Goal: Task Accomplishment & Management: Complete application form

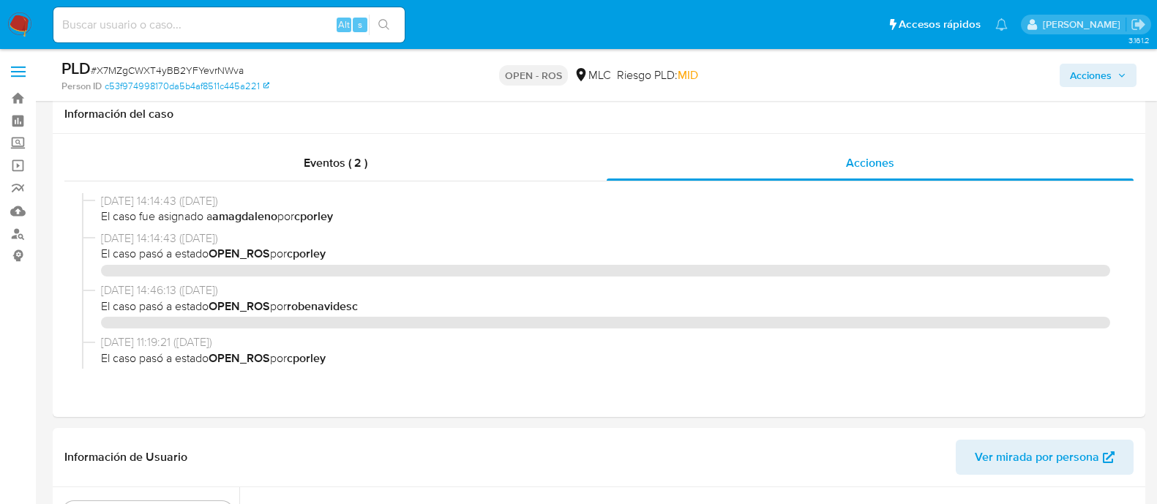
select select "10"
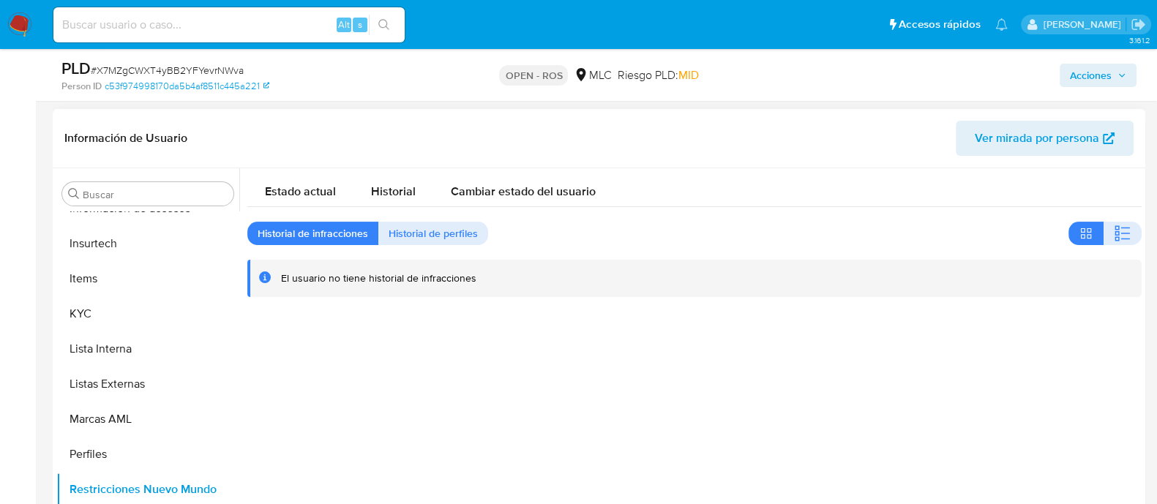
scroll to position [274, 0]
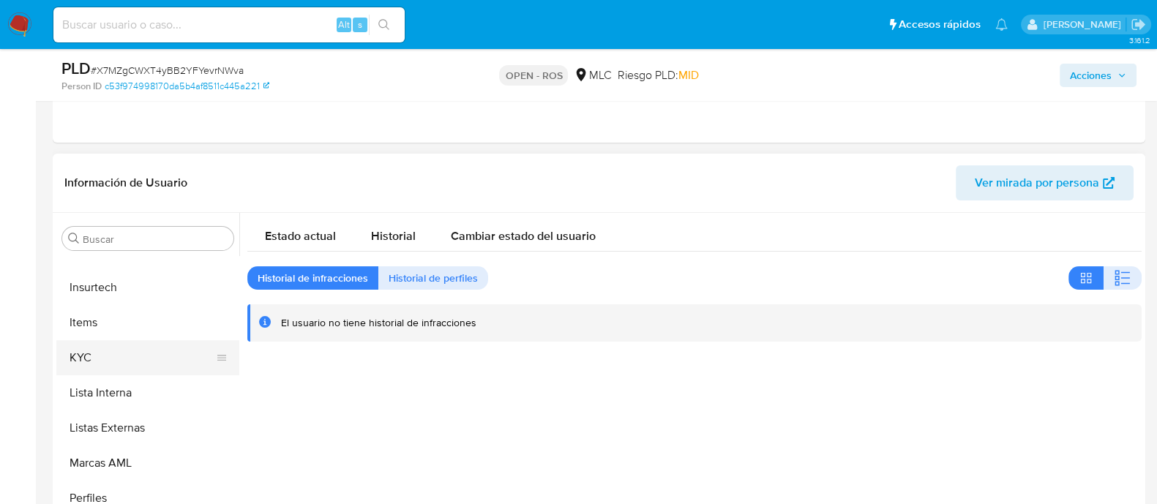
click at [119, 364] on button "KYC" at bounding box center [141, 357] width 171 height 35
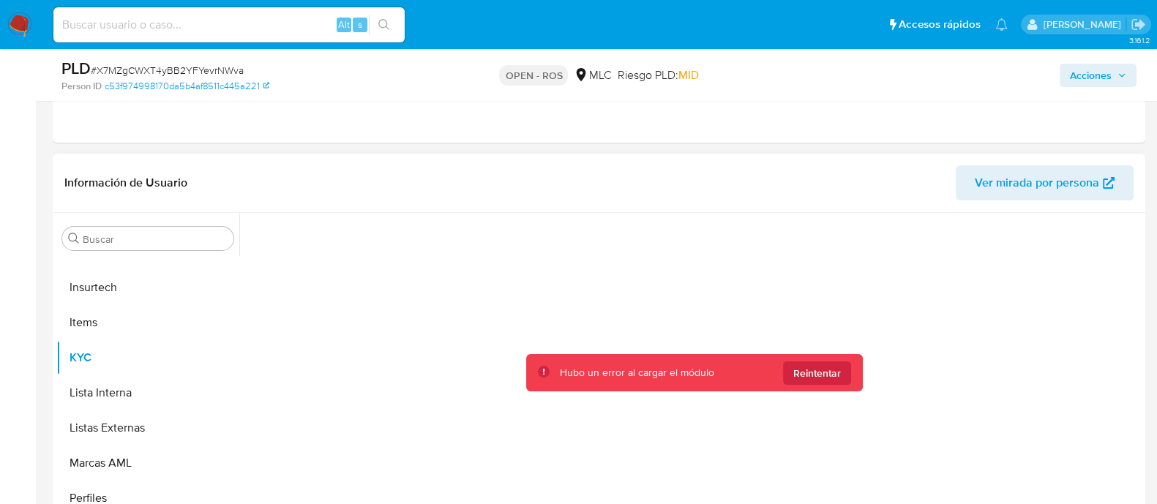
scroll to position [688, 0]
click at [797, 381] on span "Reintentar" at bounding box center [817, 372] width 48 height 23
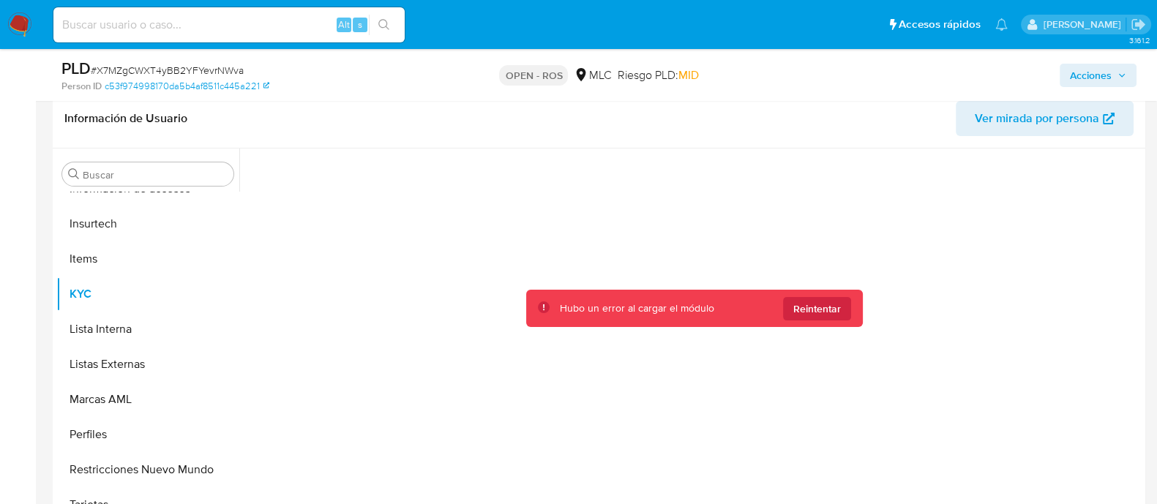
scroll to position [365, 0]
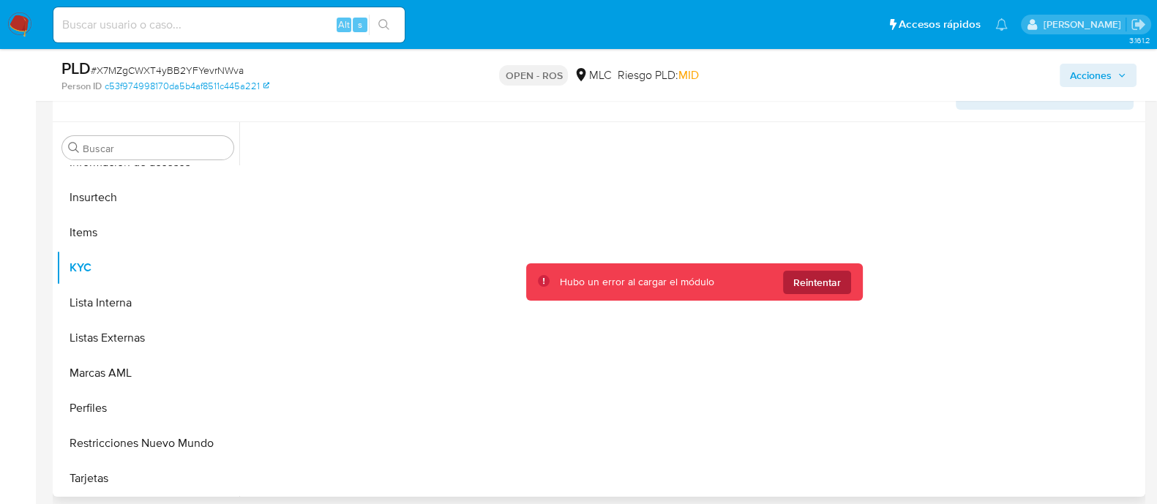
click at [804, 287] on span "Reintentar" at bounding box center [817, 282] width 48 height 23
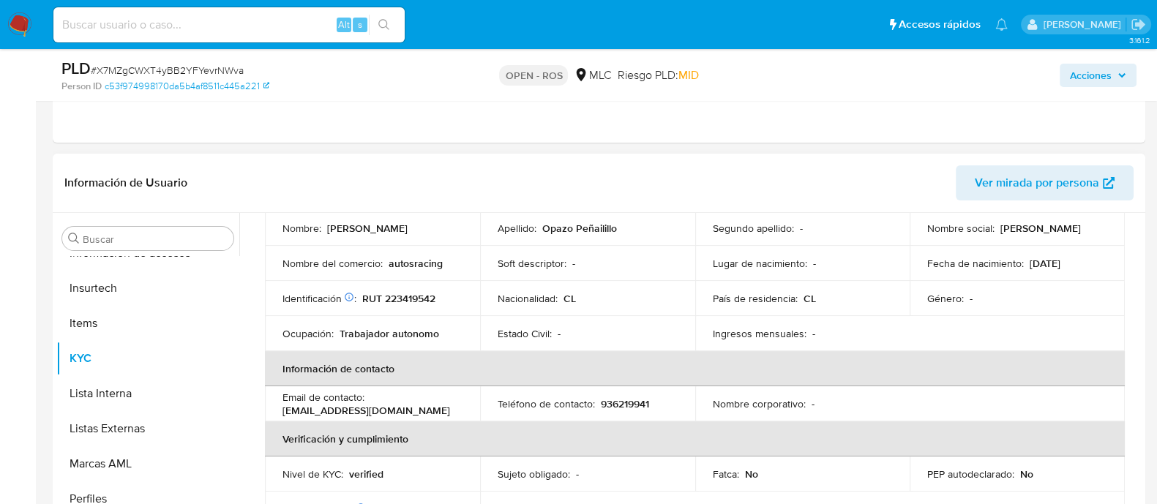
scroll to position [91, 0]
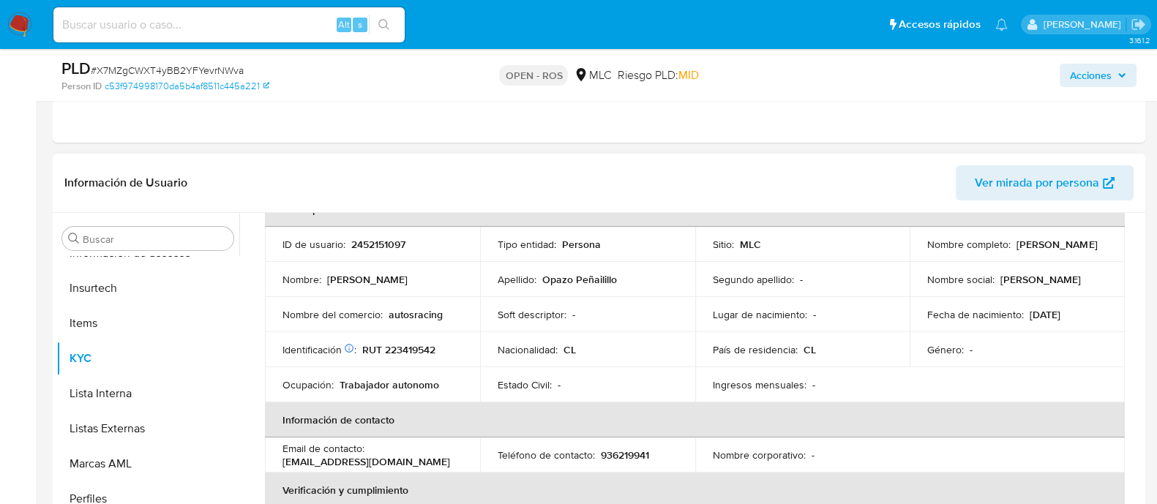
click at [1016, 251] on p "Jesús Armando Opazo Peñailillo" at bounding box center [1056, 244] width 80 height 13
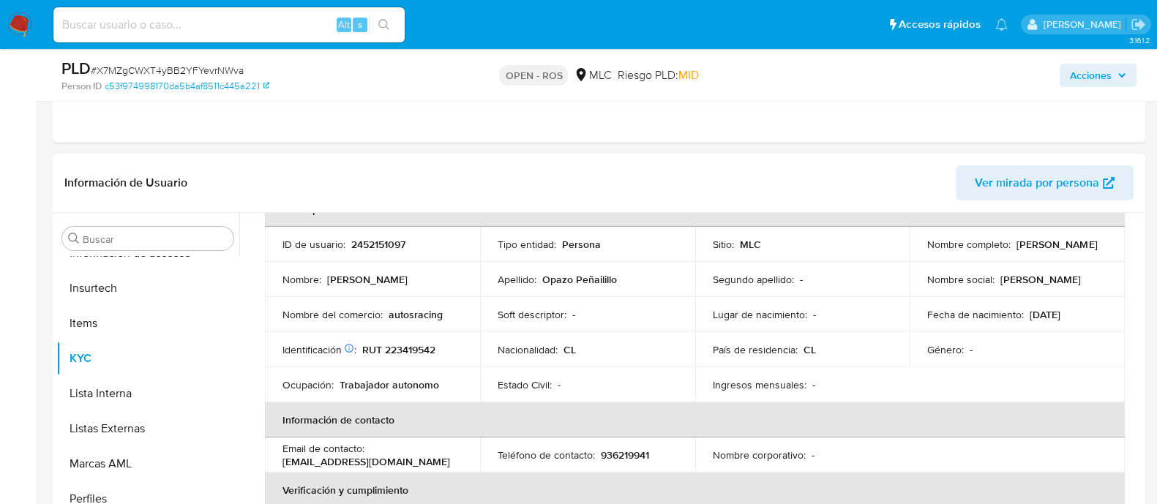
drag, startPoint x: 922, startPoint y: 251, endPoint x: 1075, endPoint y: 255, distance: 153.0
click at [1075, 255] on td "Nombre completo : Jesús Armando Opazo Peñailillo" at bounding box center [1016, 244] width 215 height 35
copy p "Jesús Armando Opazo Peñailillo"
click at [400, 351] on p "RUT 223419542" at bounding box center [398, 349] width 73 height 13
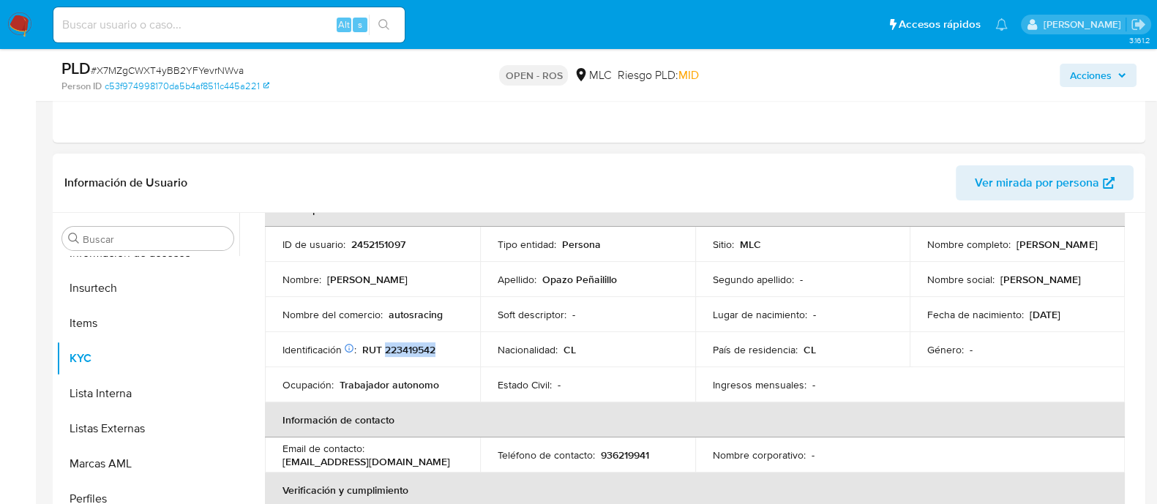
copy p "223419542"
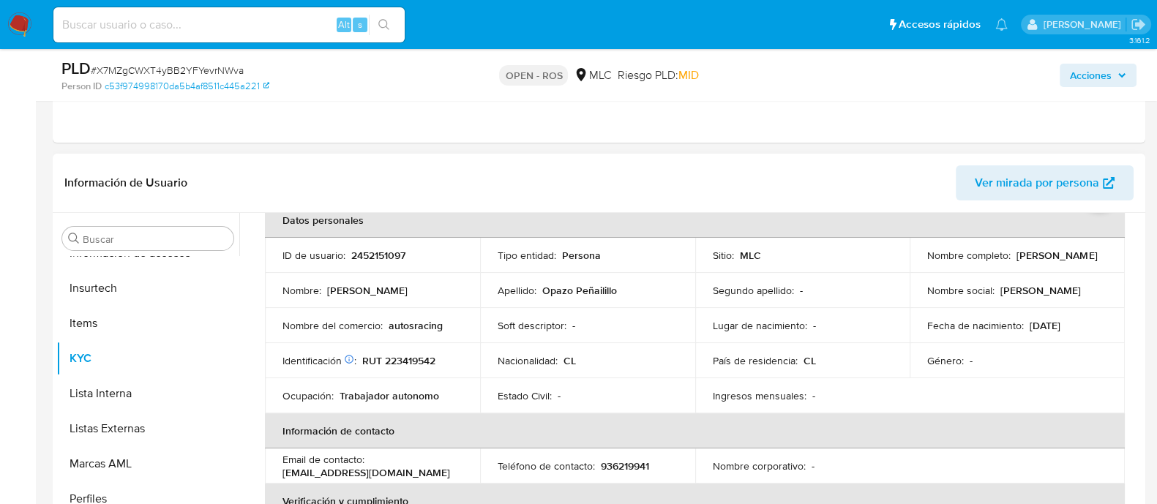
scroll to position [263, 0]
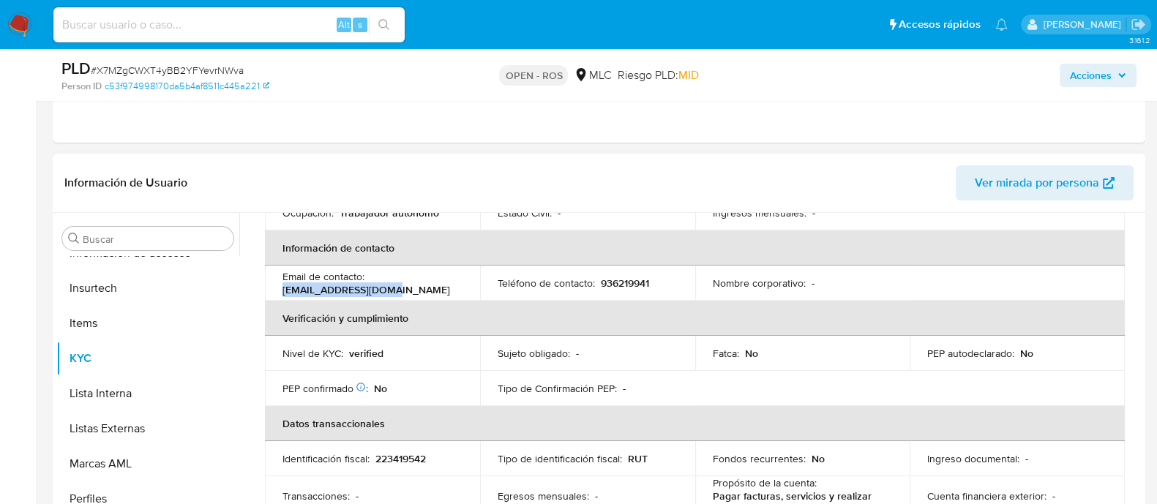
drag, startPoint x: 282, startPoint y: 289, endPoint x: 421, endPoint y: 283, distance: 139.1
click at [421, 283] on div "Email de contacto : chao212223@gmail.com" at bounding box center [372, 283] width 180 height 26
copy p "chao212223@gmail.com"
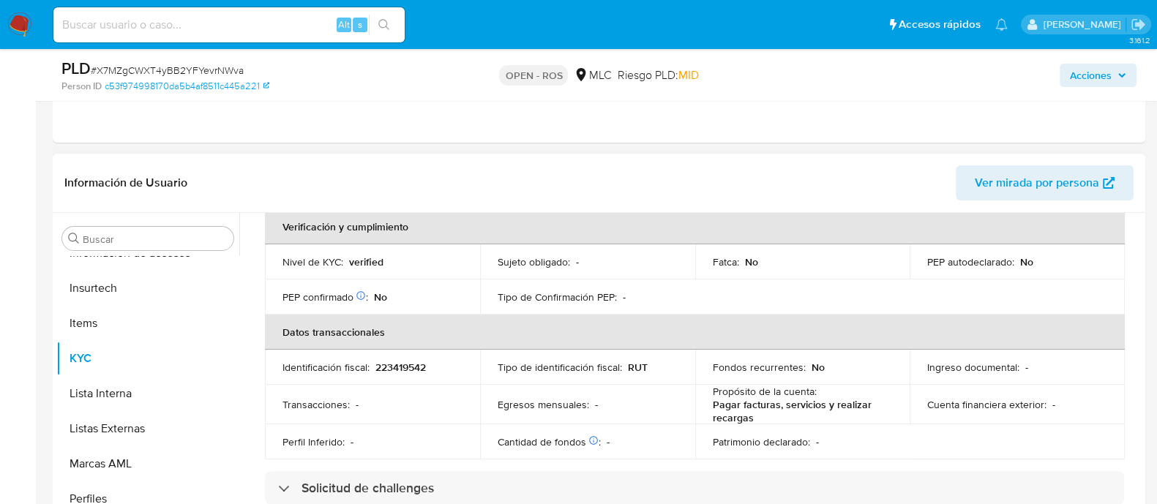
click at [393, 362] on p "223419542" at bounding box center [400, 367] width 50 height 13
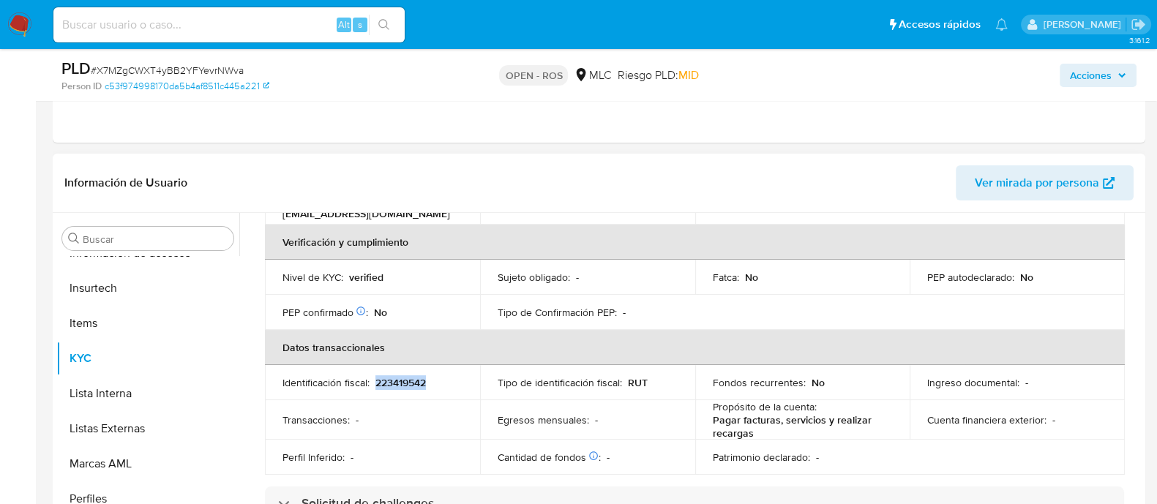
scroll to position [263, 0]
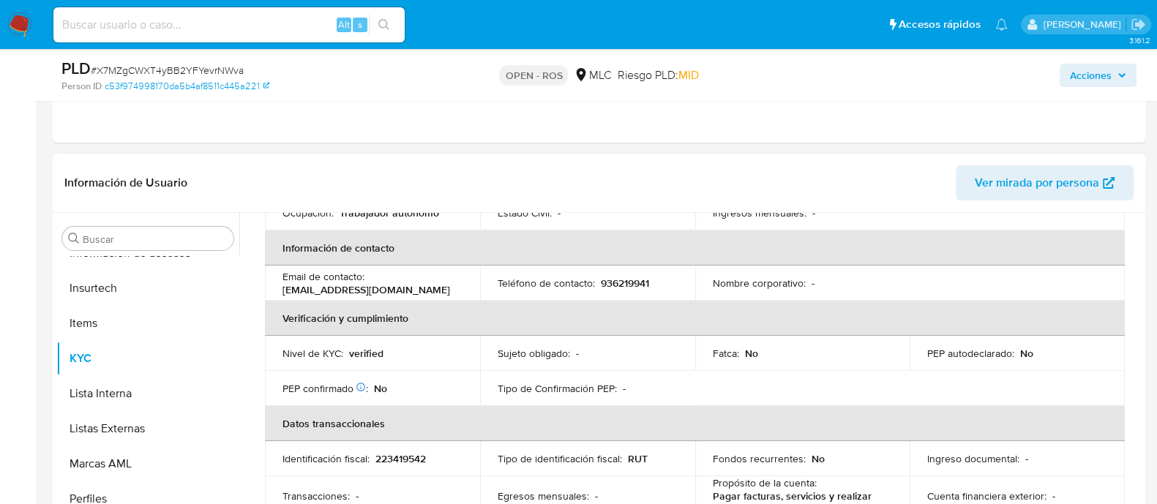
click at [623, 285] on p "936219941" at bounding box center [625, 283] width 48 height 13
copy p "936219941"
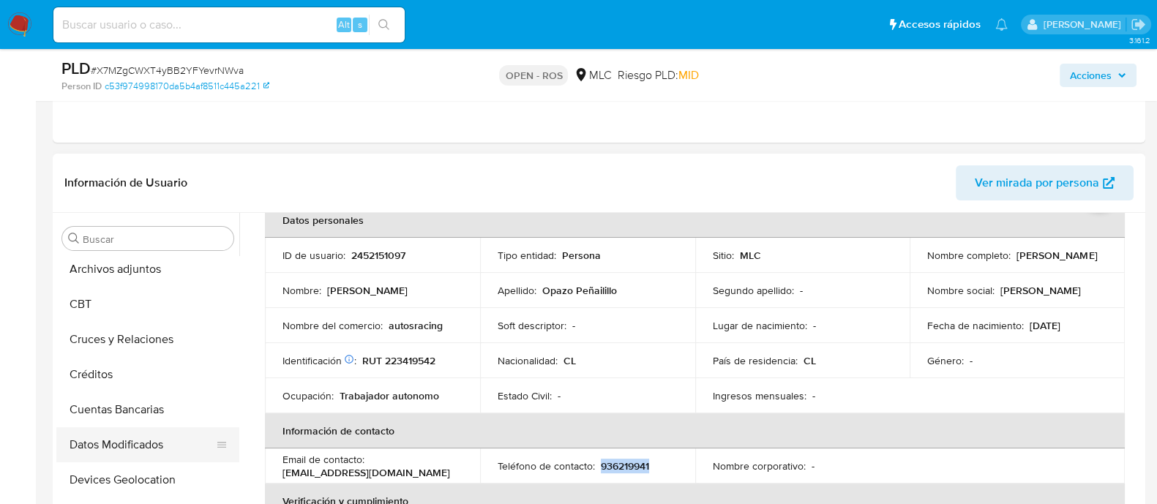
scroll to position [0, 0]
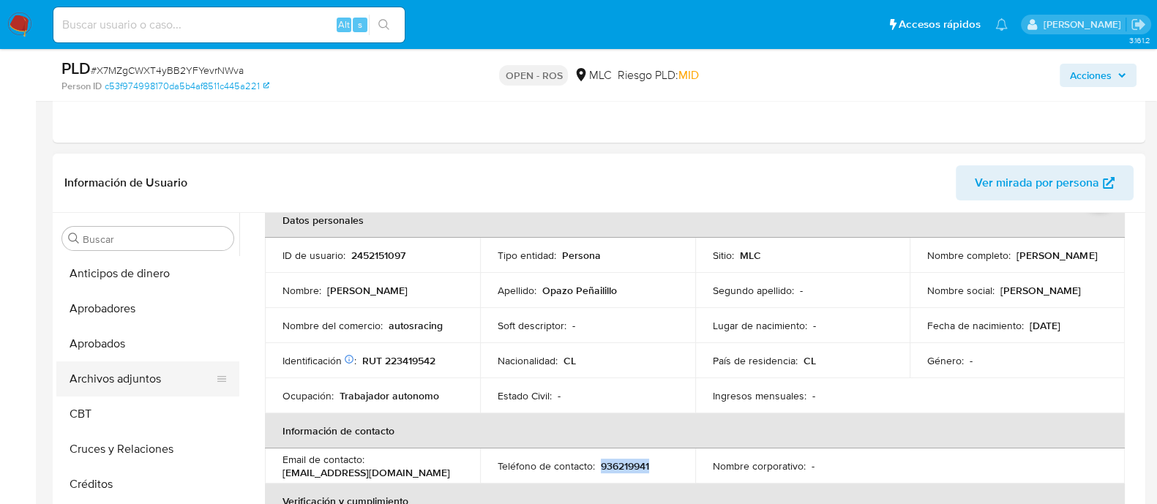
click at [149, 369] on button "Archivos adjuntos" at bounding box center [141, 378] width 171 height 35
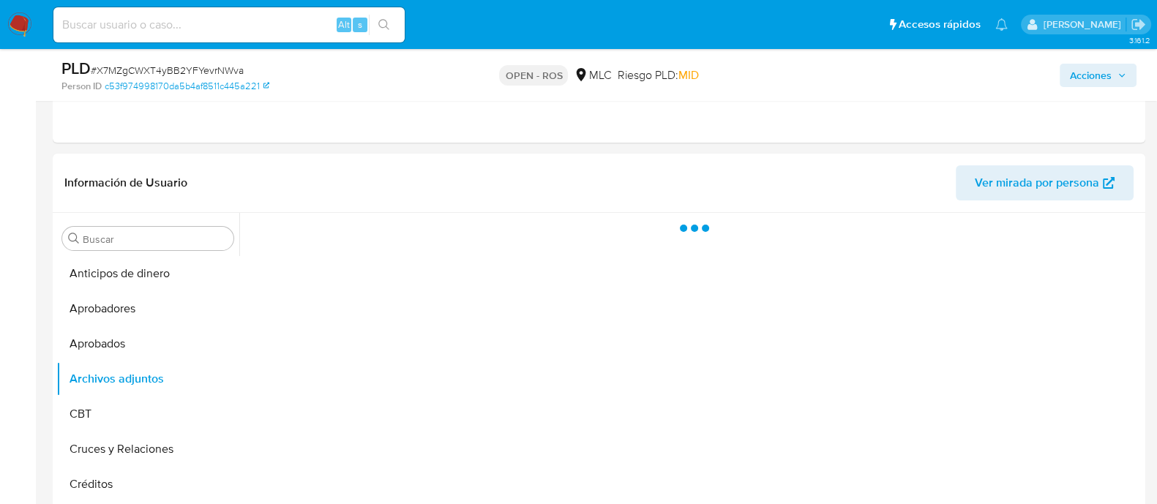
scroll to position [383, 0]
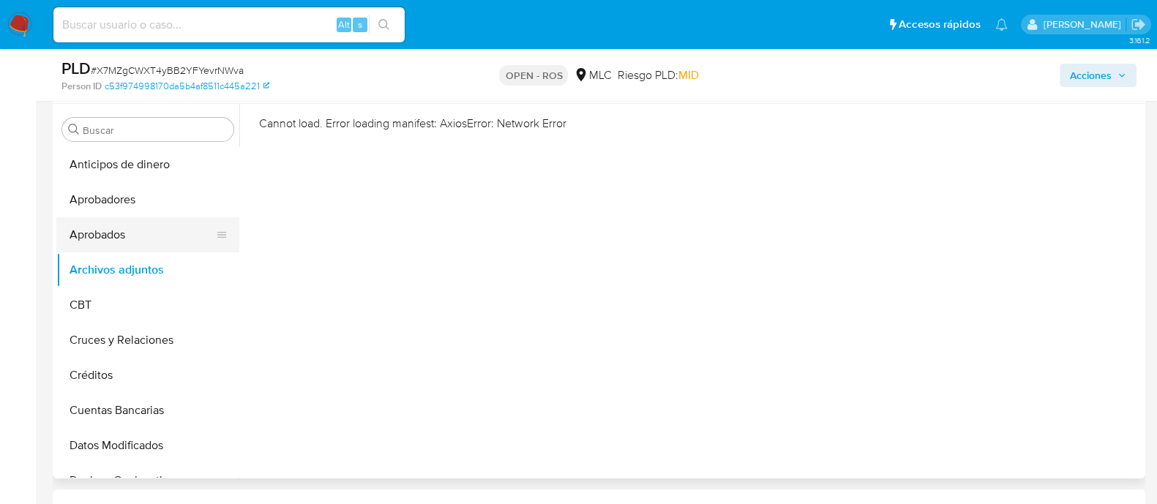
click at [157, 235] on button "Aprobados" at bounding box center [141, 234] width 171 height 35
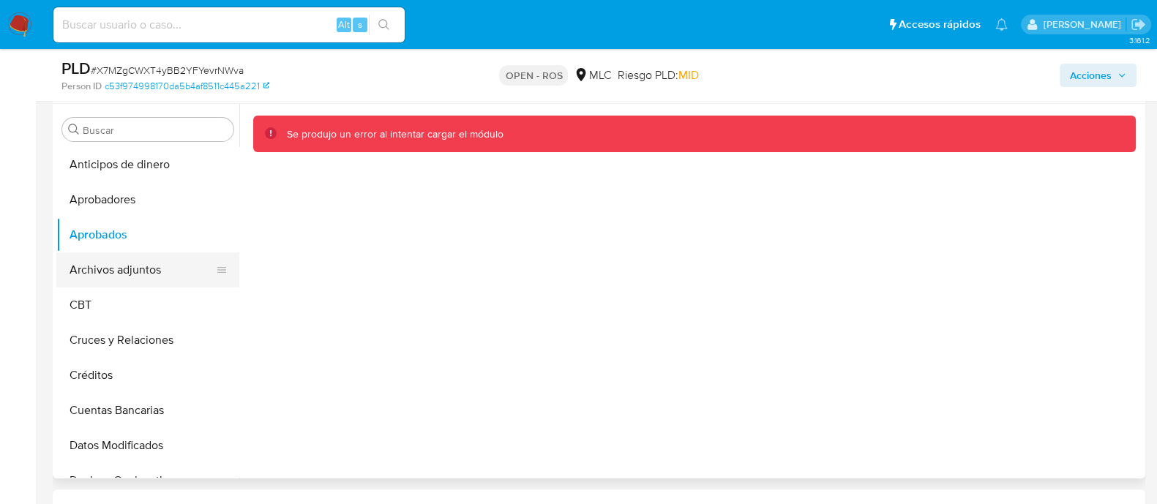
click at [144, 274] on button "Archivos adjuntos" at bounding box center [141, 269] width 171 height 35
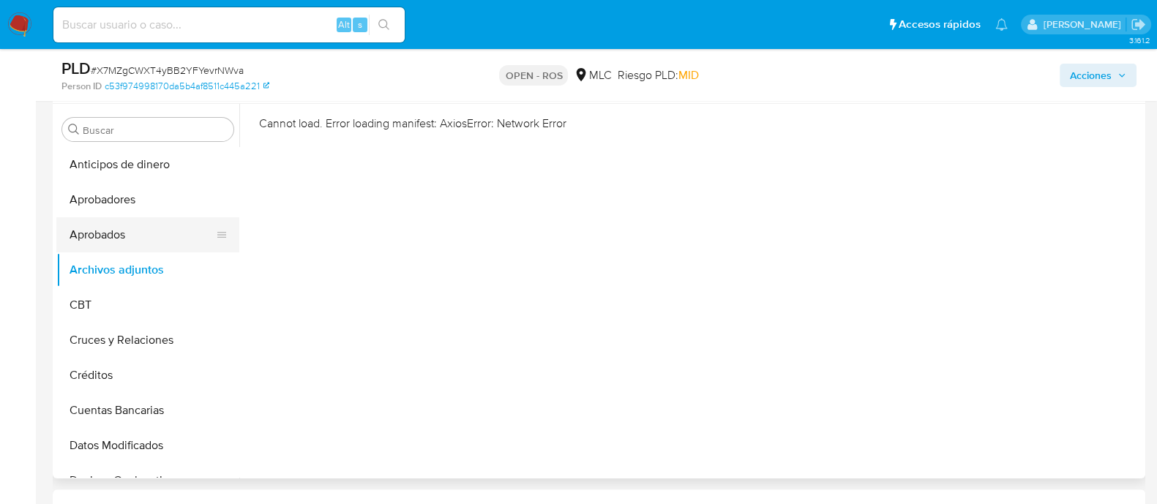
click at [143, 225] on button "Aprobados" at bounding box center [141, 234] width 171 height 35
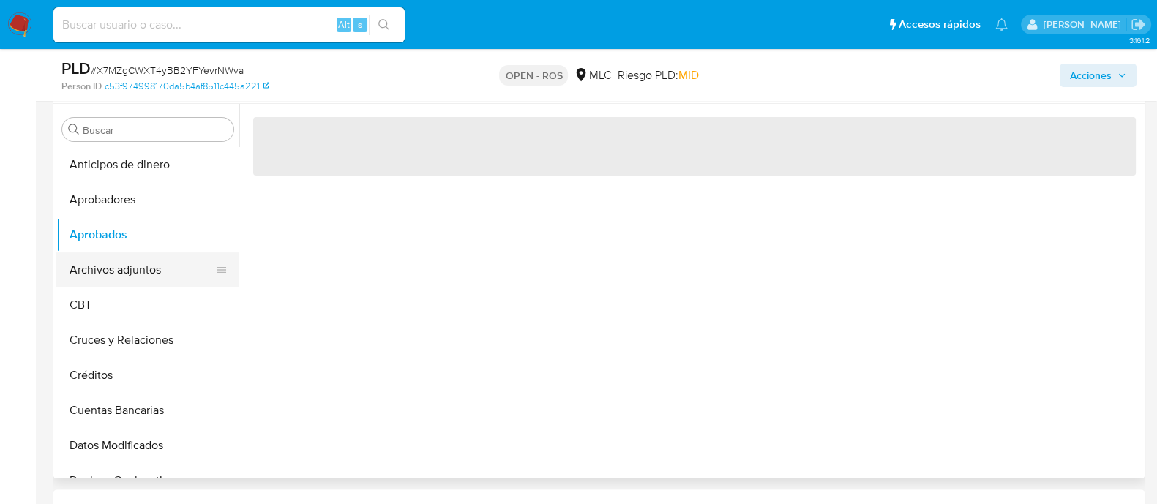
click at [140, 258] on button "Archivos adjuntos" at bounding box center [141, 269] width 171 height 35
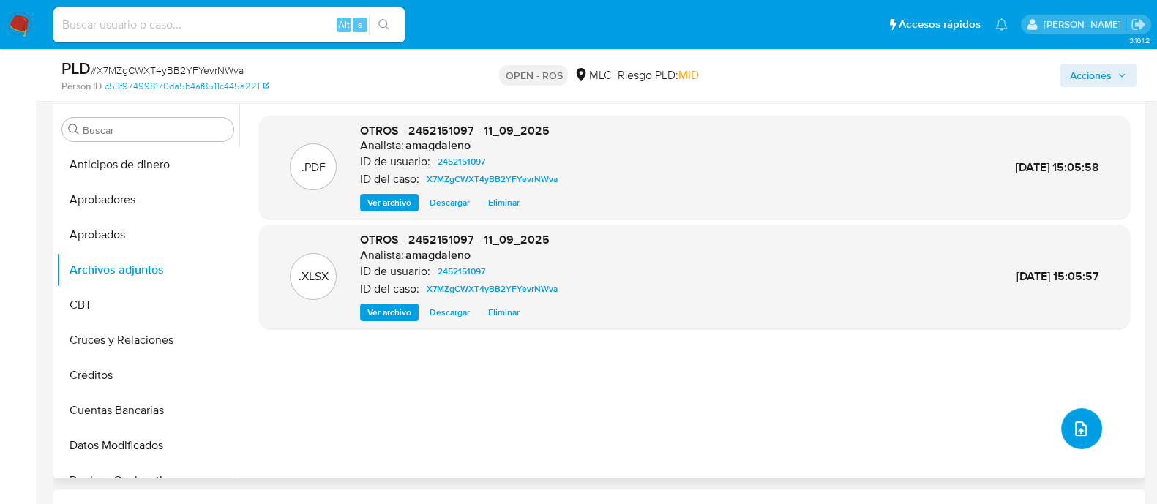
click at [1094, 431] on button "upload-file" at bounding box center [1081, 428] width 41 height 41
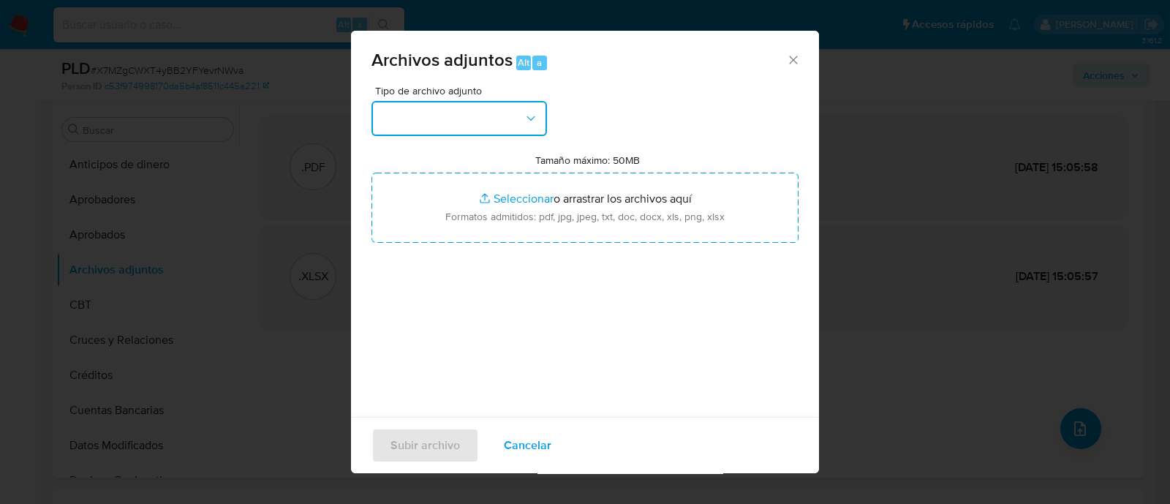
click at [466, 119] on button "button" at bounding box center [460, 118] width 176 height 35
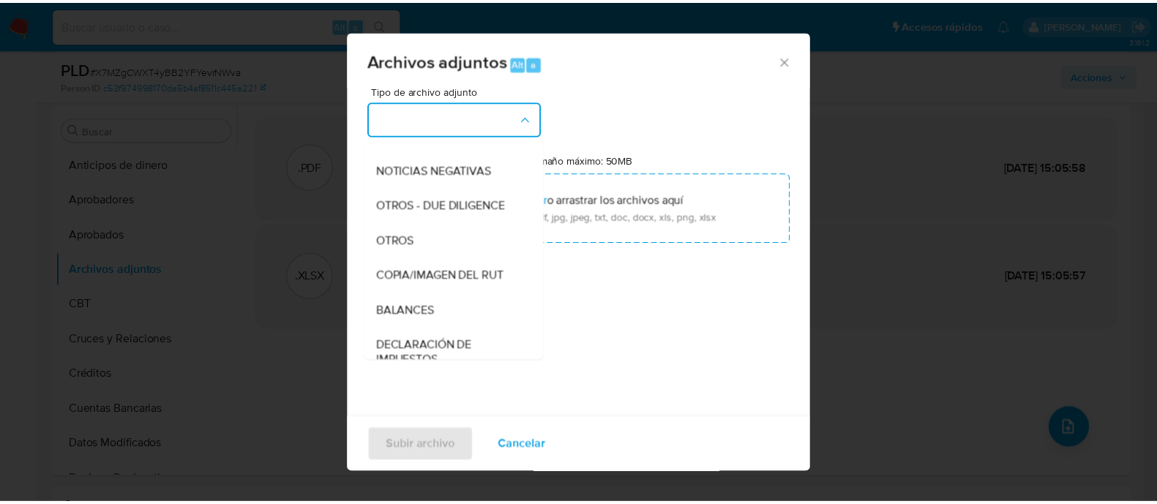
scroll to position [91, 0]
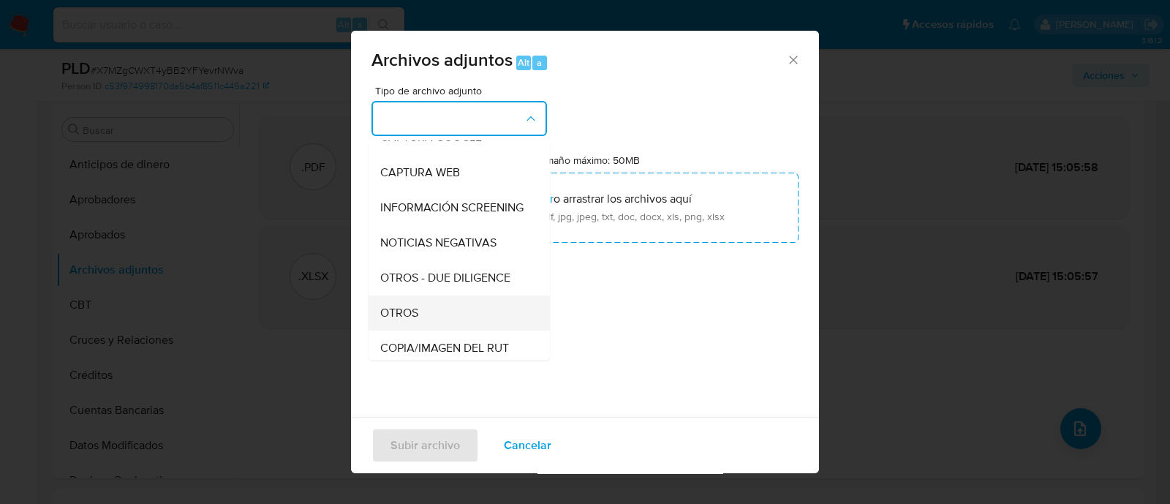
click at [455, 320] on div "OTROS" at bounding box center [454, 313] width 149 height 35
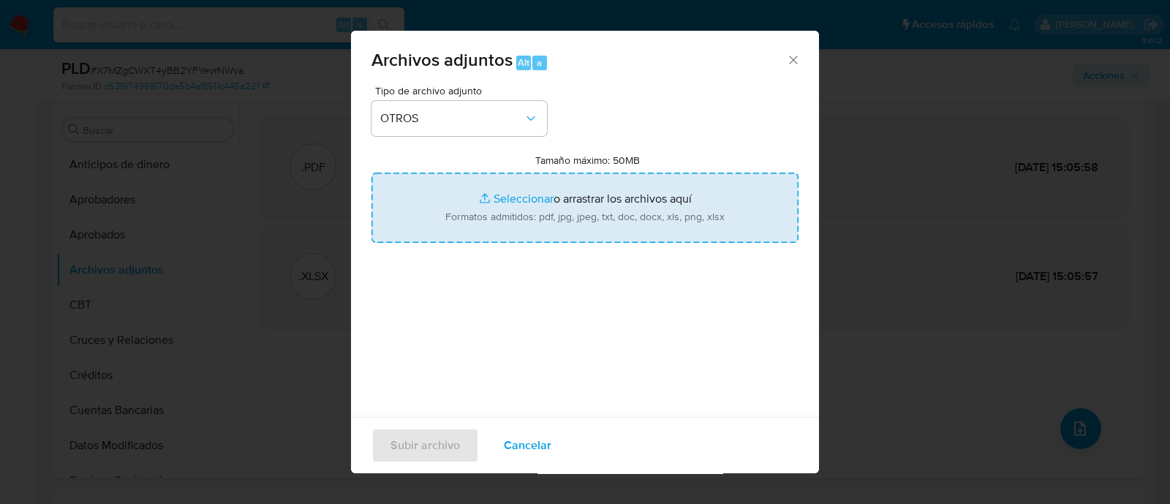
click at [499, 198] on input "Tamaño máximo: 50MB Seleccionar archivos" at bounding box center [585, 208] width 427 height 70
type input "C:\fakepath\Certiicado UAF ROS #1350.pdf"
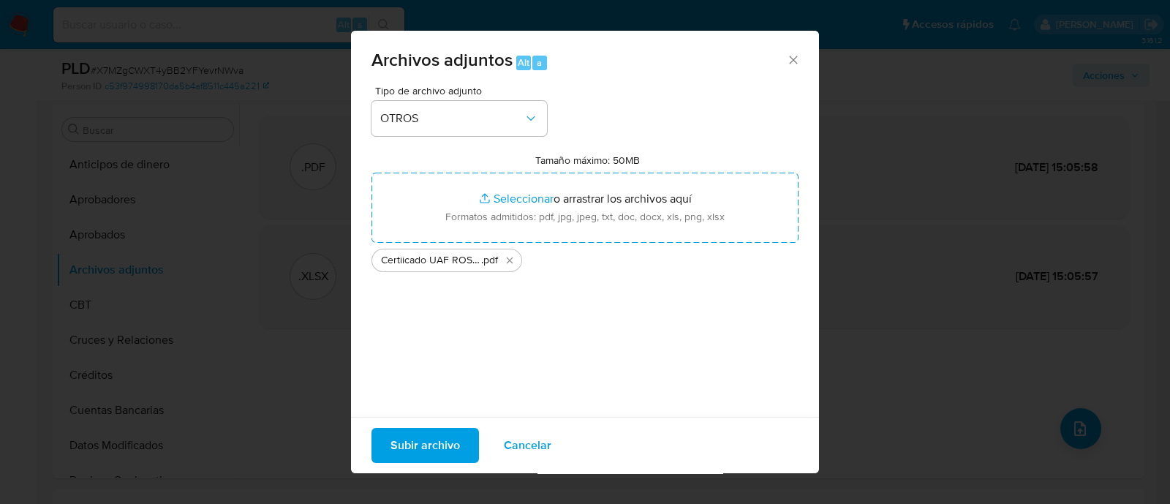
click at [422, 450] on span "Subir archivo" at bounding box center [425, 445] width 69 height 32
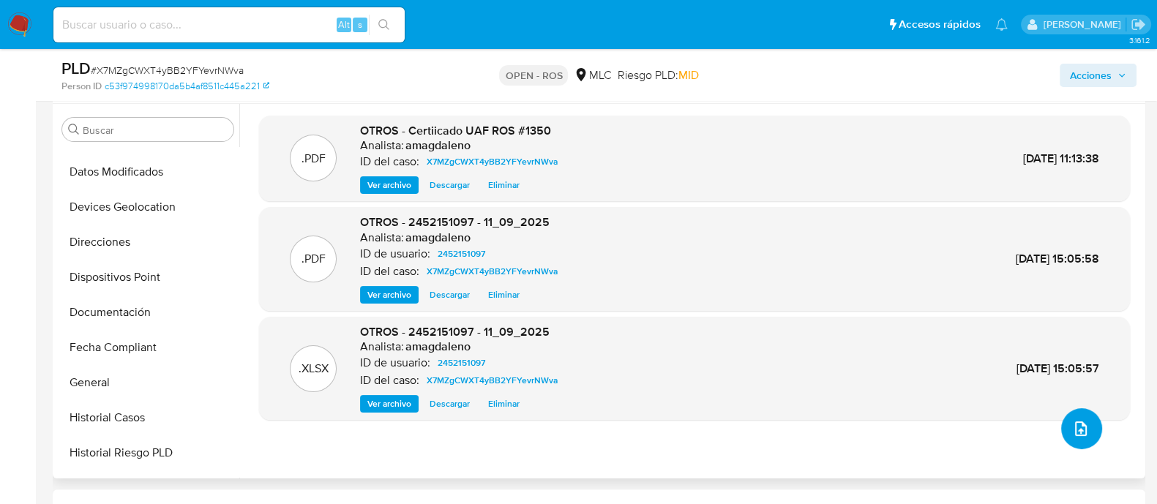
scroll to position [548, 0]
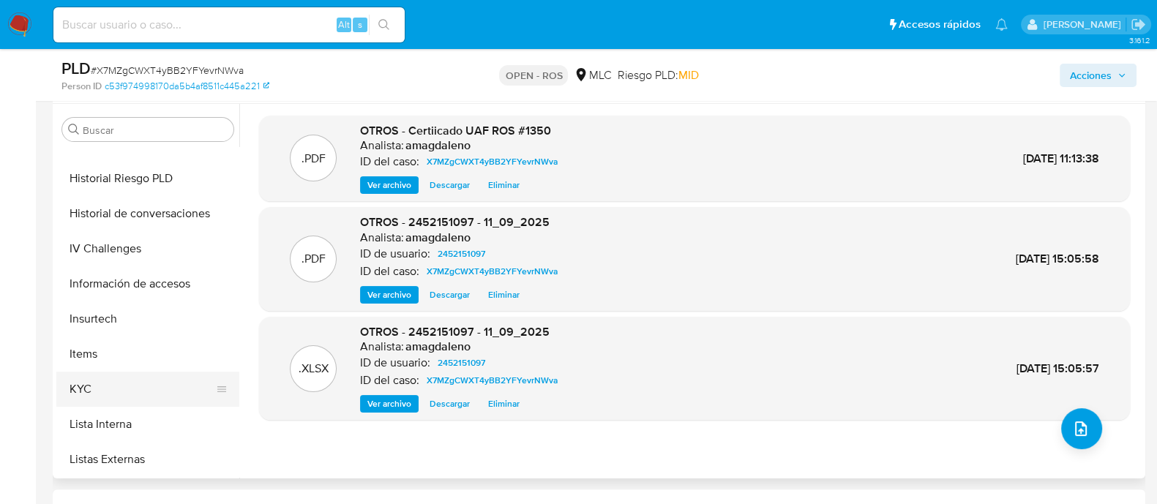
click at [124, 372] on button "KYC" at bounding box center [141, 389] width 171 height 35
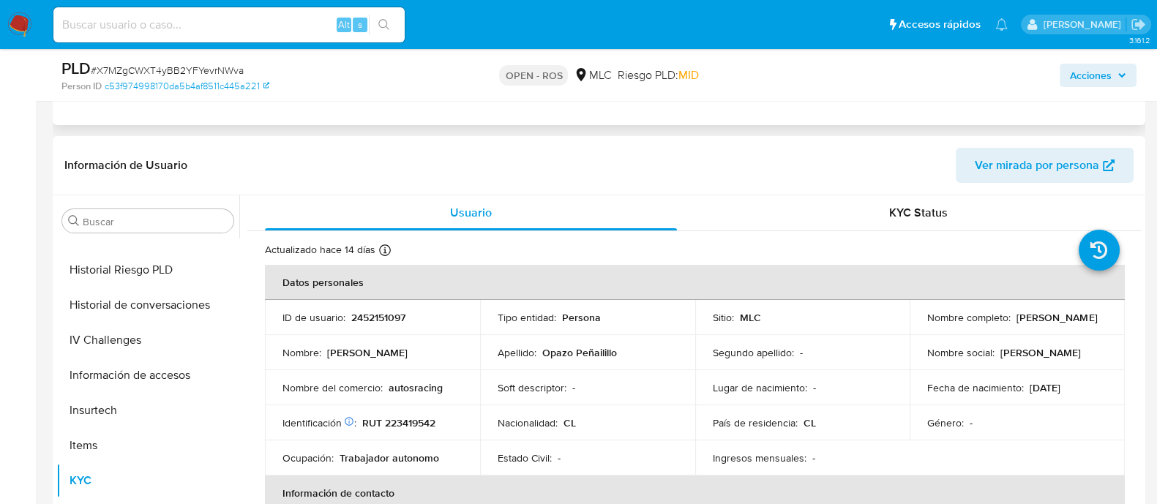
scroll to position [18, 0]
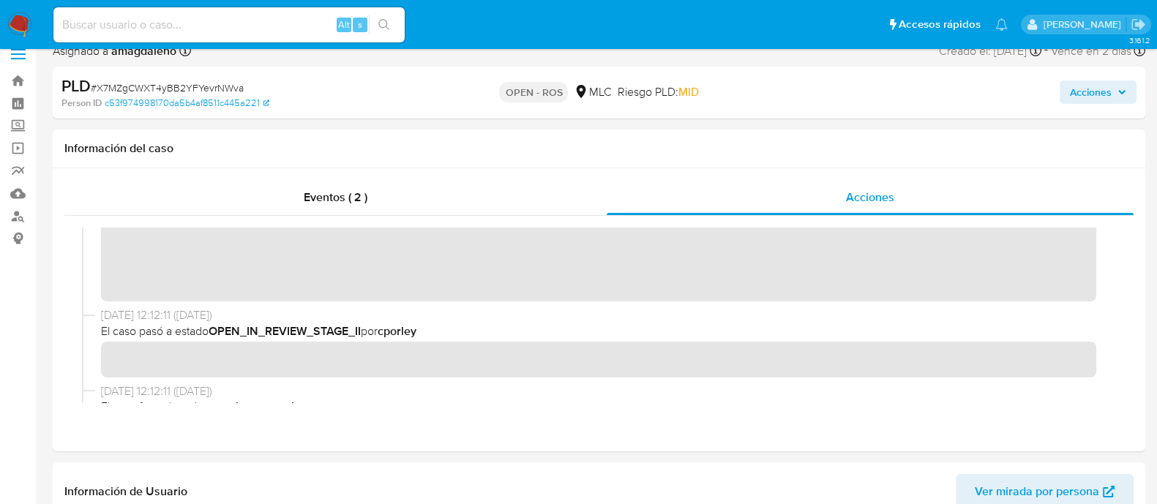
click at [1108, 99] on span "Acciones" at bounding box center [1091, 91] width 42 height 23
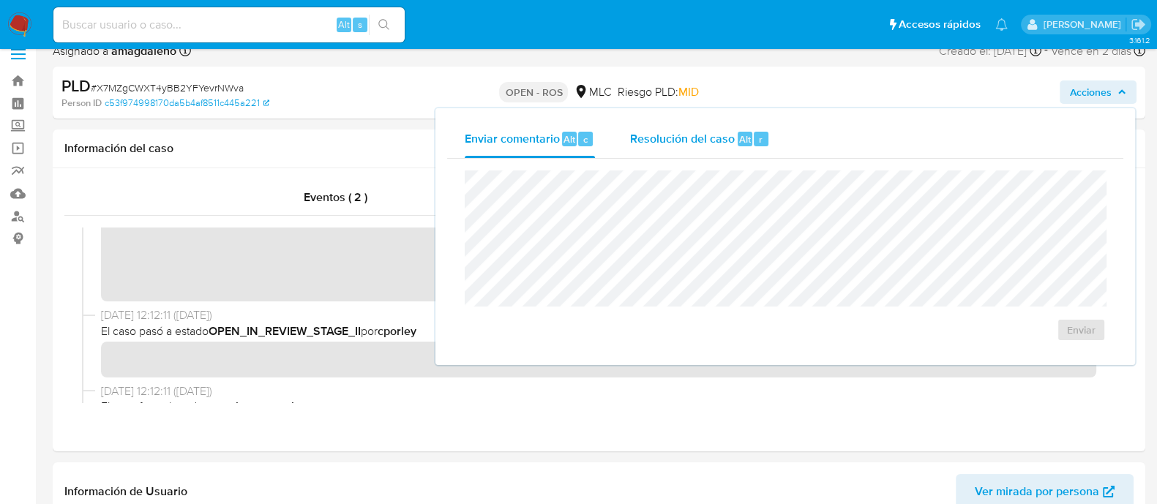
click at [671, 145] on span "Resolución del caso" at bounding box center [682, 138] width 105 height 17
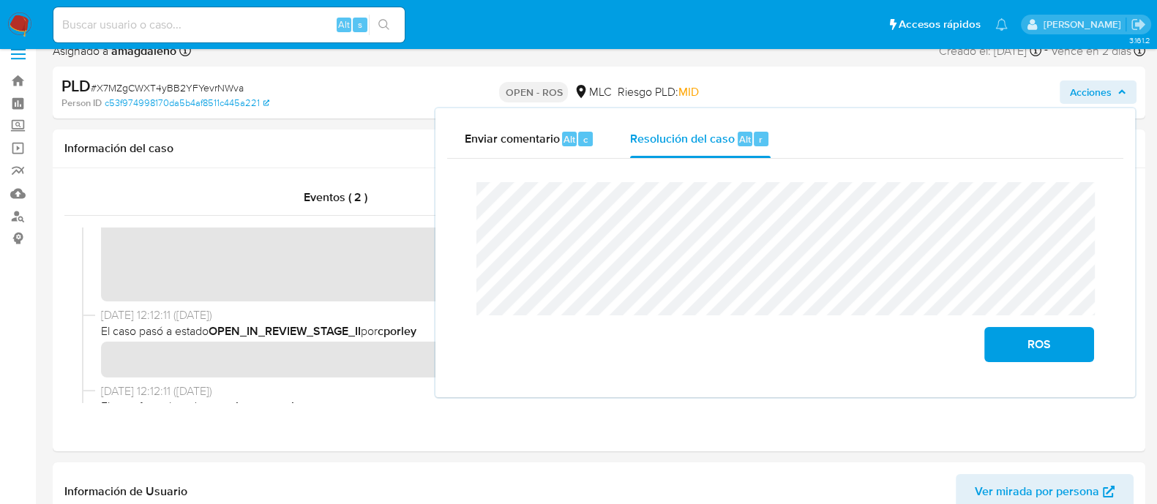
click at [0, 0] on lt-strong "rtificado" at bounding box center [0, 0] width 0 height 0
click at [0, 0] on lt-span "correspon di ente" at bounding box center [0, 0] width 0 height 0
click at [1048, 345] on span "ROS" at bounding box center [1039, 344] width 72 height 32
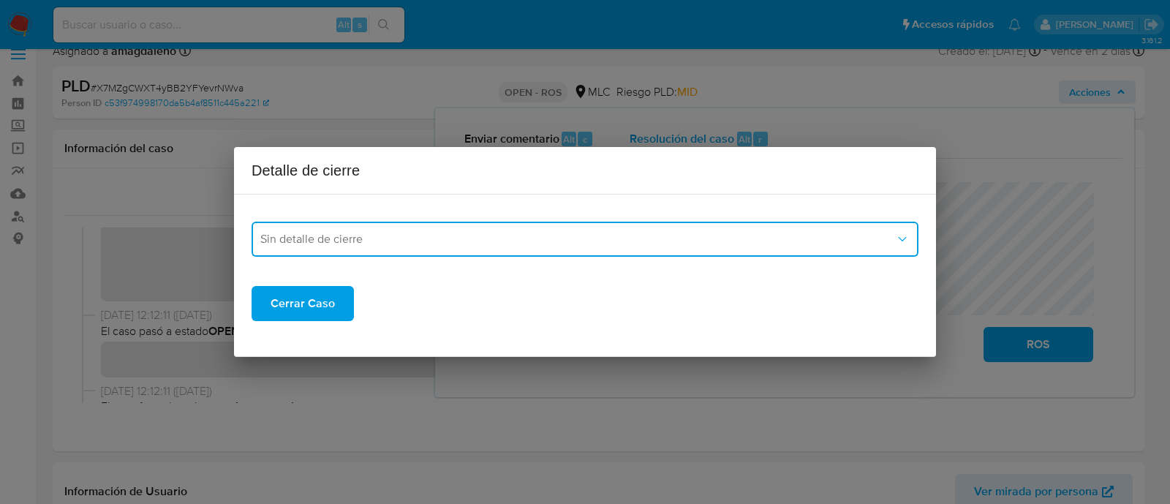
click at [425, 222] on button "Sin detalle de cierre" at bounding box center [585, 239] width 667 height 35
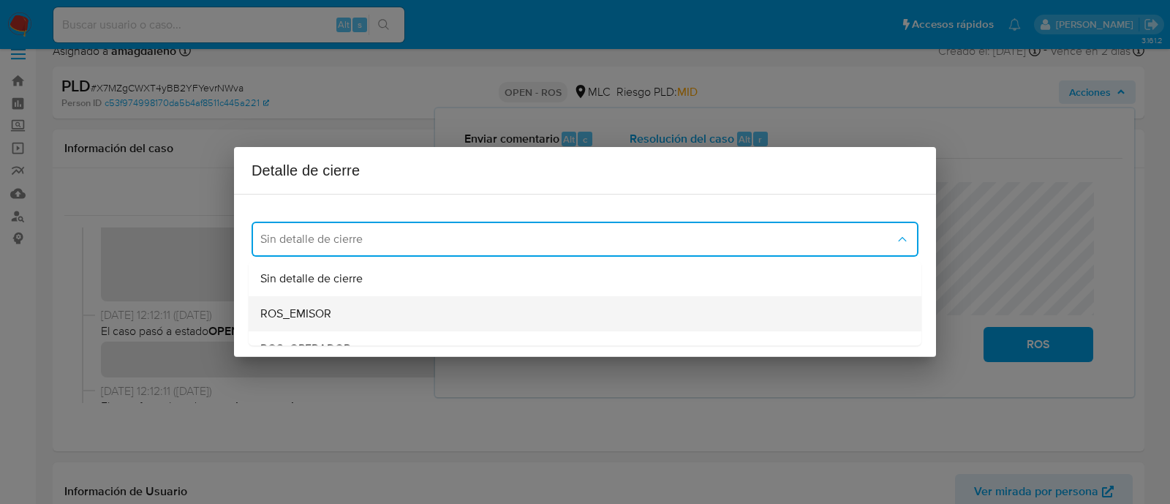
click at [384, 316] on div "ROS_EMISOR" at bounding box center [585, 313] width 650 height 35
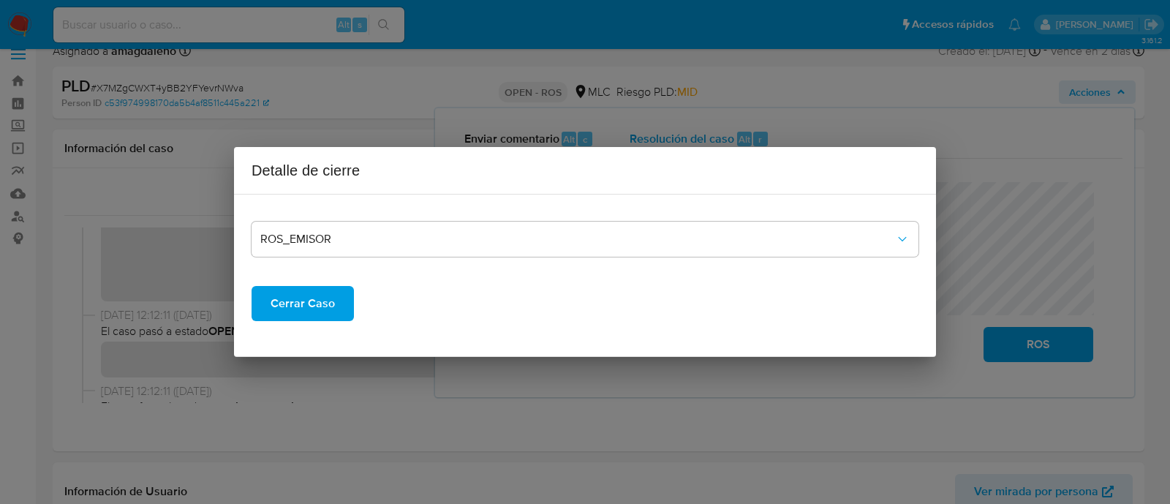
click at [311, 304] on span "Cerrar Caso" at bounding box center [303, 303] width 64 height 32
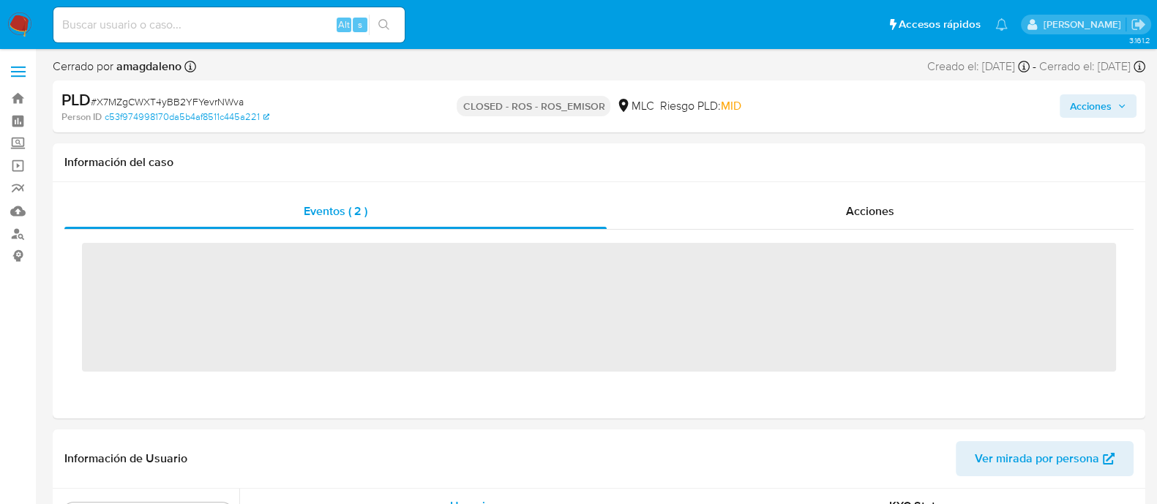
scroll to position [688, 0]
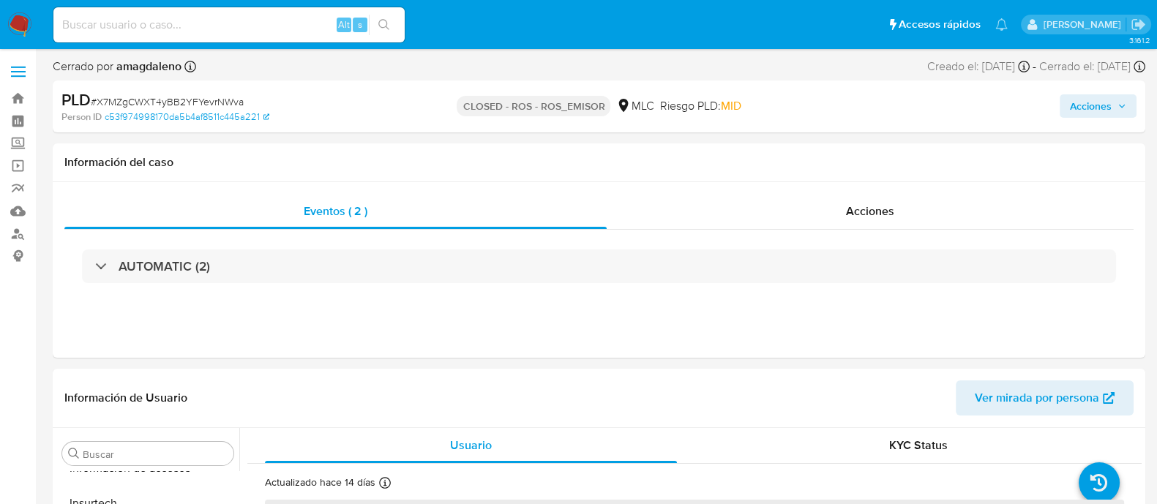
select select "10"
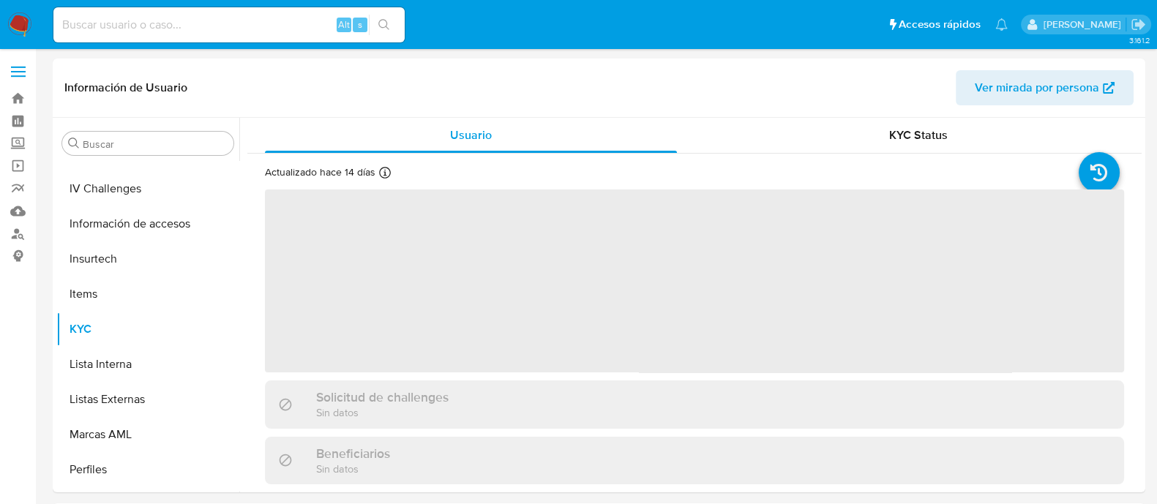
scroll to position [688, 0]
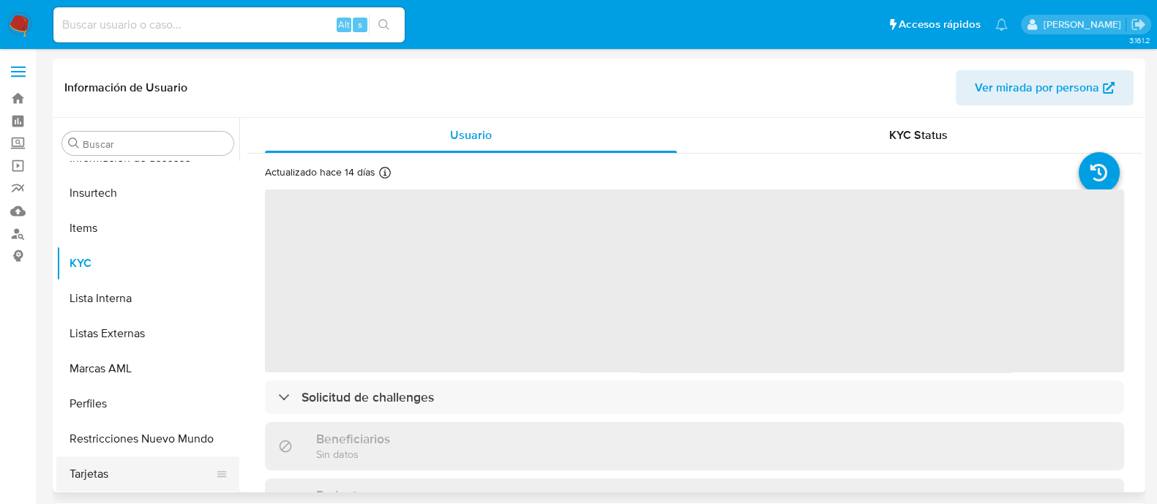
select select "10"
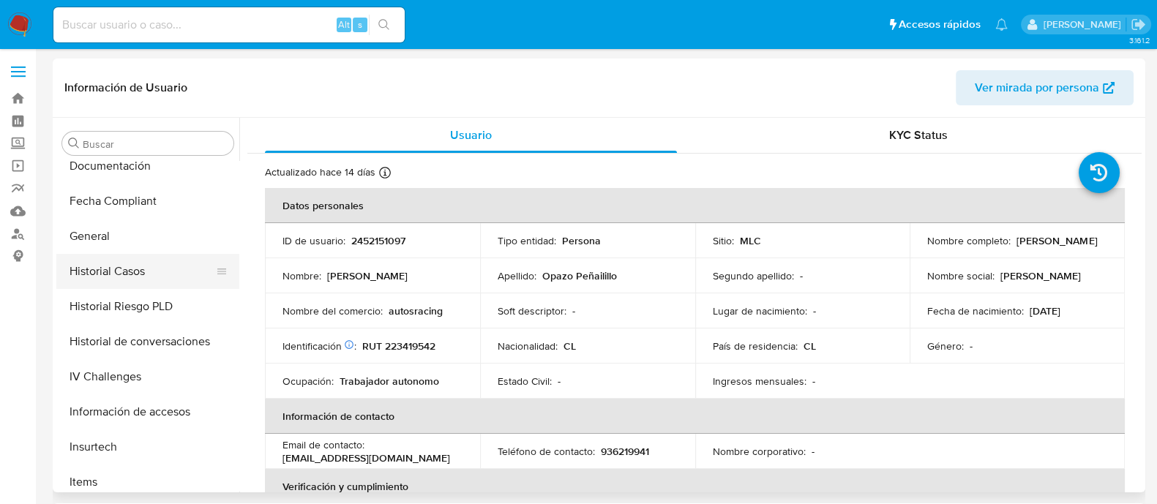
scroll to position [413, 0]
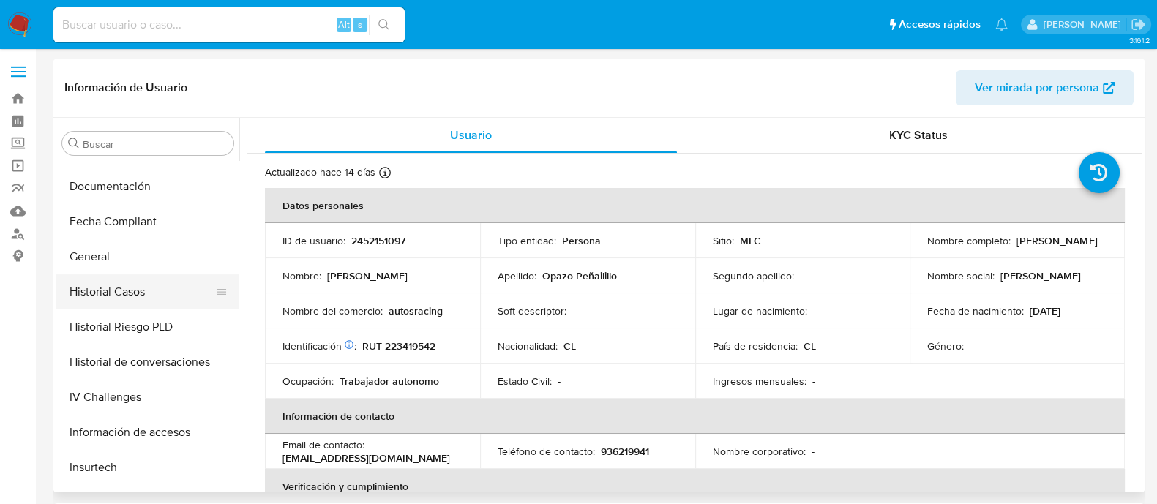
click at [154, 284] on button "Historial Casos" at bounding box center [141, 291] width 171 height 35
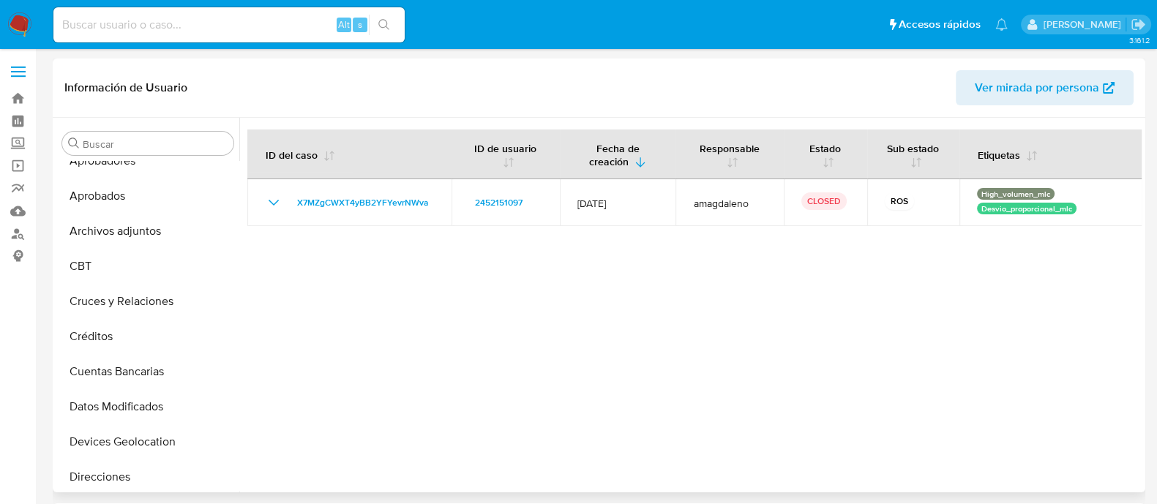
scroll to position [48, 0]
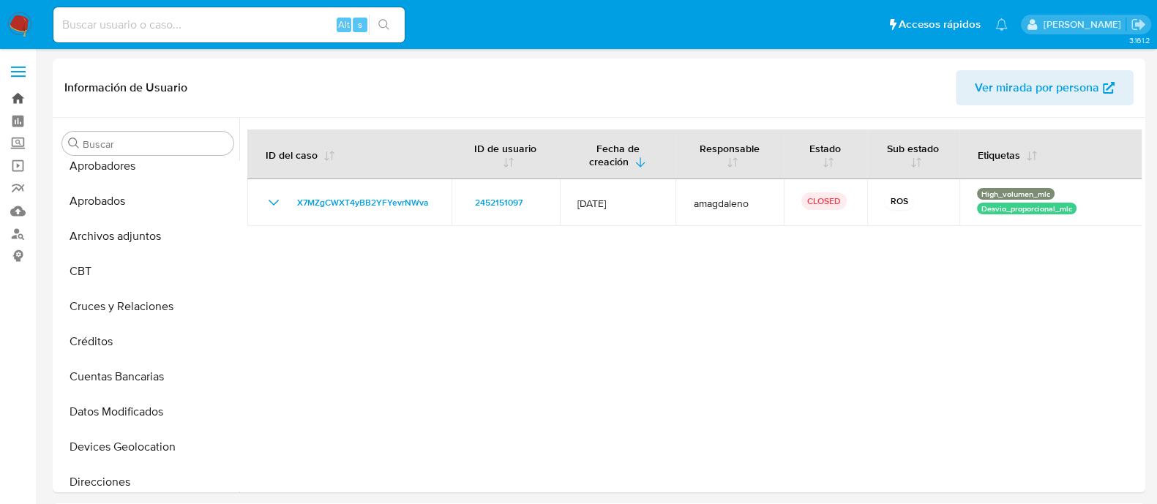
click at [23, 92] on link "Bandeja" at bounding box center [87, 98] width 174 height 23
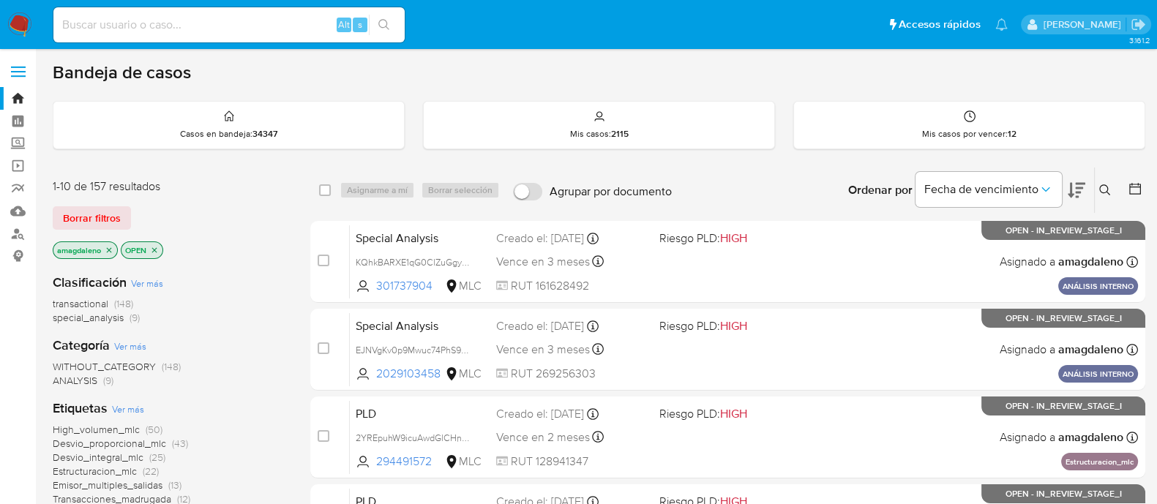
click at [1132, 194] on icon at bounding box center [1134, 188] width 15 height 15
click at [1130, 187] on icon at bounding box center [1135, 189] width 12 height 12
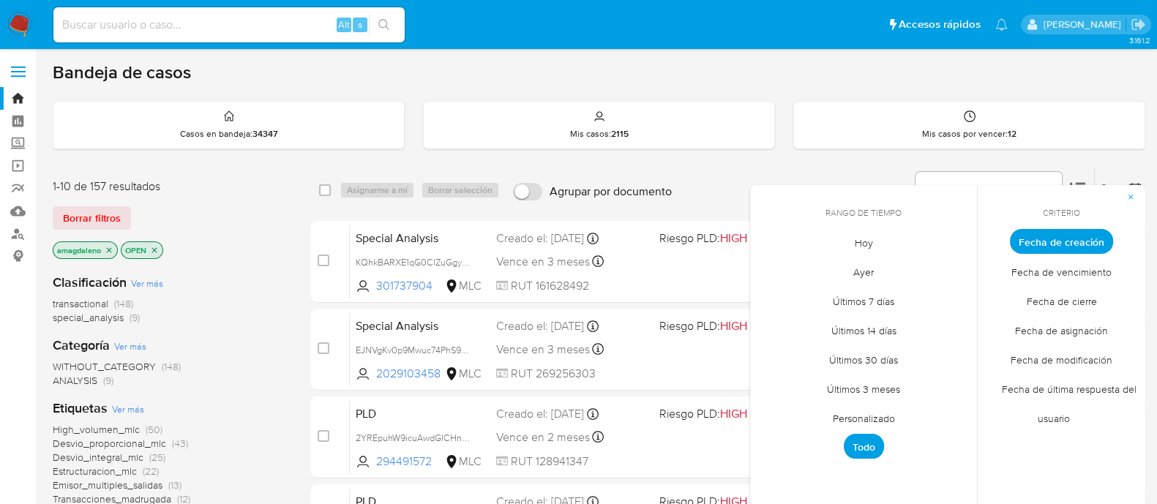
click at [855, 418] on span "Personalizado" at bounding box center [863, 418] width 93 height 30
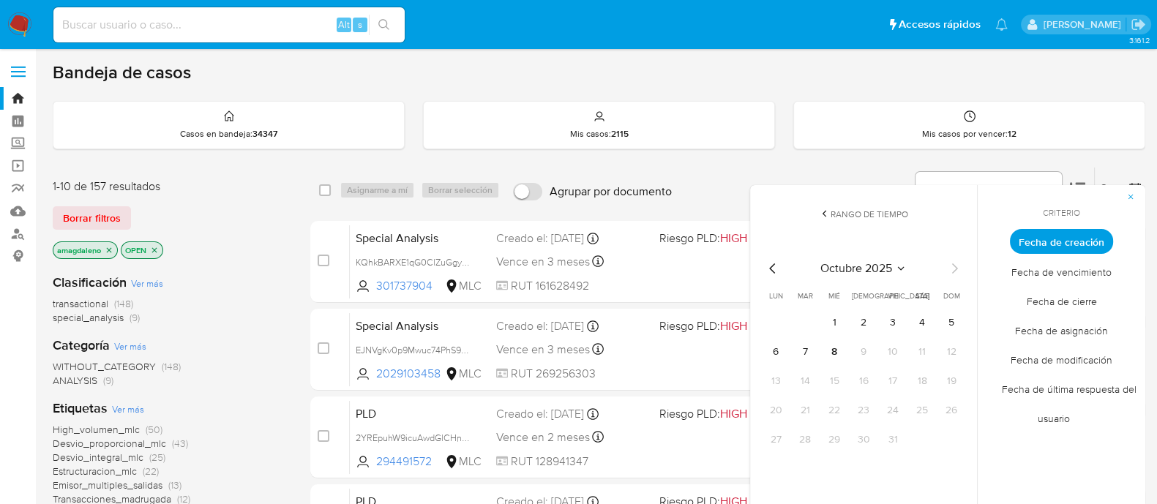
click at [772, 272] on icon "Mes anterior" at bounding box center [773, 269] width 18 height 18
click at [803, 323] on button "1" at bounding box center [804, 322] width 23 height 23
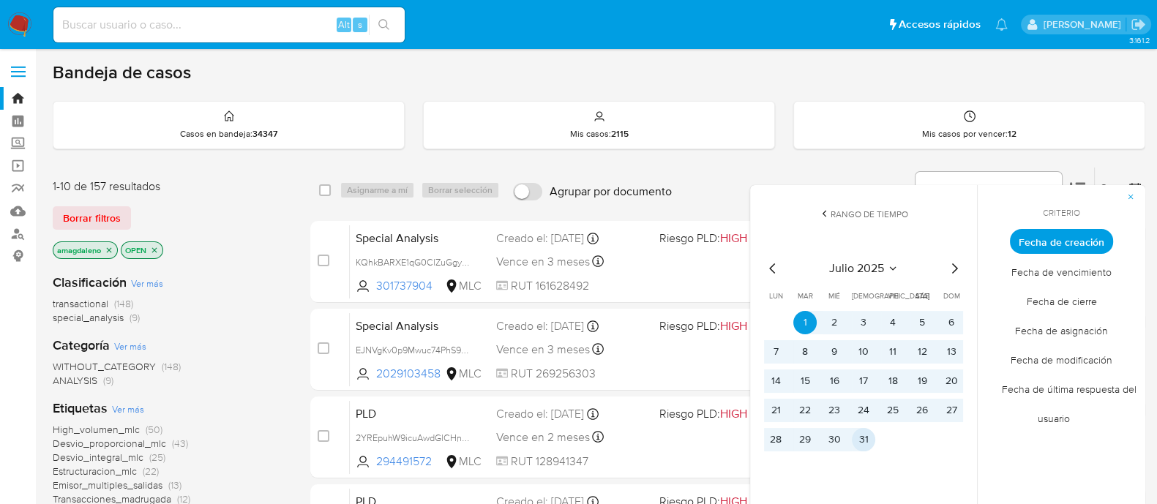
click at [859, 443] on button "31" at bounding box center [863, 439] width 23 height 23
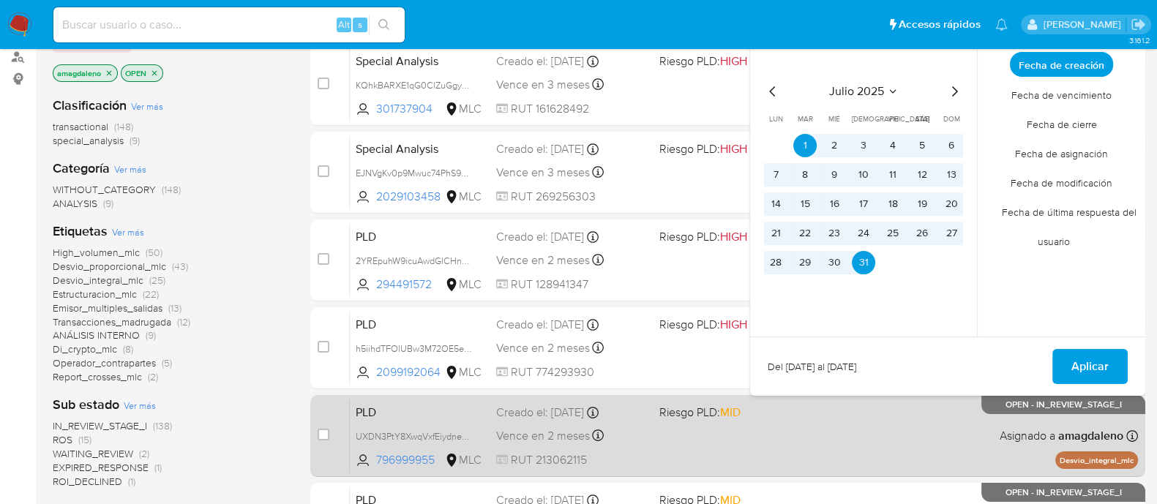
scroll to position [182, 0]
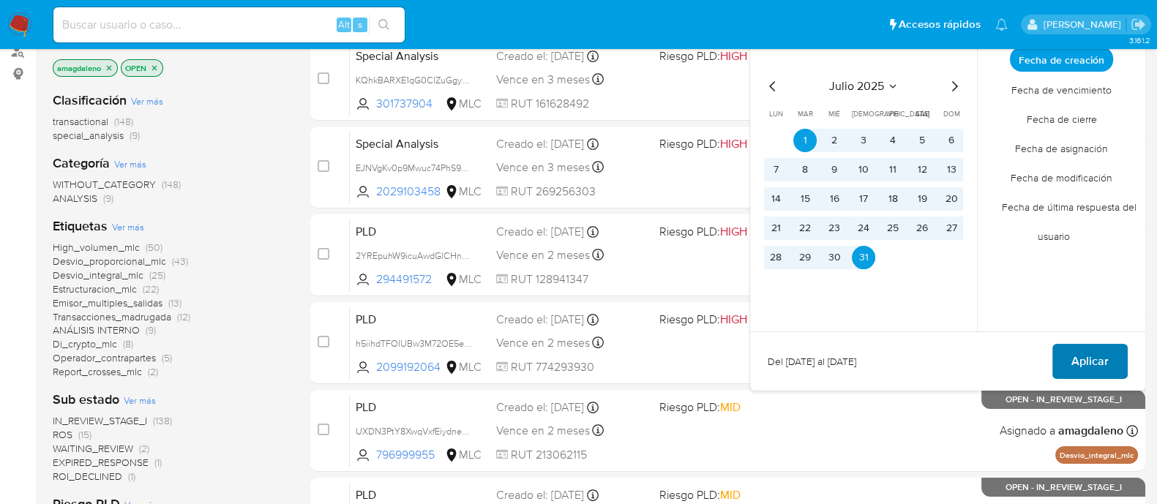
click at [1075, 367] on span "Aplicar" at bounding box center [1089, 361] width 37 height 32
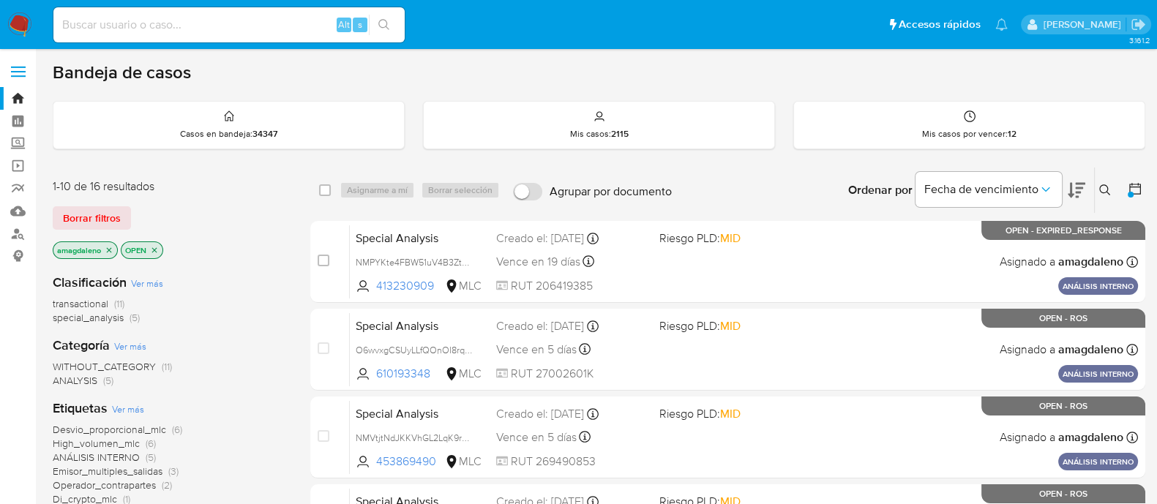
click at [78, 301] on span "transactional" at bounding box center [81, 303] width 56 height 15
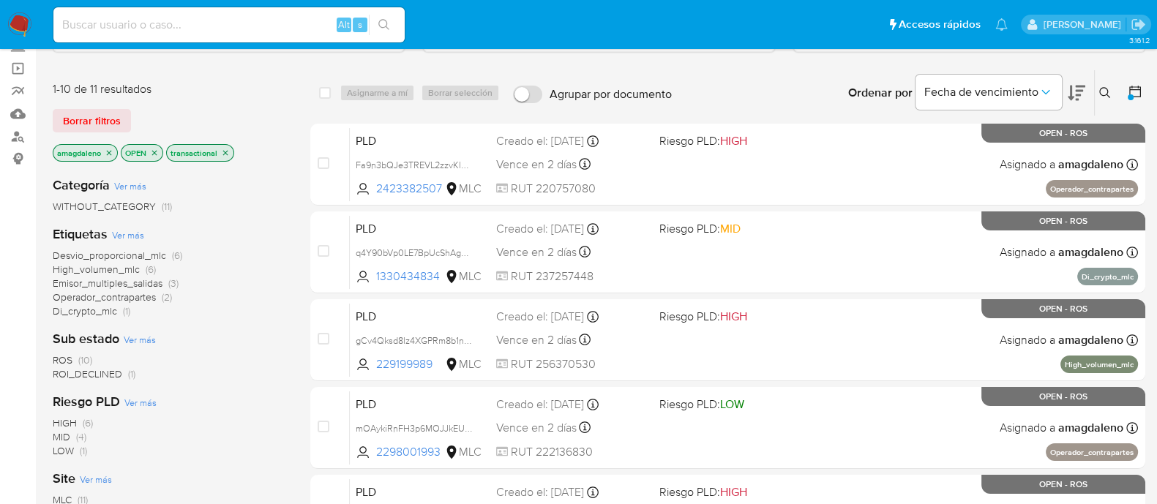
scroll to position [77, 0]
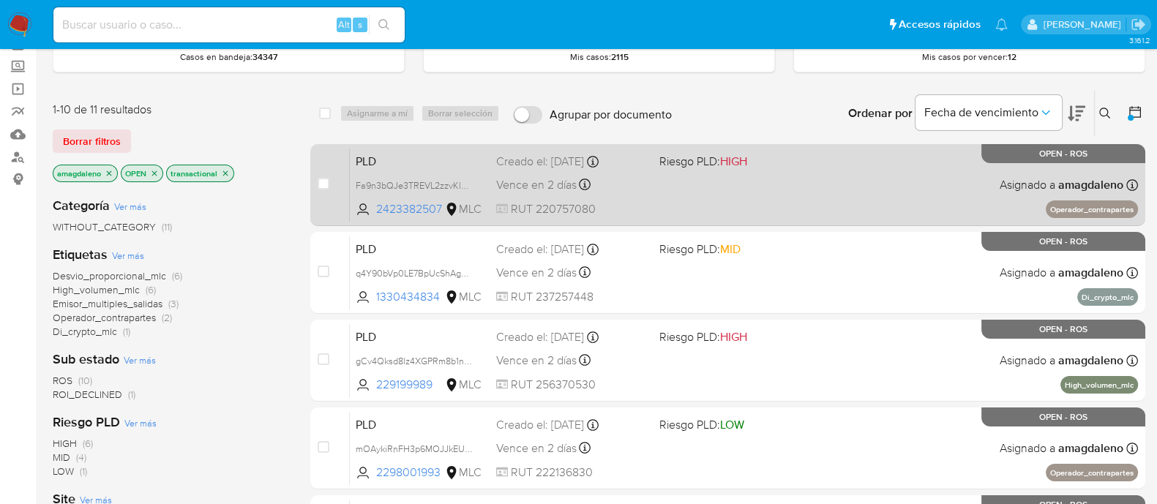
click at [802, 183] on span at bounding box center [734, 184] width 151 height 3
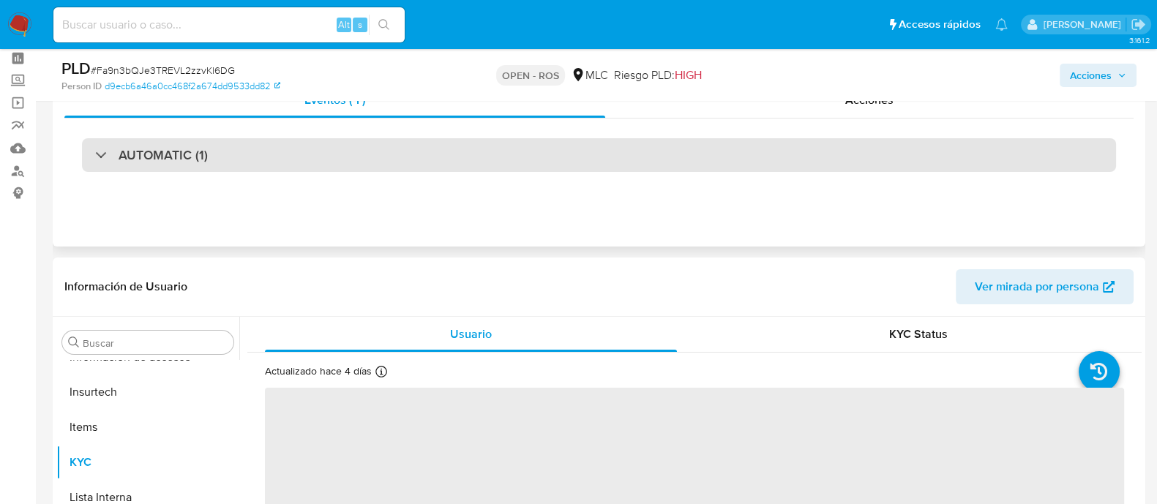
scroll to position [91, 0]
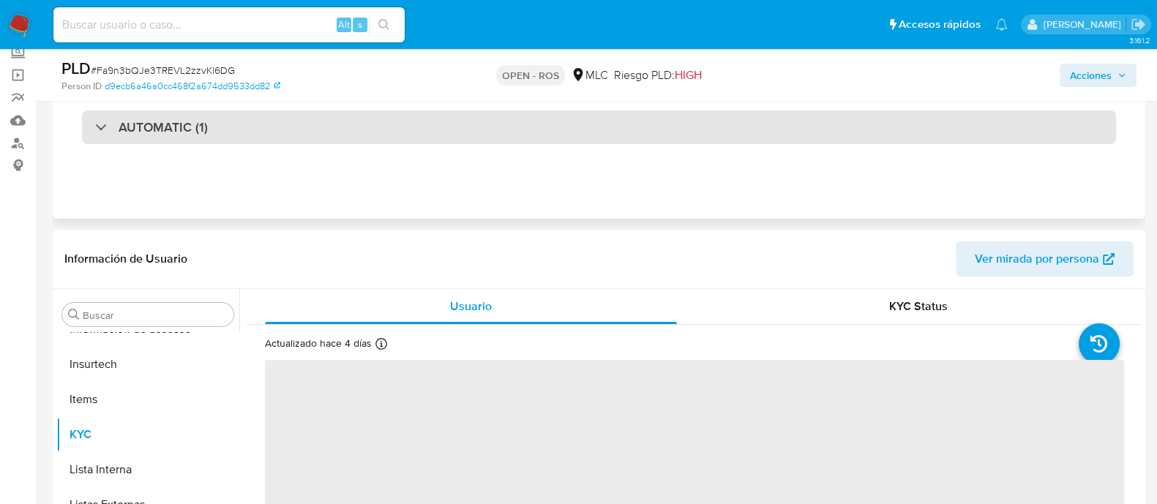
select select "10"
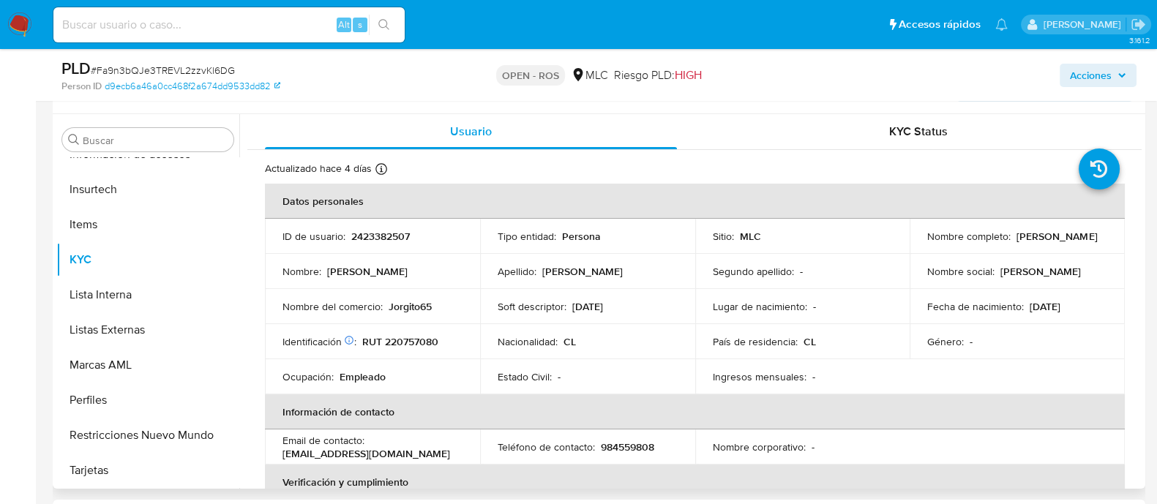
scroll to position [274, 0]
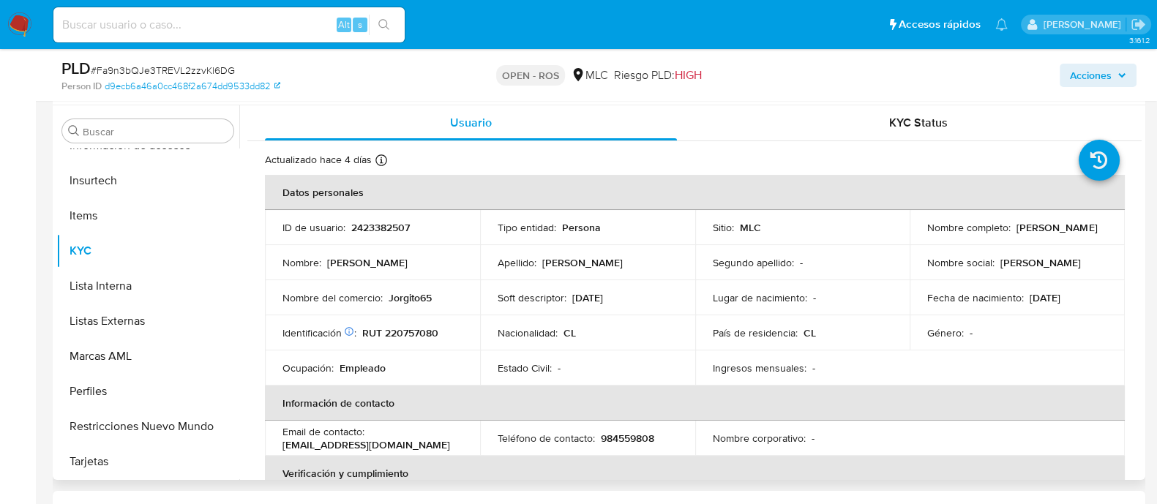
click at [901, 236] on td "Sitio : MLC" at bounding box center [802, 227] width 215 height 35
click at [406, 331] on p "RUT 220757080" at bounding box center [400, 332] width 76 height 13
copy p "220757080"
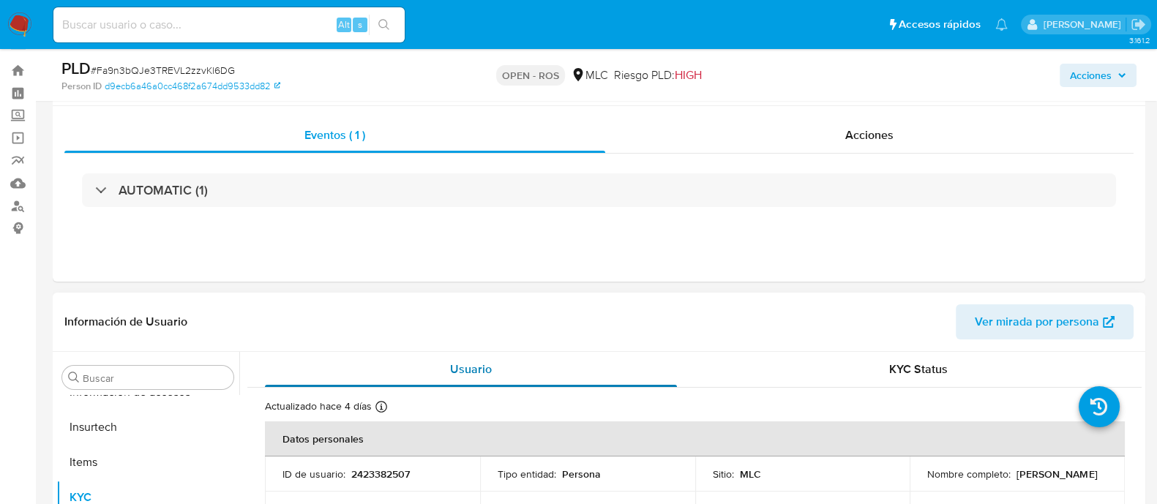
scroll to position [0, 0]
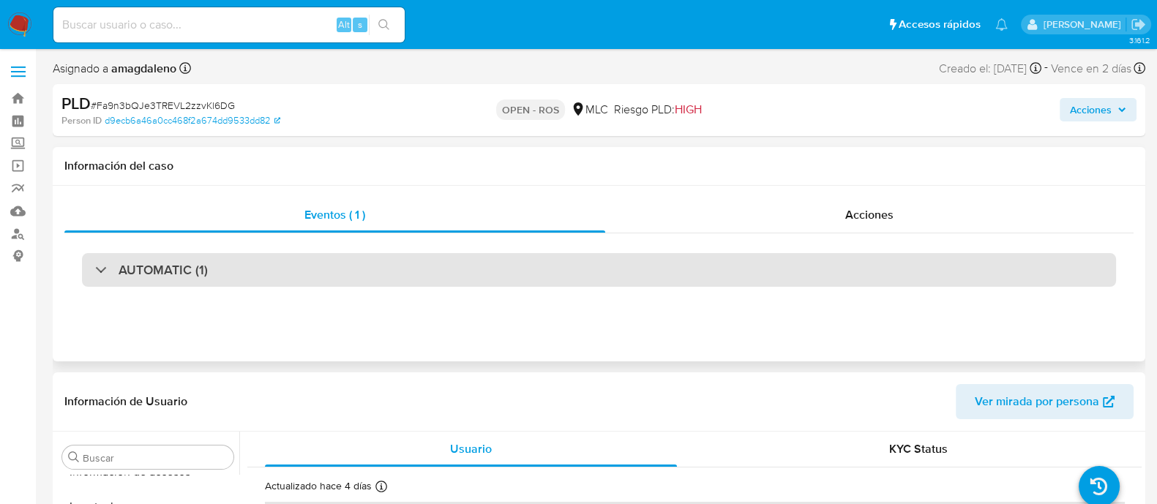
click at [347, 265] on div "AUTOMATIC (1)" at bounding box center [599, 270] width 1034 height 34
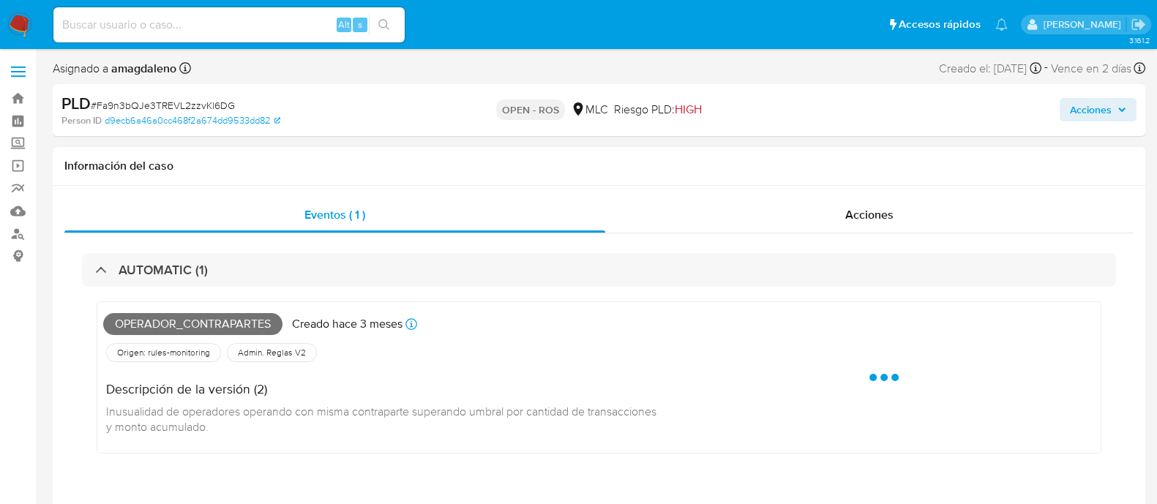
click at [209, 324] on span "Operador_contrapartes" at bounding box center [192, 324] width 179 height 22
copy span "Operador_contrapartes"
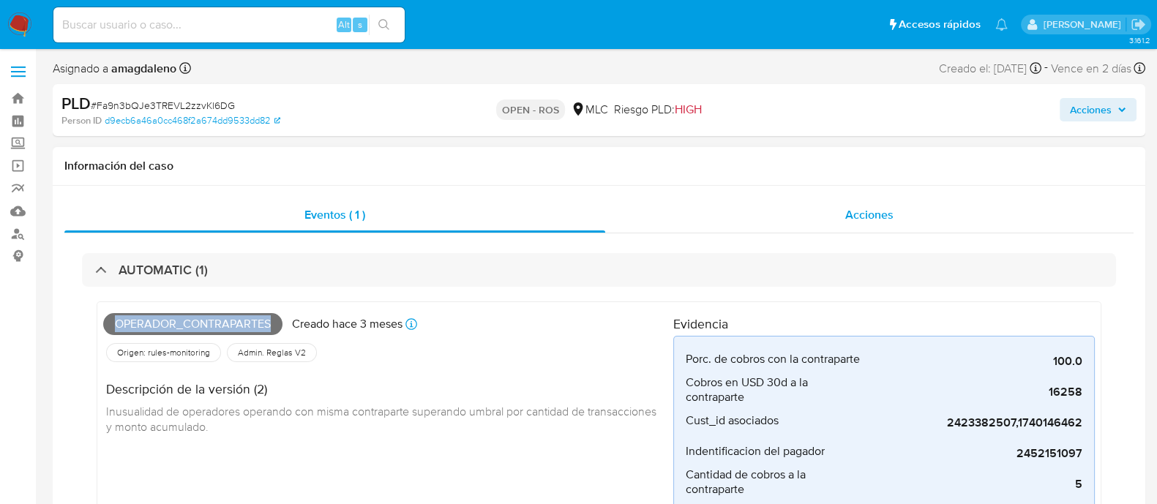
click at [752, 217] on div "Acciones" at bounding box center [869, 215] width 528 height 35
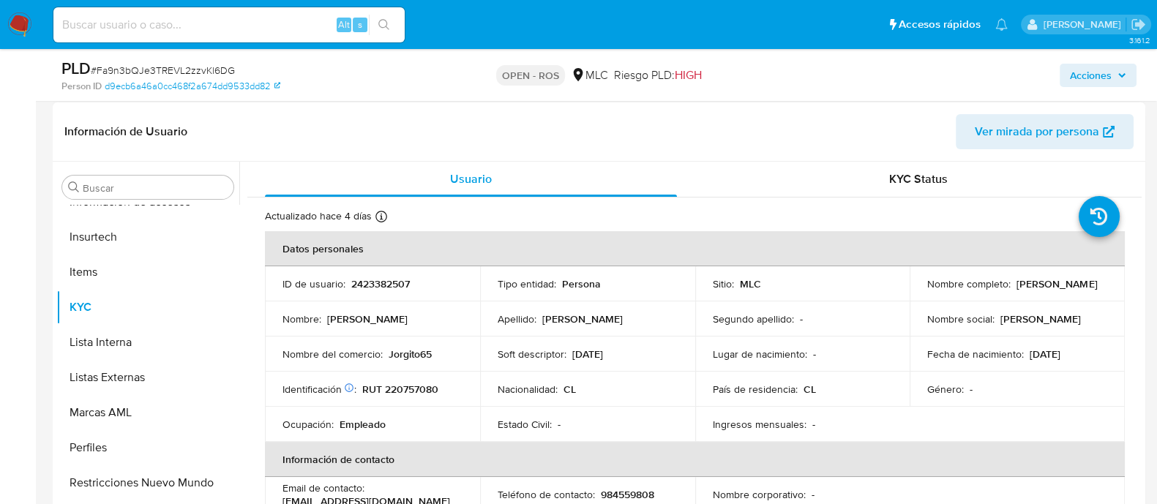
scroll to position [365, 0]
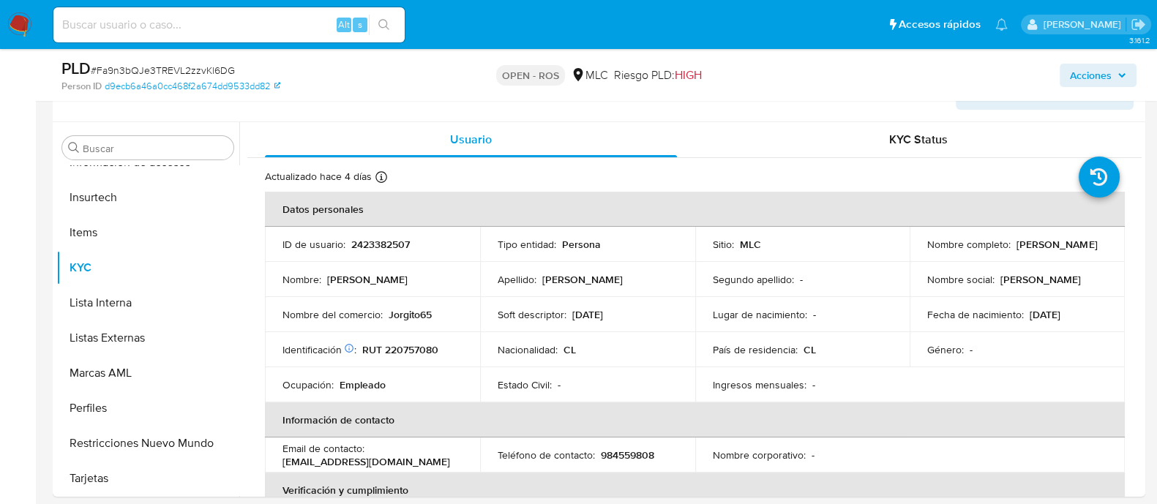
click at [743, 94] on div "PLD # Fa9n3bQJe3TREVL2zzvKl6DG Person ID d9ecb6a46a0cc468f2a674dd9533dd82 OPEN …" at bounding box center [599, 75] width 1092 height 52
drag, startPoint x: 922, startPoint y: 250, endPoint x: 1105, endPoint y: 252, distance: 182.9
click at [1105, 252] on td "Nombre completo : Cristobal Andres Novoa Barrios" at bounding box center [1016, 244] width 215 height 35
copy p "Cristobal Andres Novoa Barrios"
click at [415, 351] on p "RUT 220757080" at bounding box center [400, 349] width 76 height 13
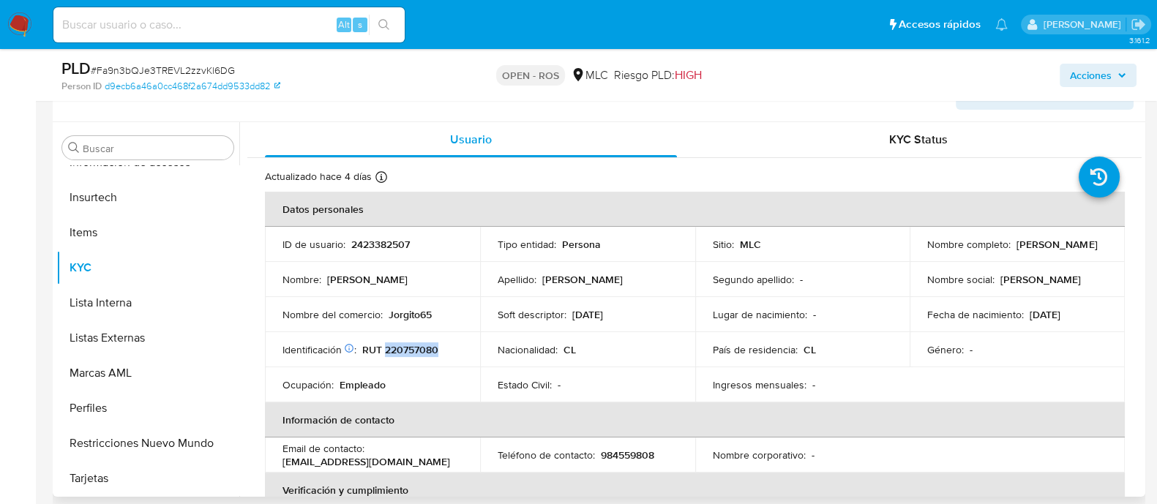
click at [415, 351] on p "RUT 220757080" at bounding box center [400, 349] width 76 height 13
copy p "220757080"
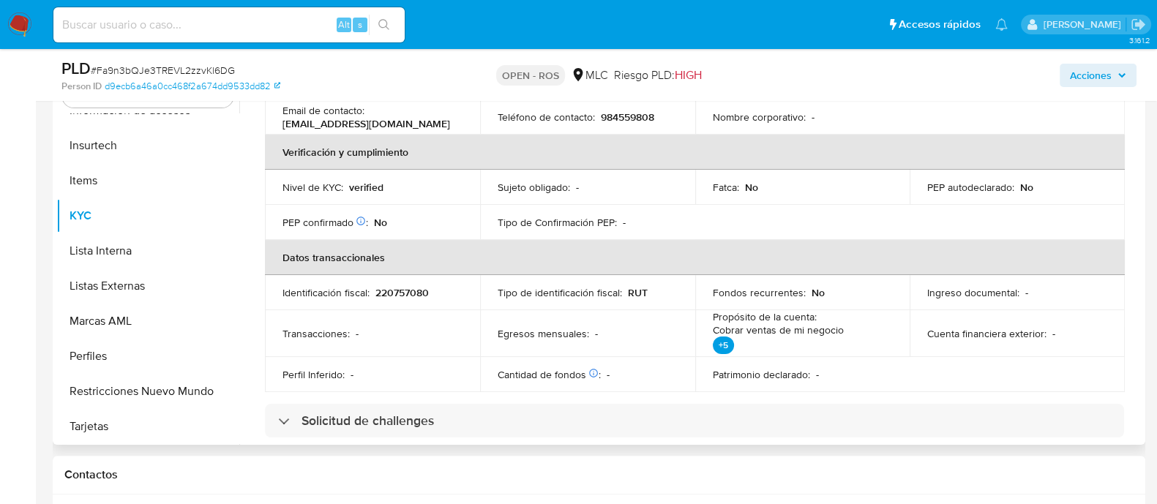
scroll to position [274, 0]
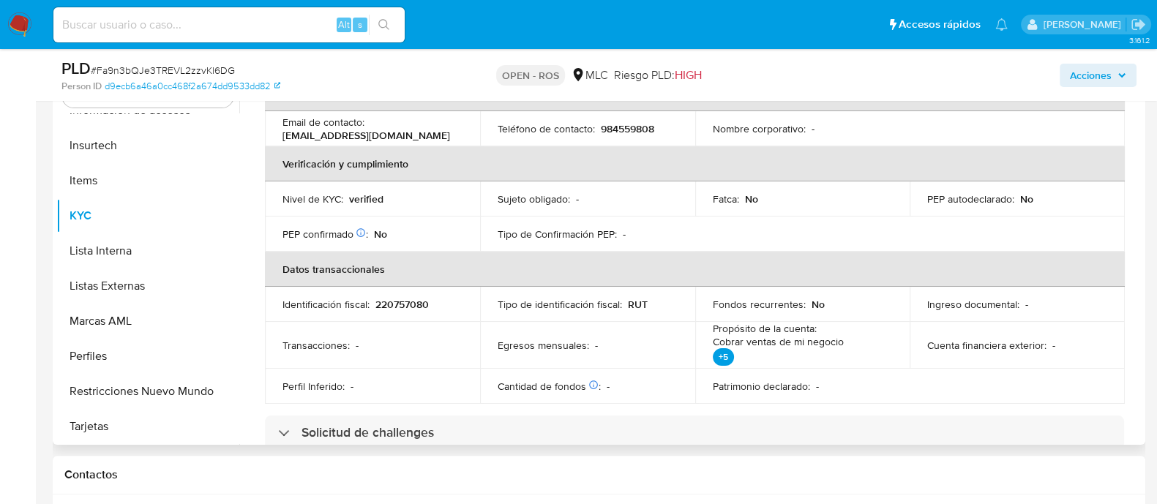
click at [399, 299] on p "220757080" at bounding box center [401, 304] width 53 height 13
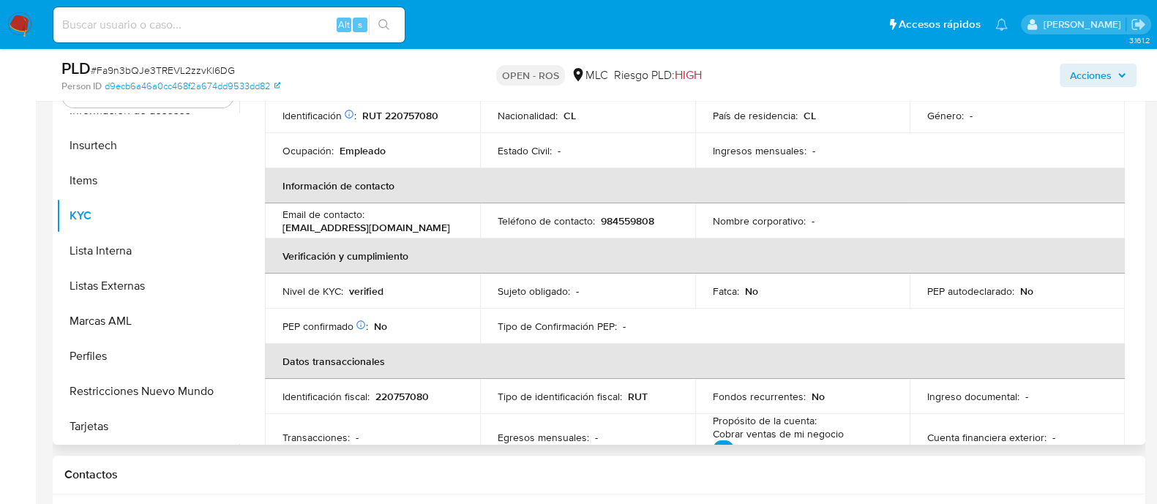
click at [624, 222] on p "984559808" at bounding box center [627, 220] width 53 height 13
copy p "984559808"
drag, startPoint x: 282, startPoint y: 226, endPoint x: 466, endPoint y: 225, distance: 183.6
click at [466, 225] on td "Email de contacto : andresandres7728@gmail.com" at bounding box center [372, 220] width 215 height 35
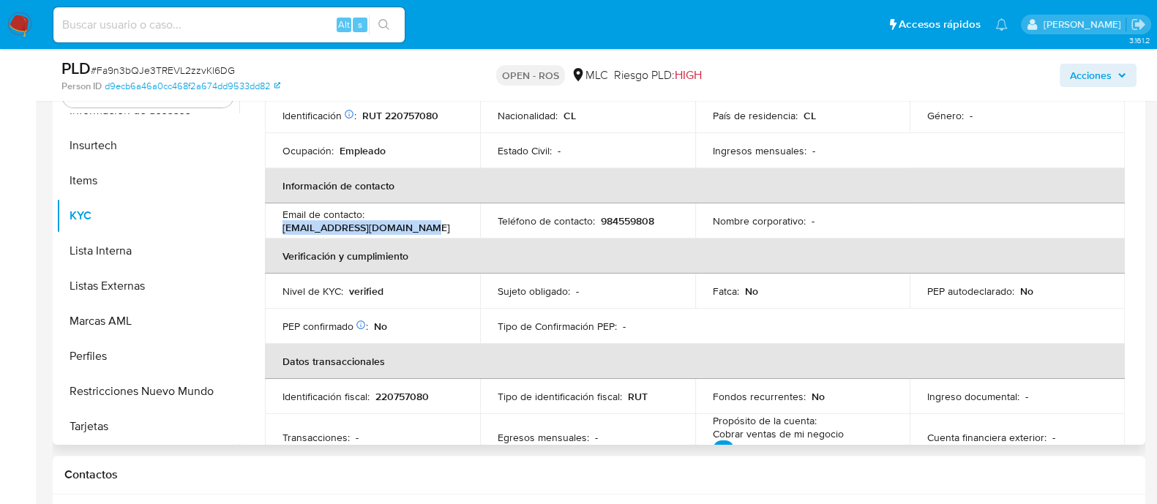
copy p "andresandres7728@gmail.com"
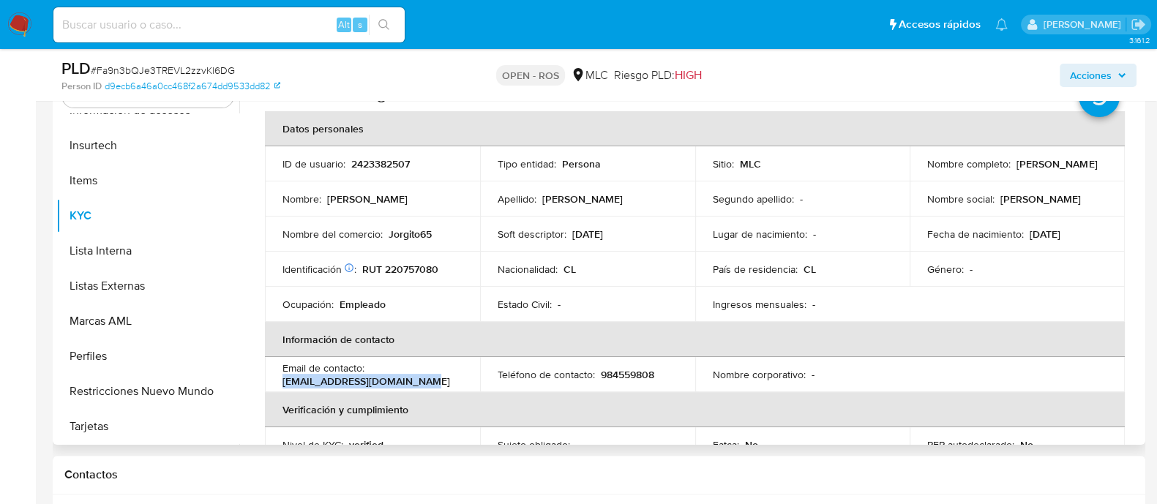
scroll to position [0, 0]
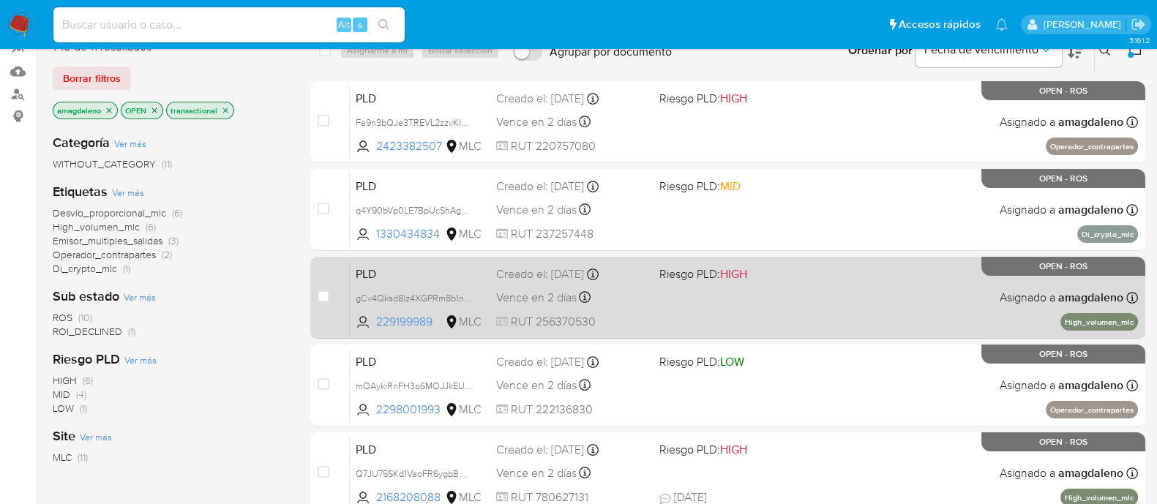
scroll to position [168, 0]
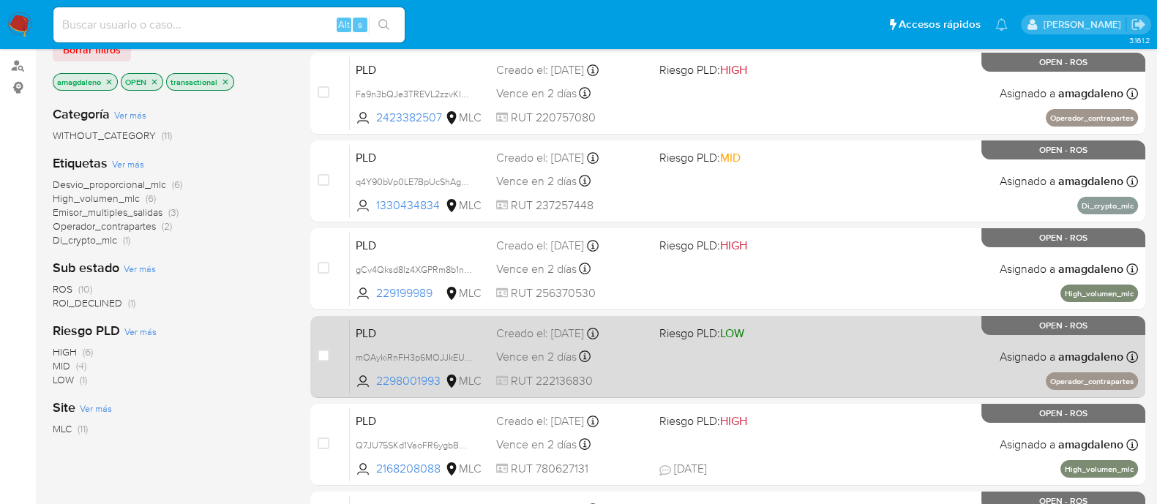
click at [706, 359] on div "PLD mOAykiRnFH3p6MOJJkEUcHez 2298001993 MLC Riesgo PLD: LOW Creado el: [DATE] C…" at bounding box center [744, 357] width 788 height 74
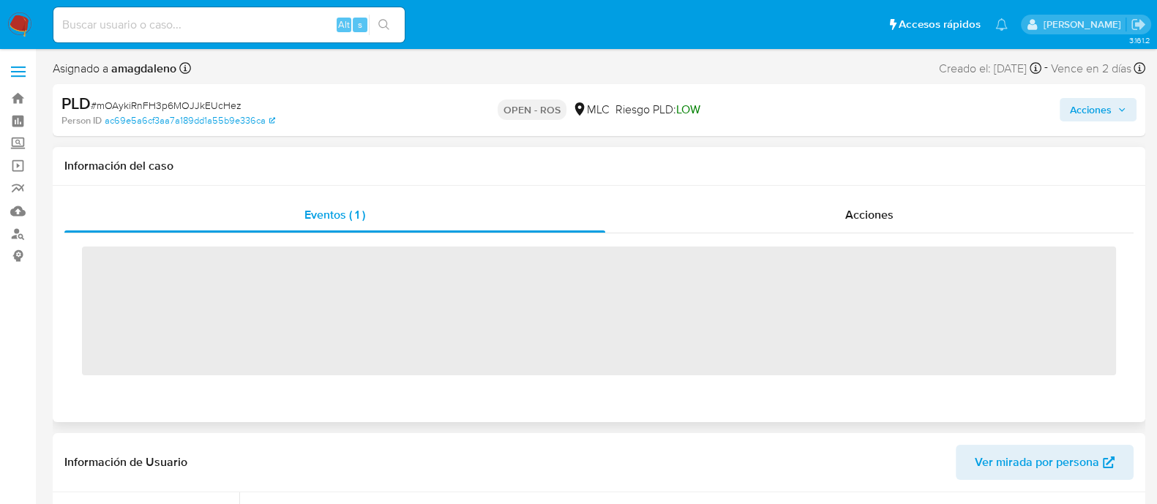
scroll to position [688, 0]
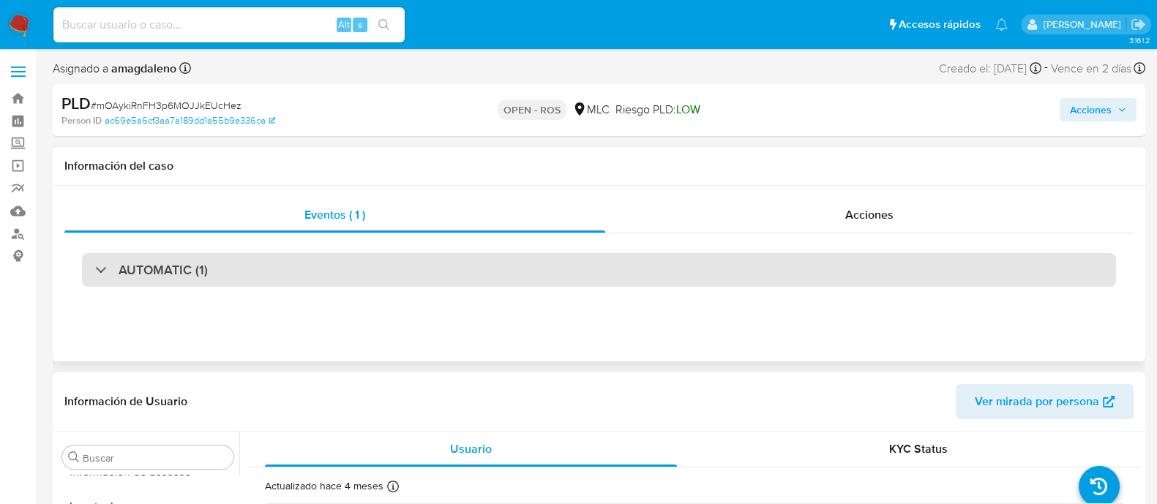
select select "10"
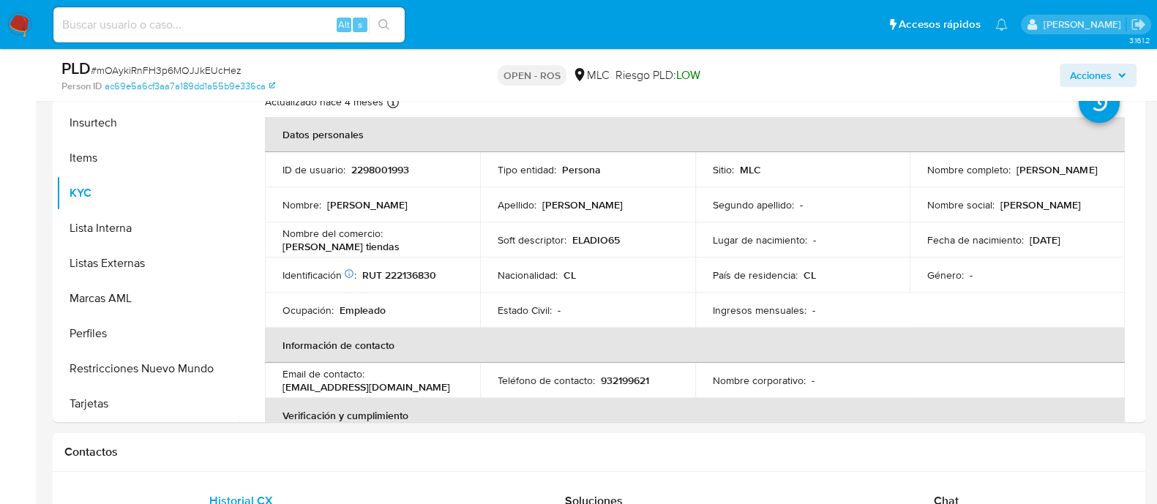
scroll to position [338, 0]
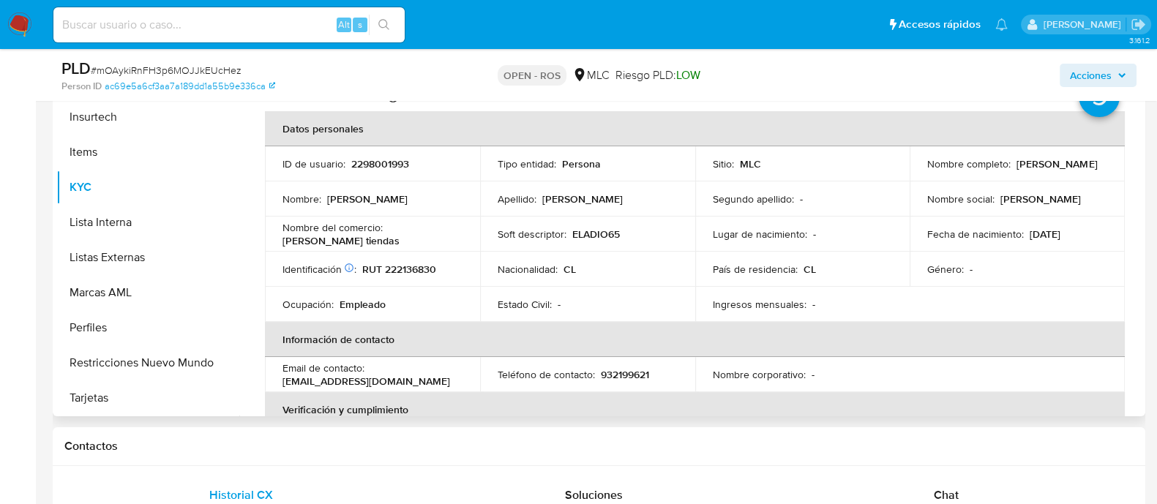
click at [391, 166] on p "2298001993" at bounding box center [380, 163] width 58 height 13
copy p "2298001993"
click at [424, 266] on p "RUT 222136830" at bounding box center [399, 269] width 74 height 13
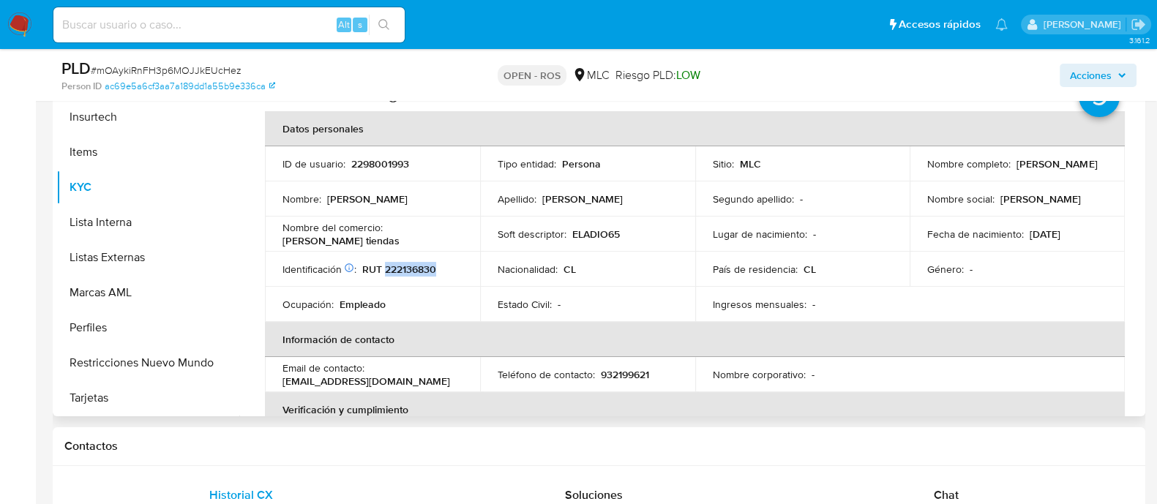
copy p "222136830"
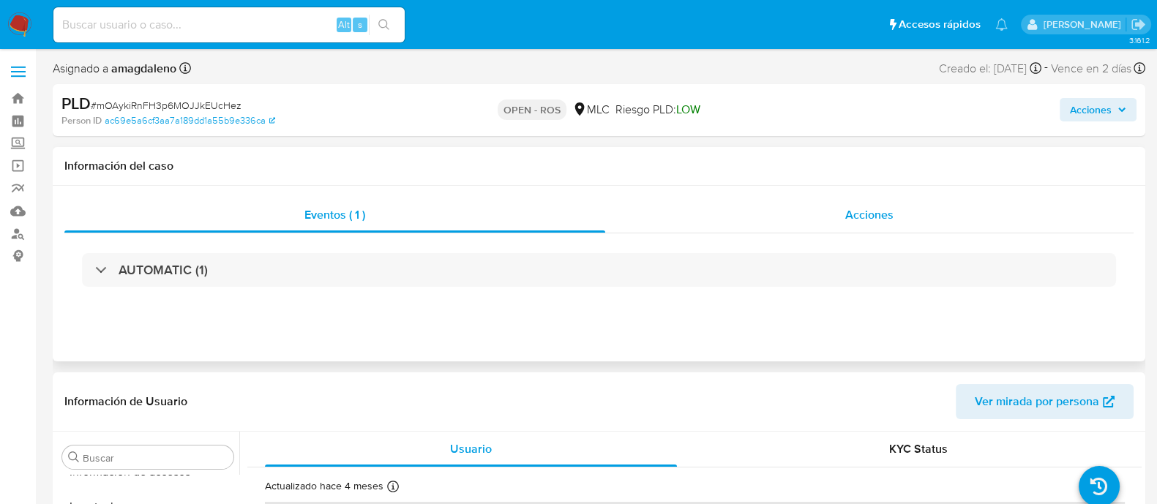
click at [748, 214] on div "Acciones" at bounding box center [869, 215] width 528 height 35
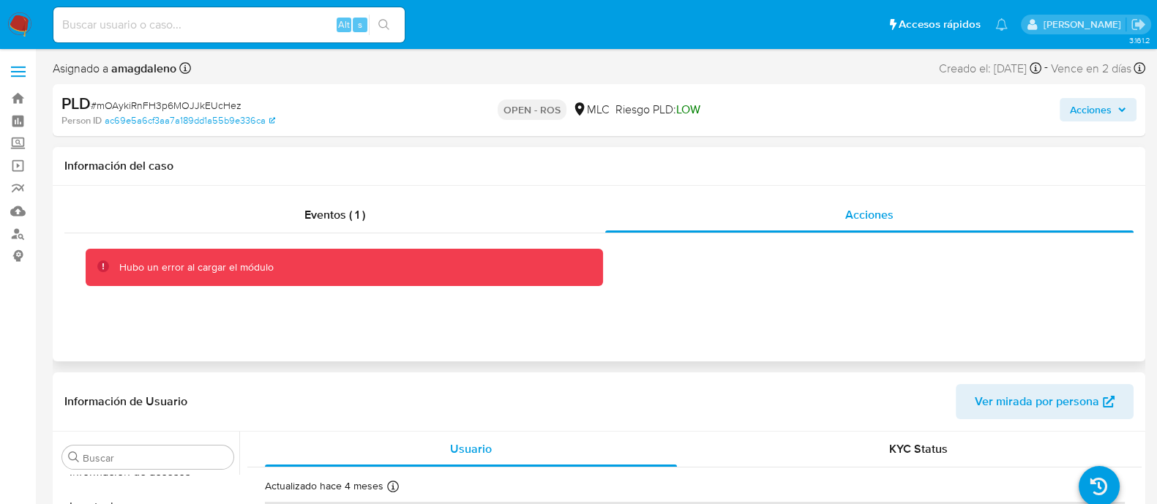
drag, startPoint x: 677, startPoint y: 301, endPoint x: 596, endPoint y: 293, distance: 81.5
click at [677, 300] on div "Eventos ( 1 ) Acciones Hubo un error al cargar el módulo" at bounding box center [599, 274] width 1092 height 176
click at [312, 206] on span "Eventos ( 1 )" at bounding box center [334, 214] width 61 height 17
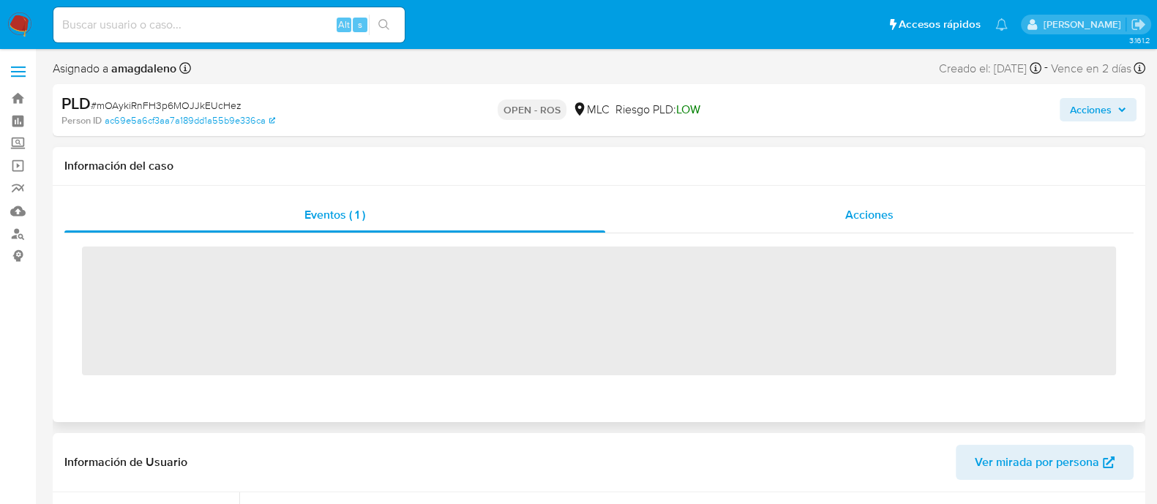
click at [710, 214] on div "Acciones" at bounding box center [869, 215] width 528 height 35
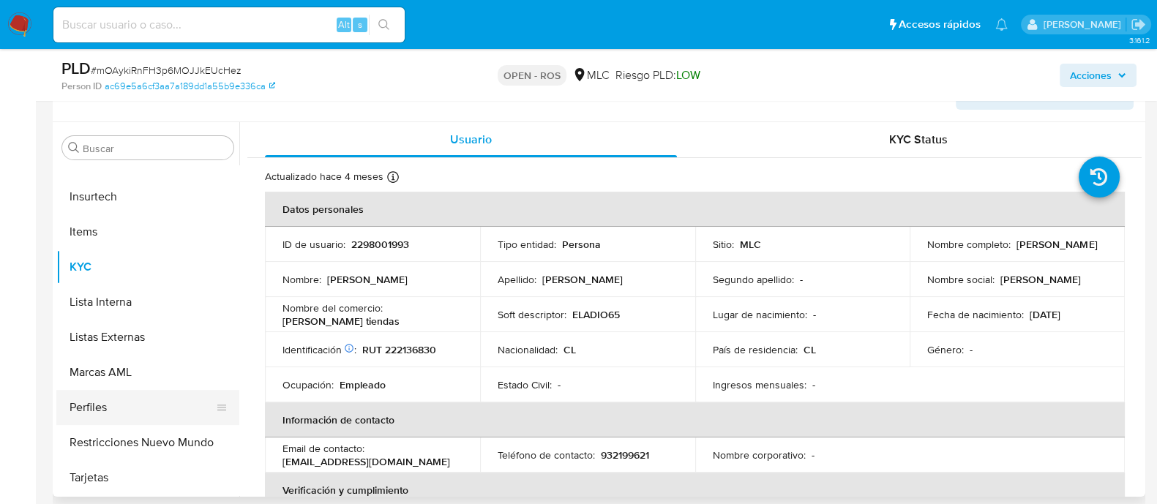
scroll to position [457, 0]
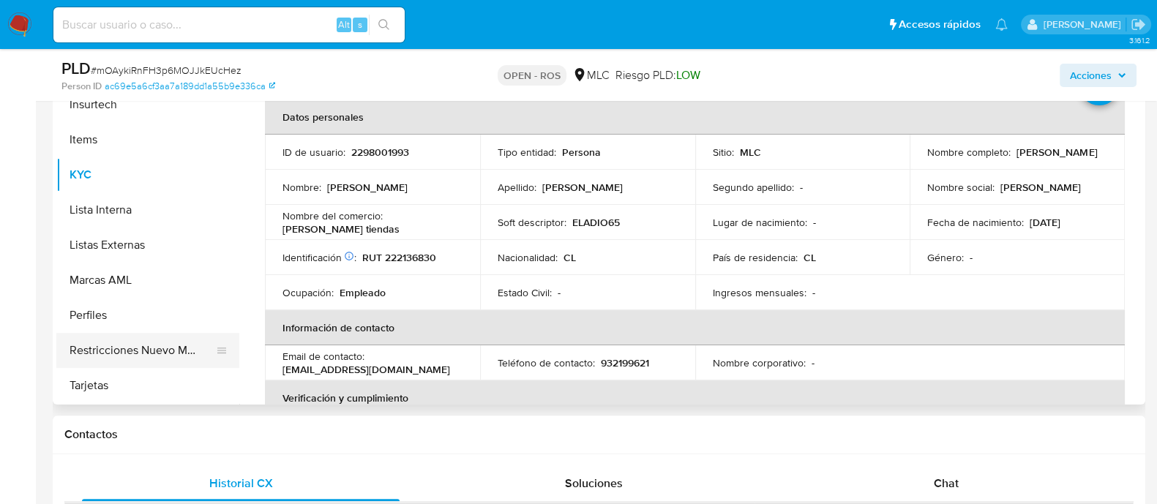
click at [141, 345] on button "Restricciones Nuevo Mundo" at bounding box center [141, 350] width 171 height 35
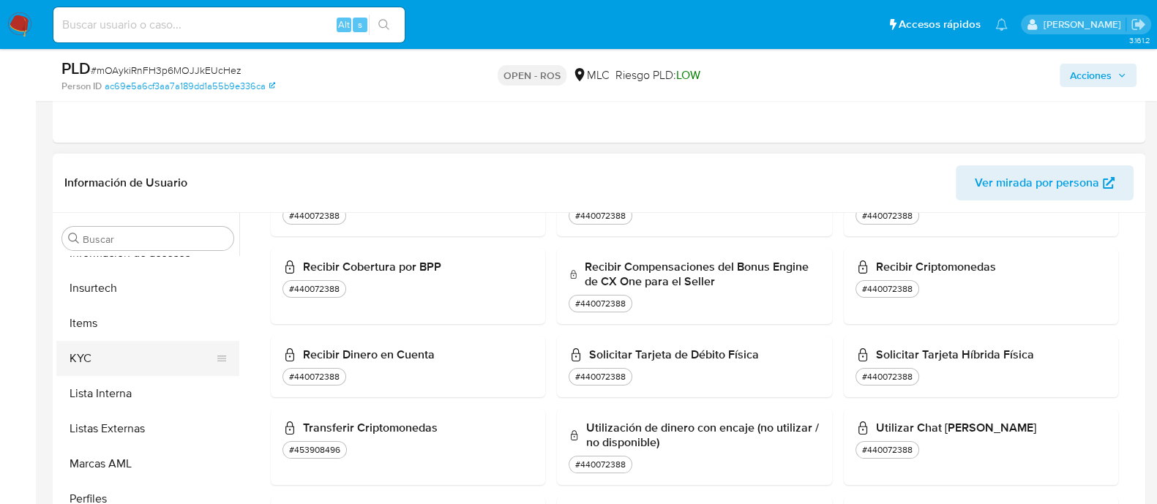
scroll to position [688, 0]
click at [112, 356] on button "KYC" at bounding box center [141, 357] width 171 height 35
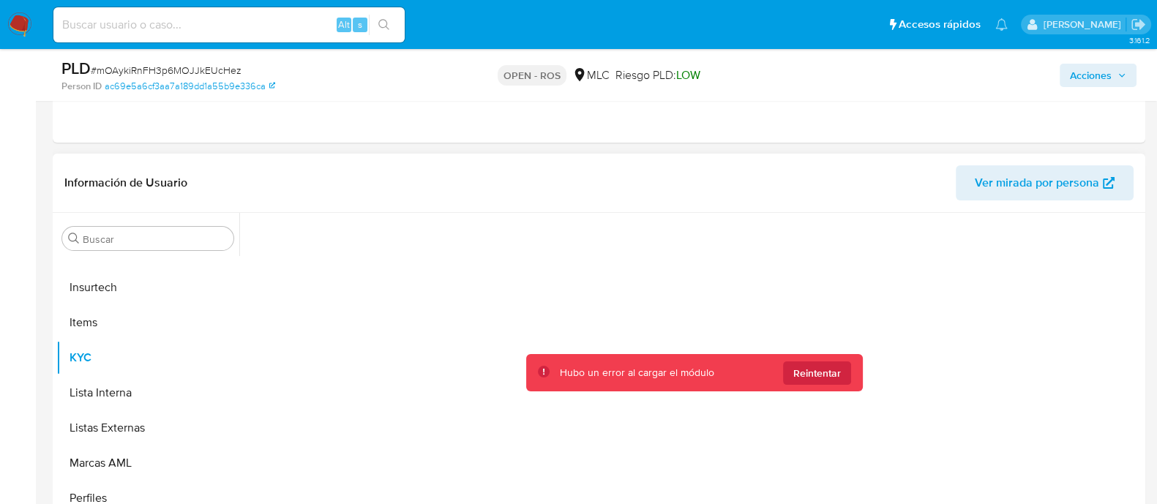
scroll to position [688, 0]
drag, startPoint x: 830, startPoint y: 378, endPoint x: 891, endPoint y: 480, distance: 118.8
click at [830, 380] on span "Reintentar" at bounding box center [817, 372] width 48 height 23
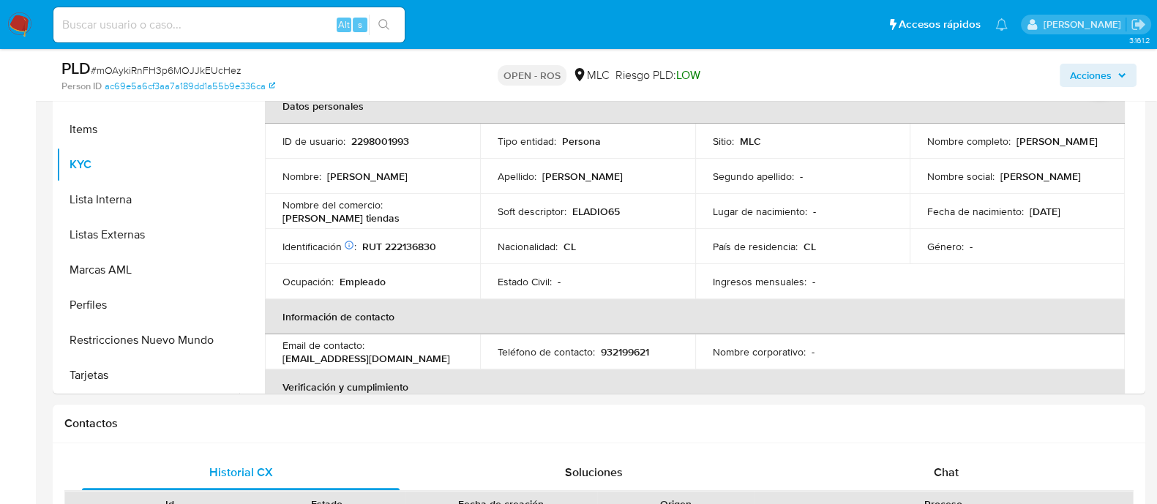
scroll to position [419, 0]
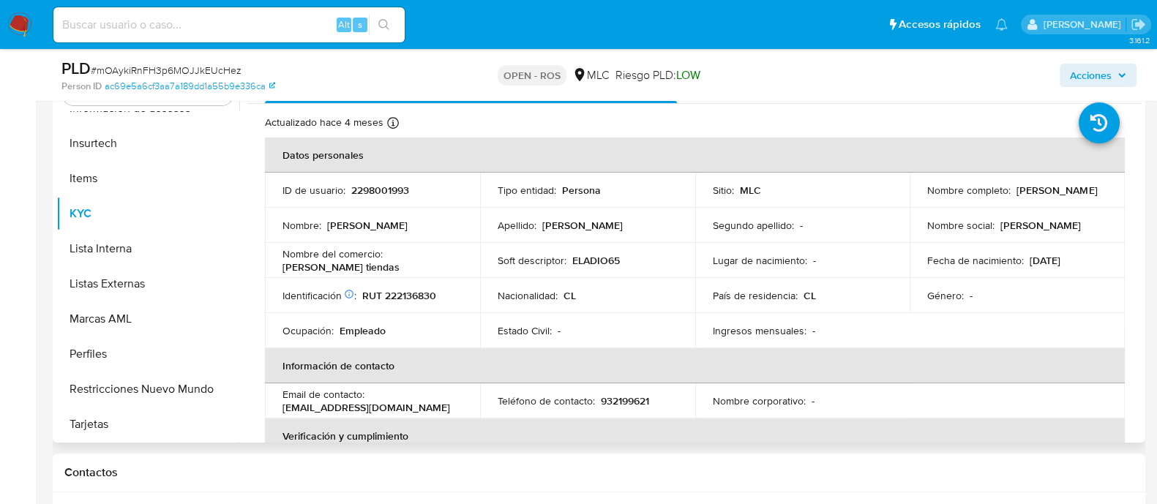
drag, startPoint x: 922, startPoint y: 196, endPoint x: 1086, endPoint y: 195, distance: 163.9
click at [1086, 195] on div "Nombre completo : Eladio Exequiel Alexander Albornoz" at bounding box center [1017, 190] width 180 height 13
click at [181, 380] on button "Restricciones Nuevo Mundo" at bounding box center [141, 389] width 171 height 35
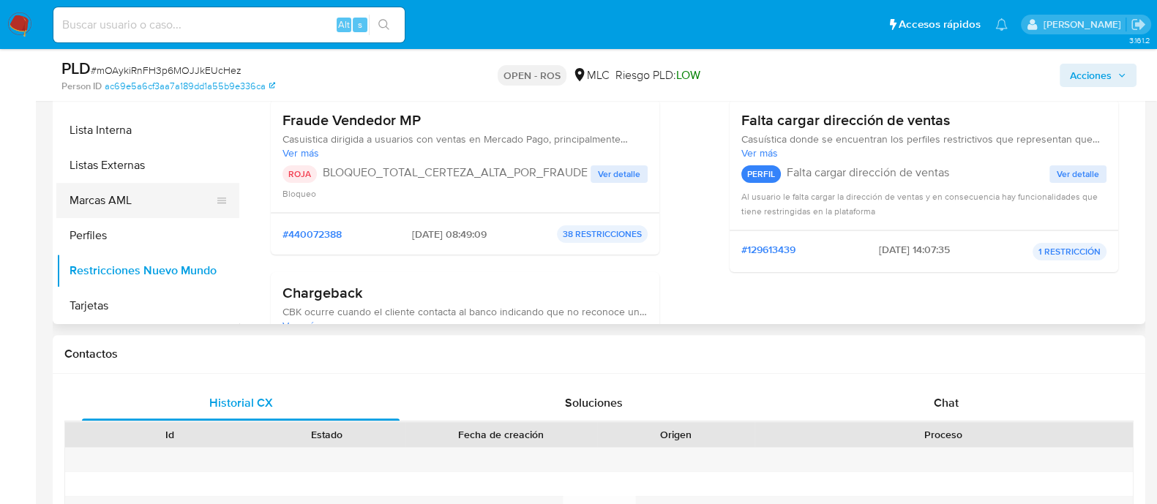
scroll to position [365, 0]
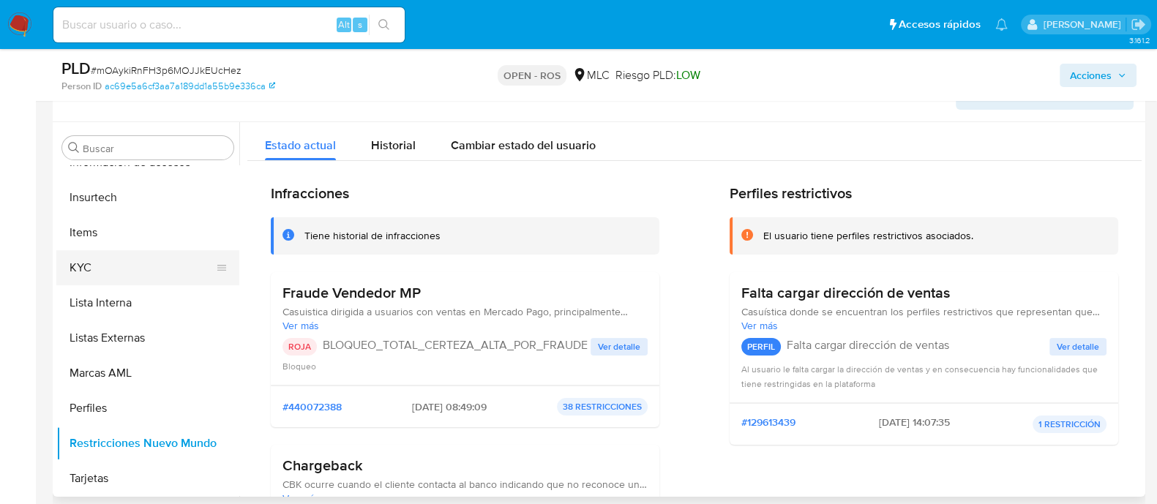
click at [148, 258] on button "KYC" at bounding box center [141, 267] width 171 height 35
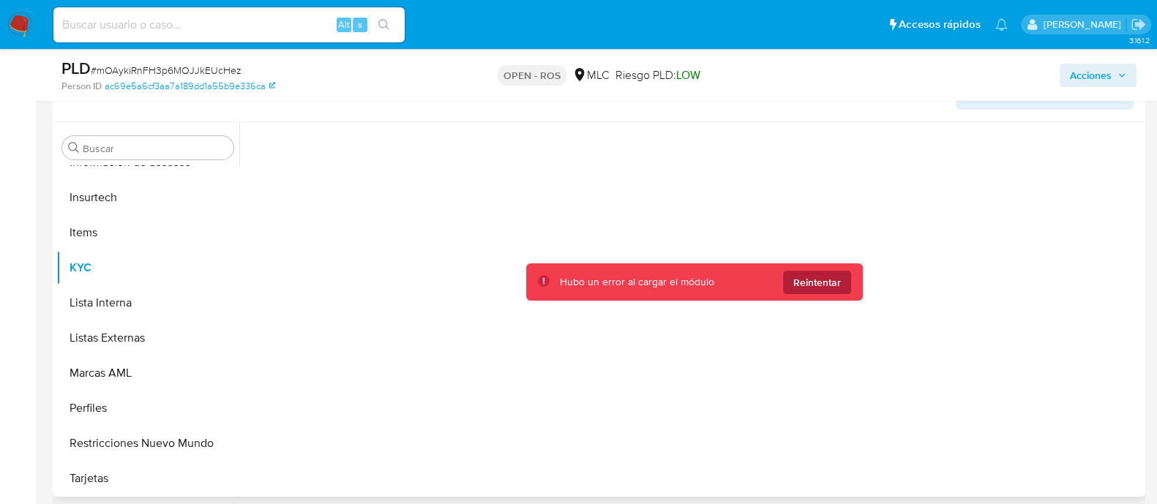
click at [809, 289] on span "Reintentar" at bounding box center [817, 282] width 48 height 23
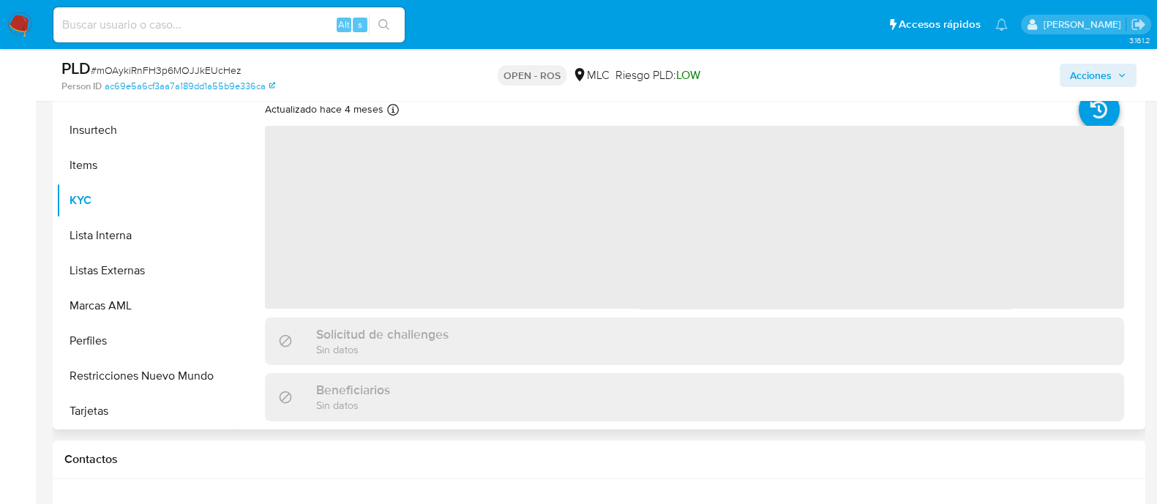
scroll to position [423, 0]
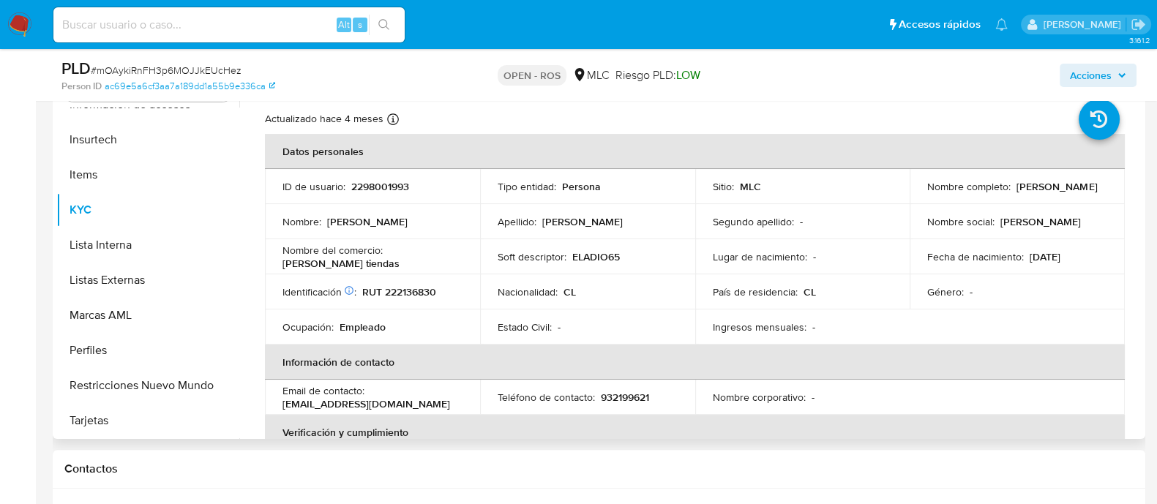
click at [1016, 193] on p "Eladio Exequiel Alexander Albornoz" at bounding box center [1056, 186] width 80 height 13
drag, startPoint x: 924, startPoint y: 195, endPoint x: 1089, endPoint y: 192, distance: 165.4
click at [1089, 192] on div "Nombre completo : Eladio Exequiel Alexander Albornoz" at bounding box center [1017, 186] width 180 height 13
copy p "Eladio Exequiel Alexander Albornoz"
click at [418, 293] on p "RUT 222136830" at bounding box center [399, 291] width 74 height 13
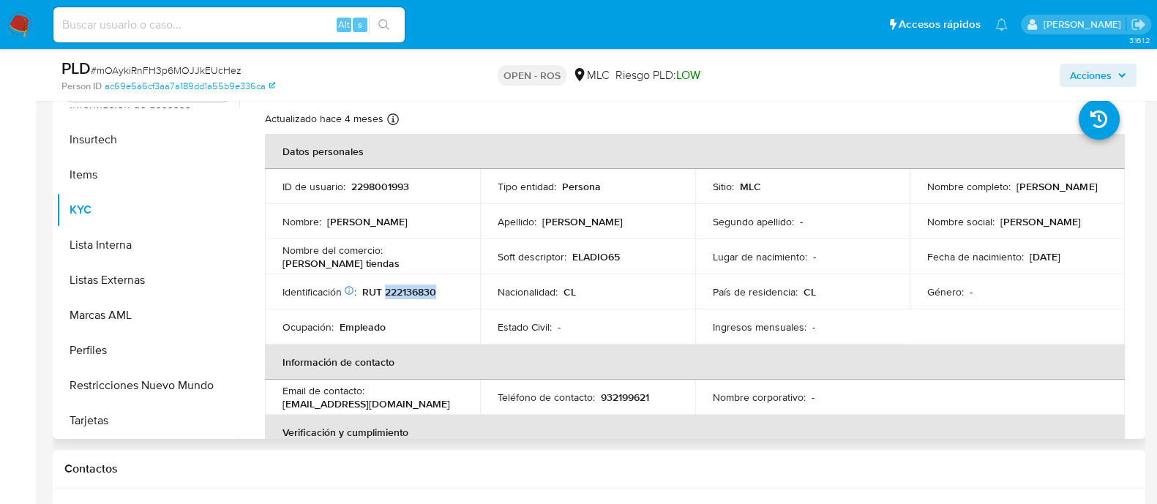
click at [418, 293] on p "RUT 222136830" at bounding box center [399, 291] width 74 height 13
copy p "222136830"
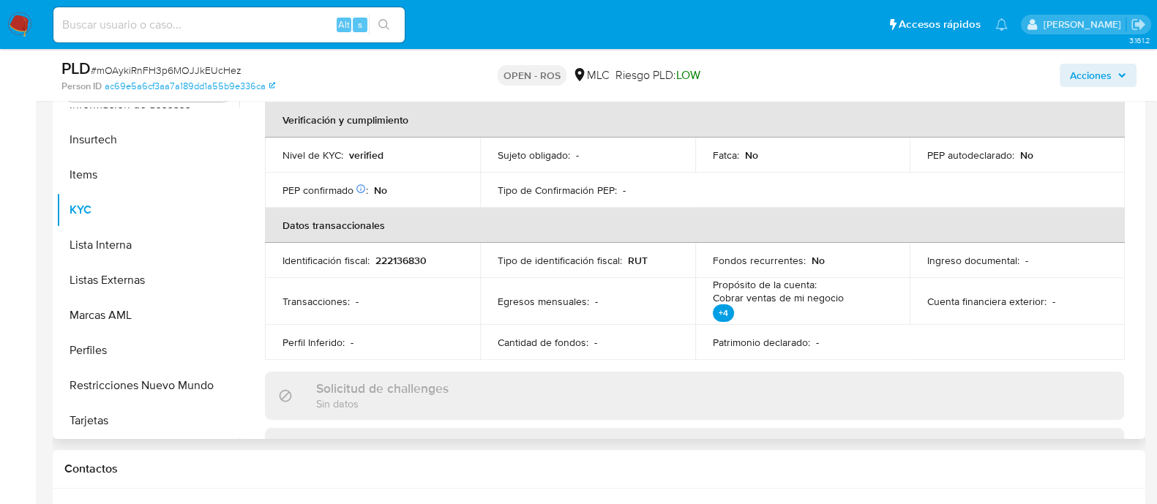
scroll to position [193, 0]
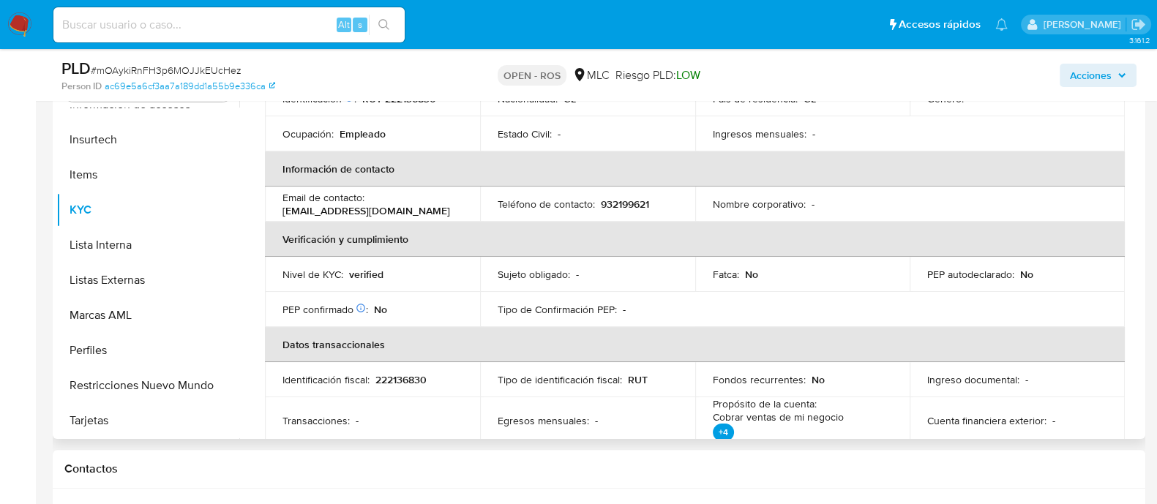
click at [619, 202] on p "932199621" at bounding box center [625, 204] width 48 height 13
copy p "932199621"
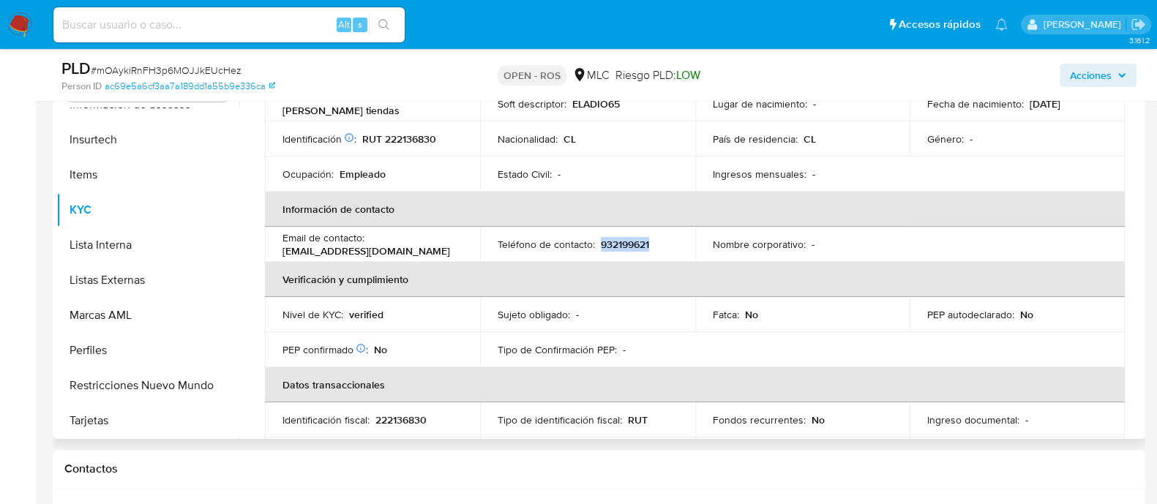
scroll to position [102, 0]
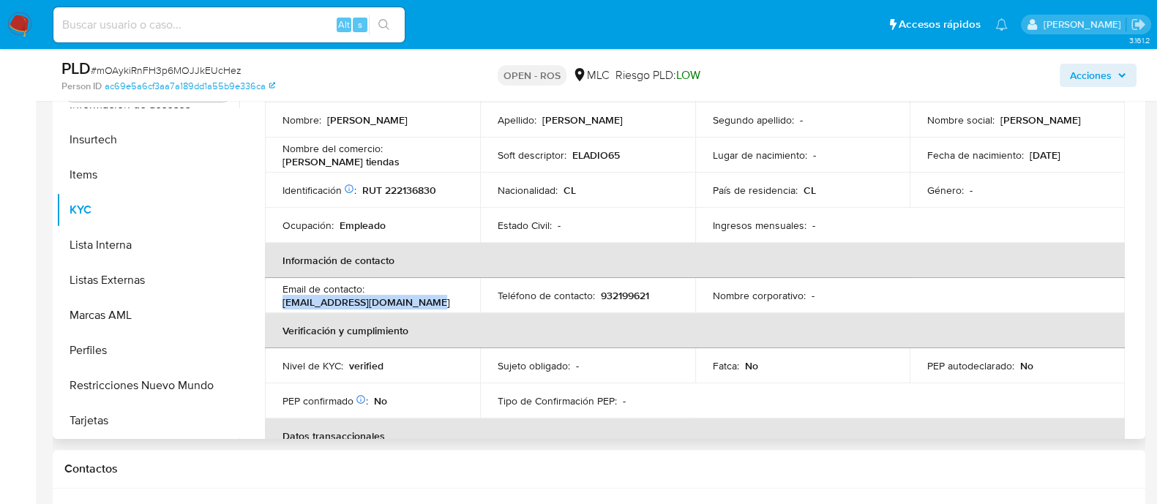
drag, startPoint x: 283, startPoint y: 301, endPoint x: 442, endPoint y: 308, distance: 158.9
click at [442, 308] on div "Email de contacto : eladiocarrion7201@gmail.com" at bounding box center [372, 295] width 180 height 26
copy p "eladiocarrion7201@gmail.com"
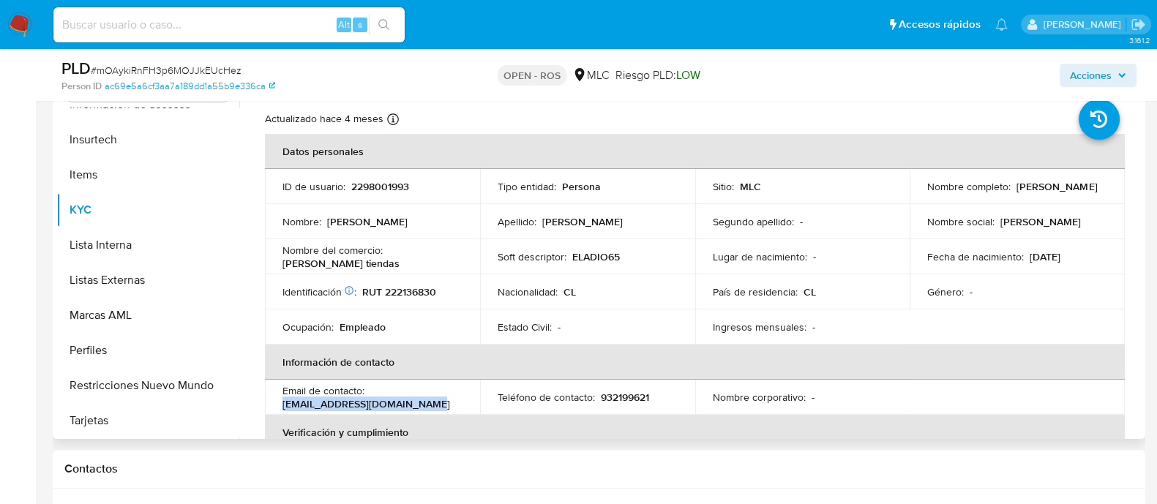
scroll to position [91, 0]
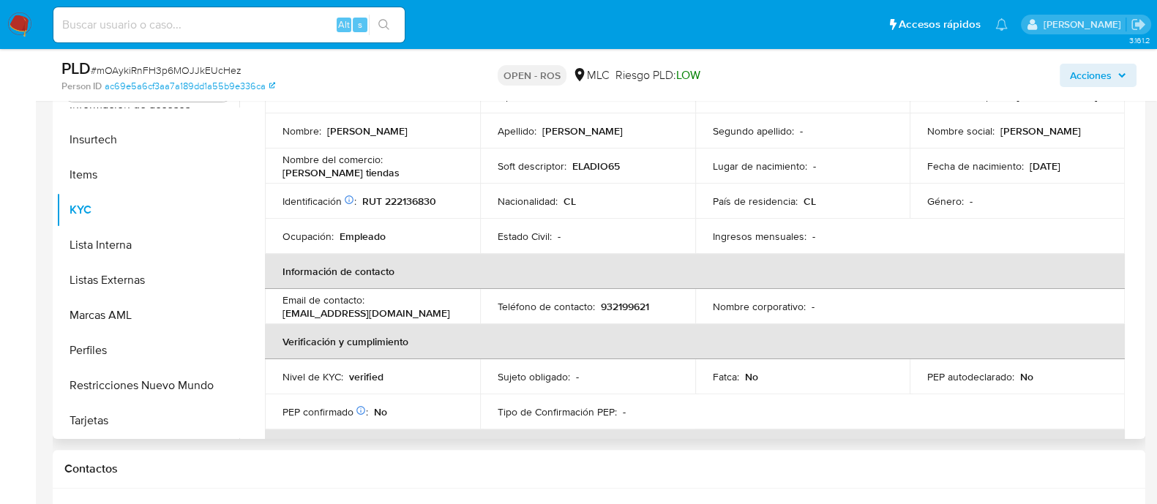
click at [395, 251] on td "Ocupación : Empleado" at bounding box center [372, 236] width 215 height 35
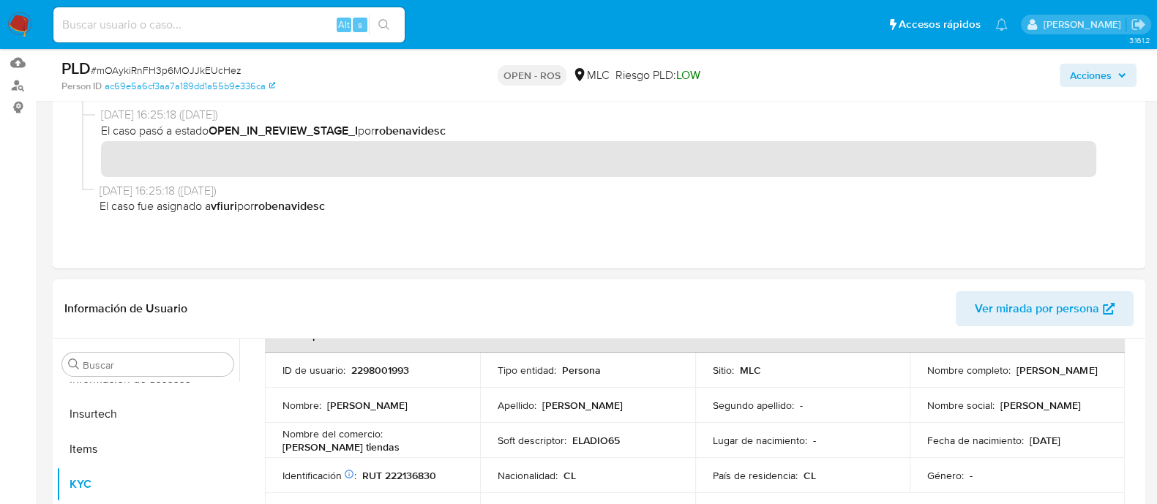
drag, startPoint x: 924, startPoint y: 378, endPoint x: 1089, endPoint y: 383, distance: 165.4
click at [1089, 383] on td "Nombre completo : Eladio Exequiel Alexander Albornoz" at bounding box center [1016, 370] width 215 height 35
copy p "Eladio Exequiel Alexander Albornoz"
click at [418, 476] on p "RUT 222136830" at bounding box center [399, 475] width 74 height 13
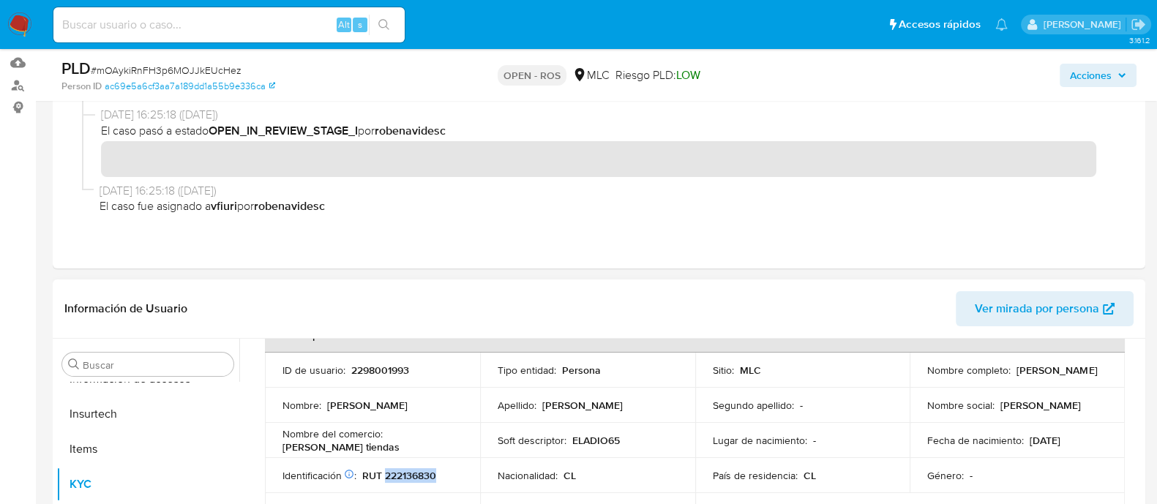
copy p "222136830"
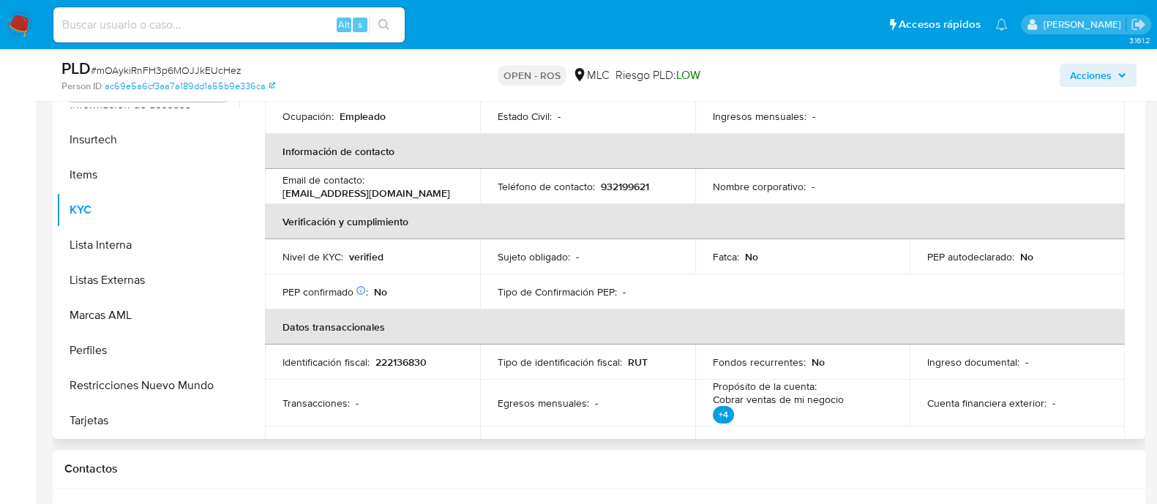
scroll to position [193, 0]
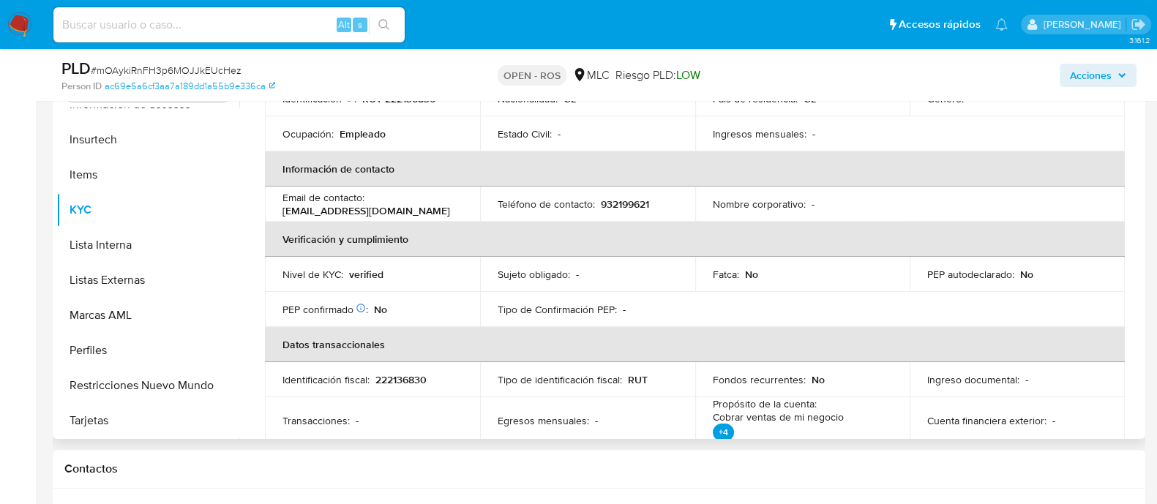
click at [630, 203] on p "932199621" at bounding box center [625, 204] width 48 height 13
copy p "932199621"
drag, startPoint x: 279, startPoint y: 210, endPoint x: 425, endPoint y: 215, distance: 145.7
click at [425, 215] on td "Email de contacto : eladiocarrion7201@gmail.com" at bounding box center [372, 204] width 215 height 35
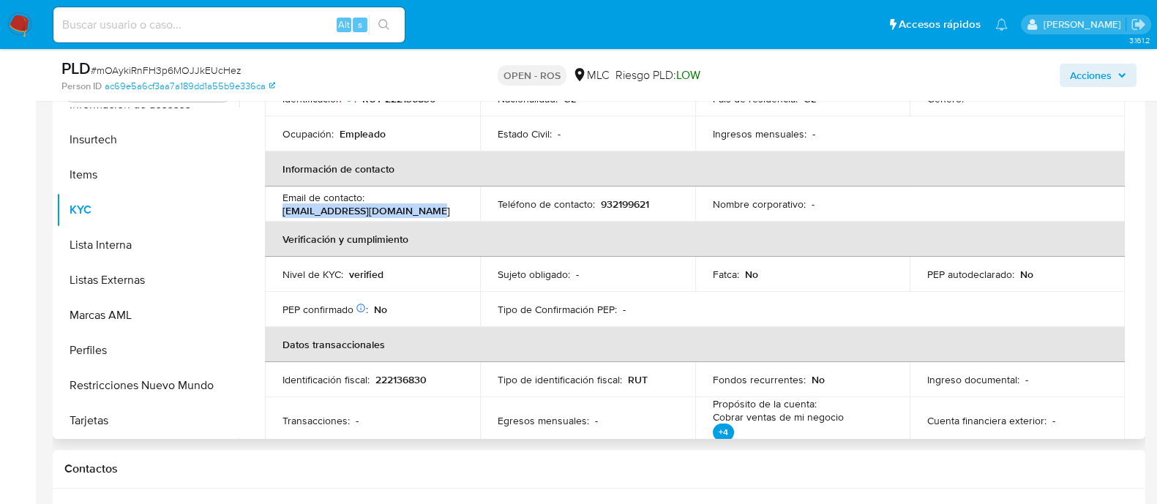
copy p "eladiocarrion7201@gmail.com"
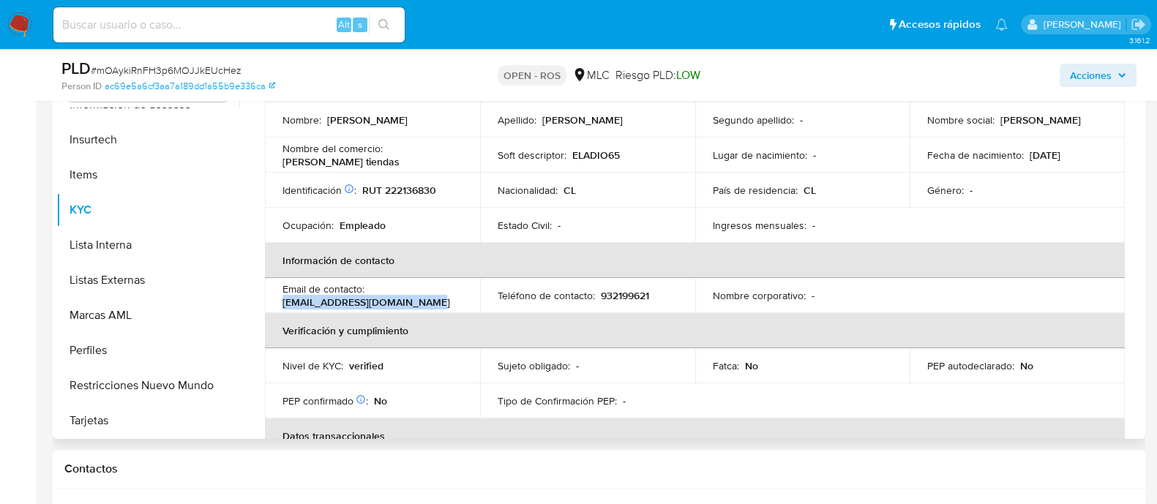
scroll to position [10, 0]
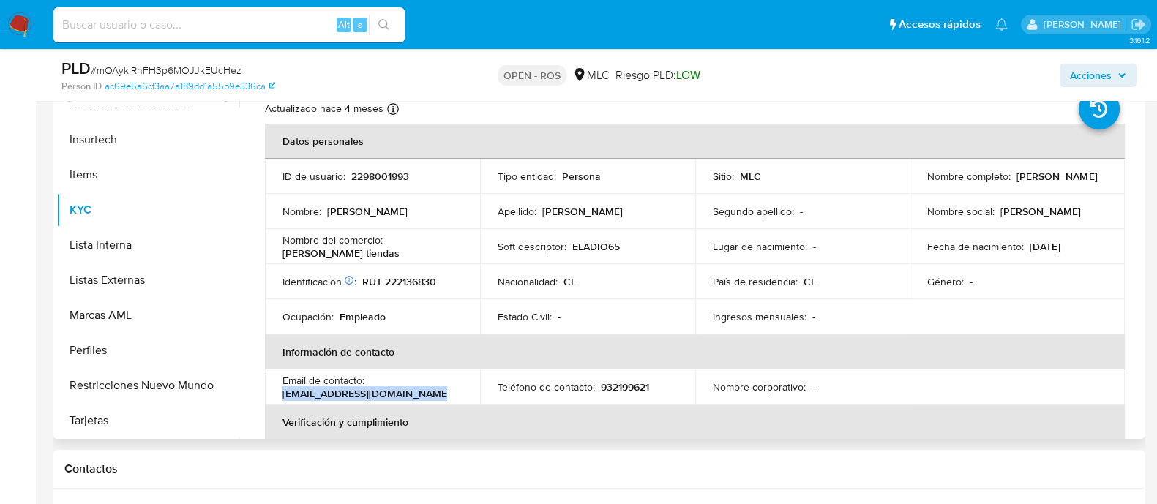
drag, startPoint x: 924, startPoint y: 183, endPoint x: 1086, endPoint y: 190, distance: 162.6
click at [1086, 191] on td "Nombre completo : Eladio Exequiel Alexander Albornoz" at bounding box center [1016, 176] width 215 height 35
click at [1086, 183] on div "Nombre completo : Eladio Exequiel Alexander Albornoz" at bounding box center [1017, 176] width 180 height 13
drag, startPoint x: 1086, startPoint y: 184, endPoint x: 923, endPoint y: 183, distance: 163.1
click at [927, 183] on div "Nombre completo : Eladio Exequiel Alexander Albornoz" at bounding box center [1017, 176] width 180 height 13
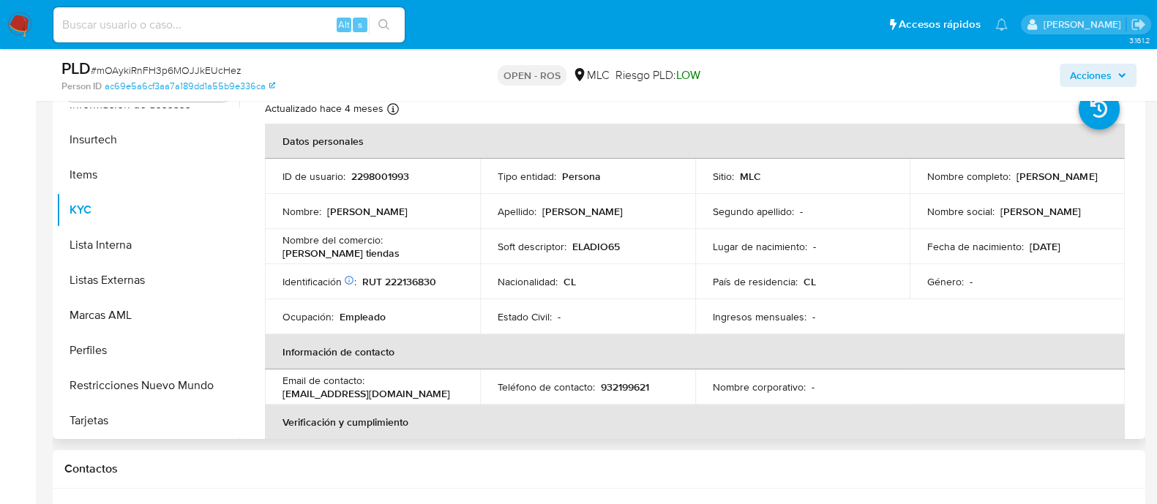
click at [396, 275] on p "RUT 222136830" at bounding box center [399, 281] width 74 height 13
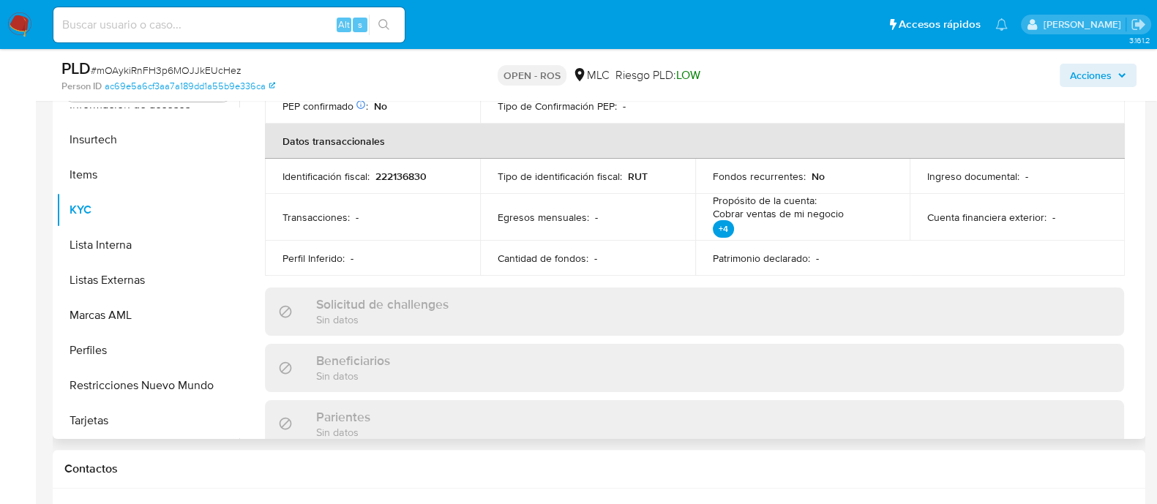
scroll to position [193, 0]
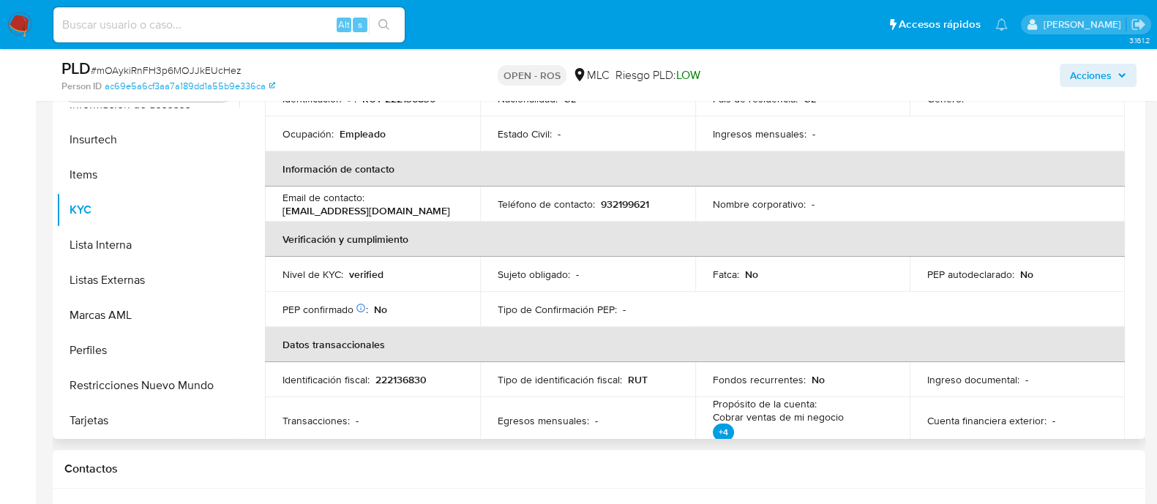
click at [626, 205] on p "932199621" at bounding box center [625, 204] width 48 height 13
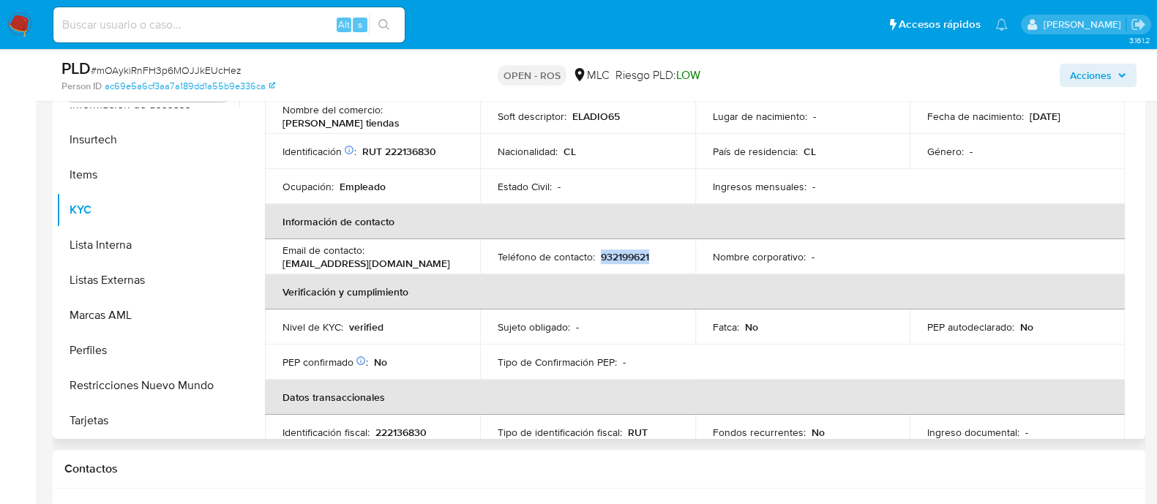
scroll to position [102, 0]
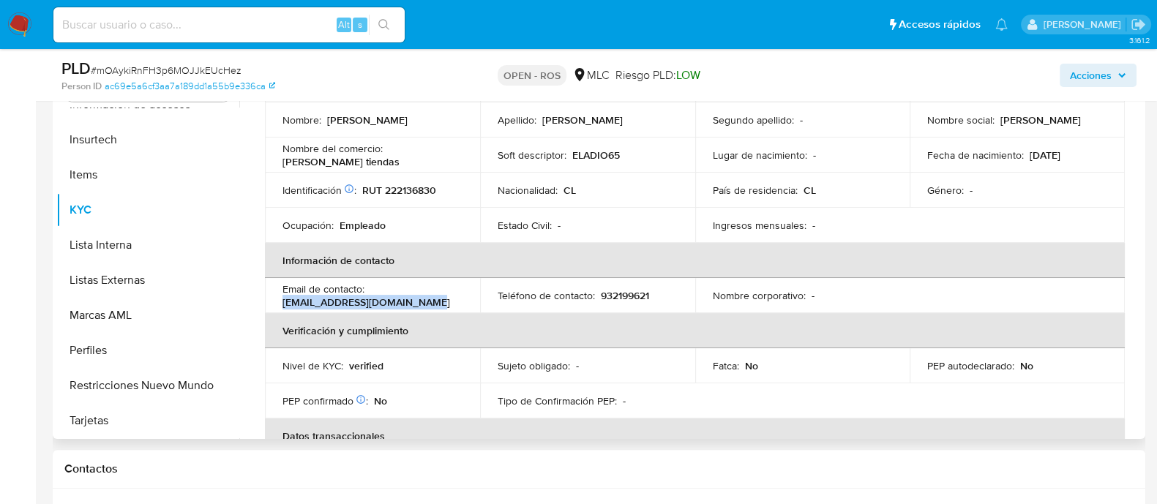
drag, startPoint x: 282, startPoint y: 298, endPoint x: 430, endPoint y: 302, distance: 148.5
click at [430, 302] on div "Email de contacto : eladiocarrion7201@gmail.com" at bounding box center [372, 295] width 180 height 26
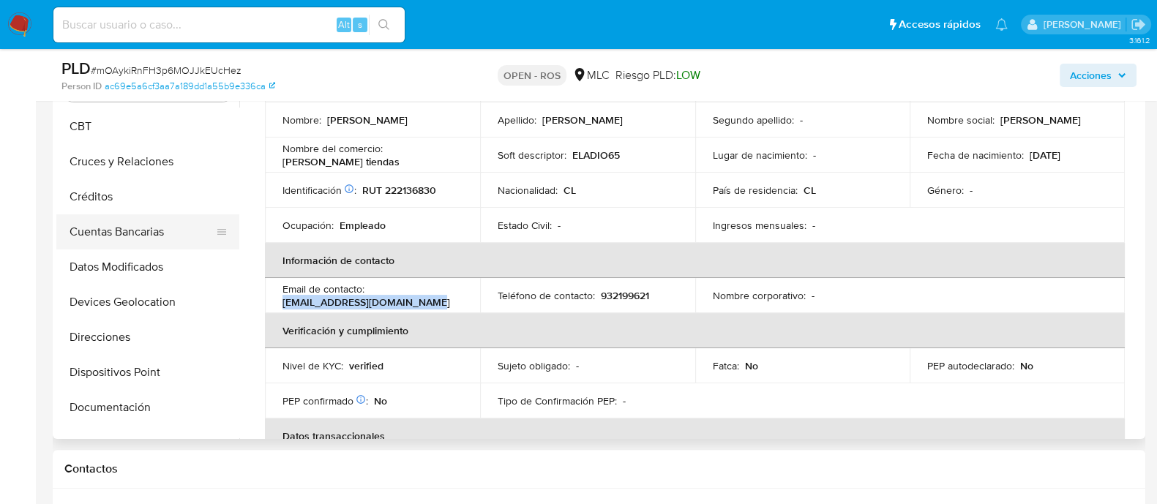
scroll to position [0, 0]
click at [145, 227] on button "Archivos adjuntos" at bounding box center [141, 230] width 171 height 35
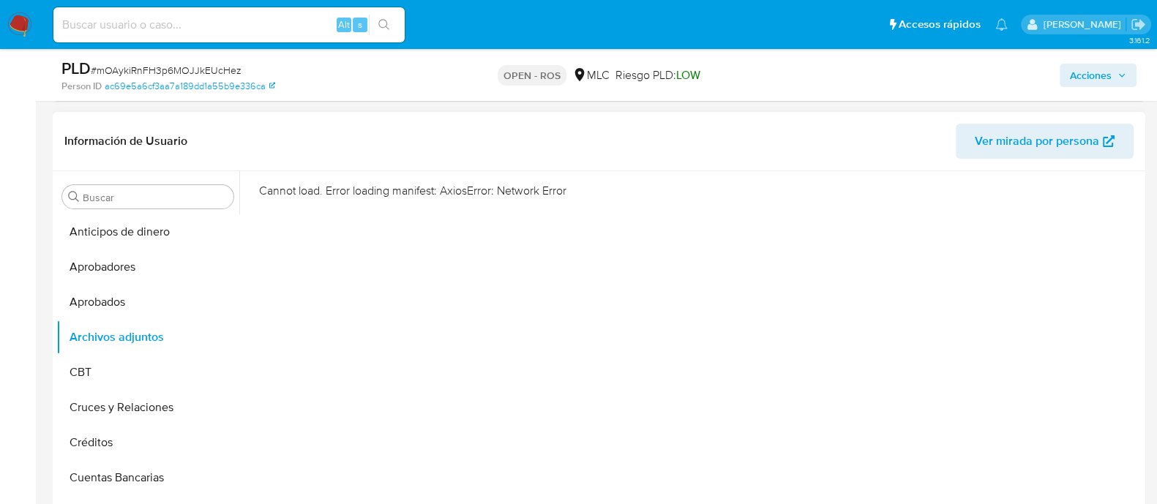
scroll to position [331, 0]
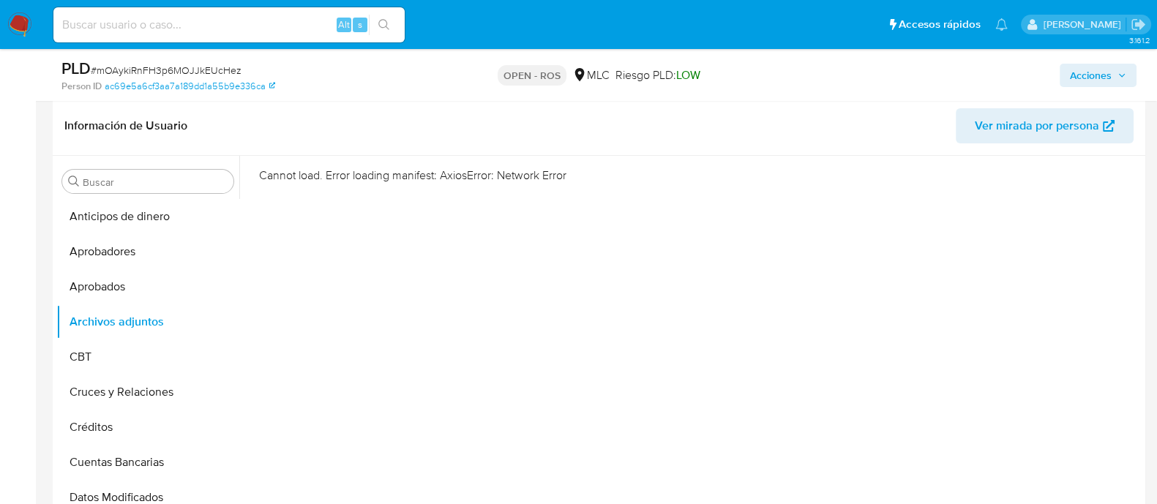
click at [486, 301] on div "Cannot load. Error loading manifest: AxiosError: Network Error" at bounding box center [690, 343] width 902 height 375
click at [128, 335] on button "Archivos adjuntos" at bounding box center [141, 321] width 171 height 35
click at [148, 290] on button "Aprobados" at bounding box center [141, 286] width 171 height 35
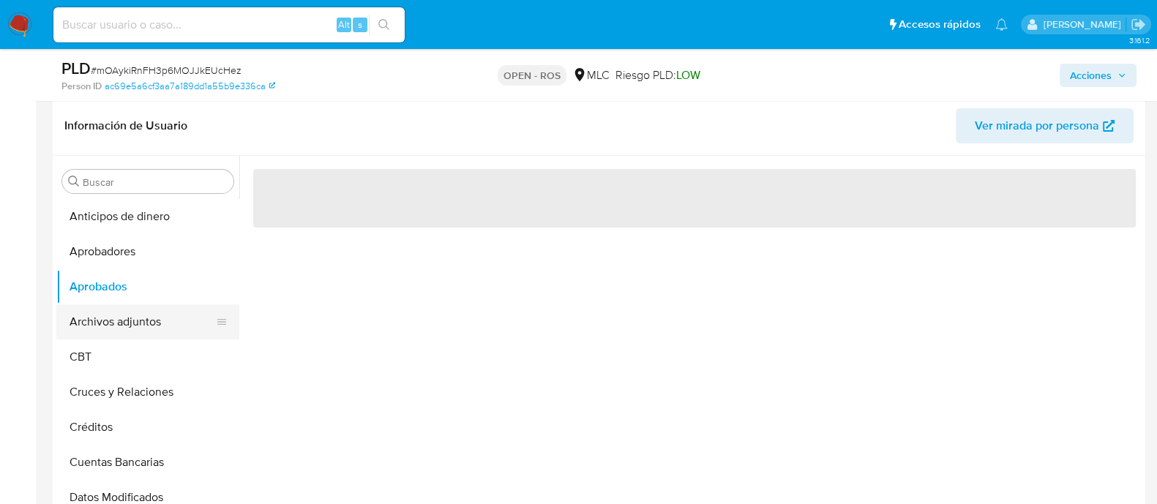
click at [145, 307] on button "Archivos adjuntos" at bounding box center [141, 321] width 171 height 35
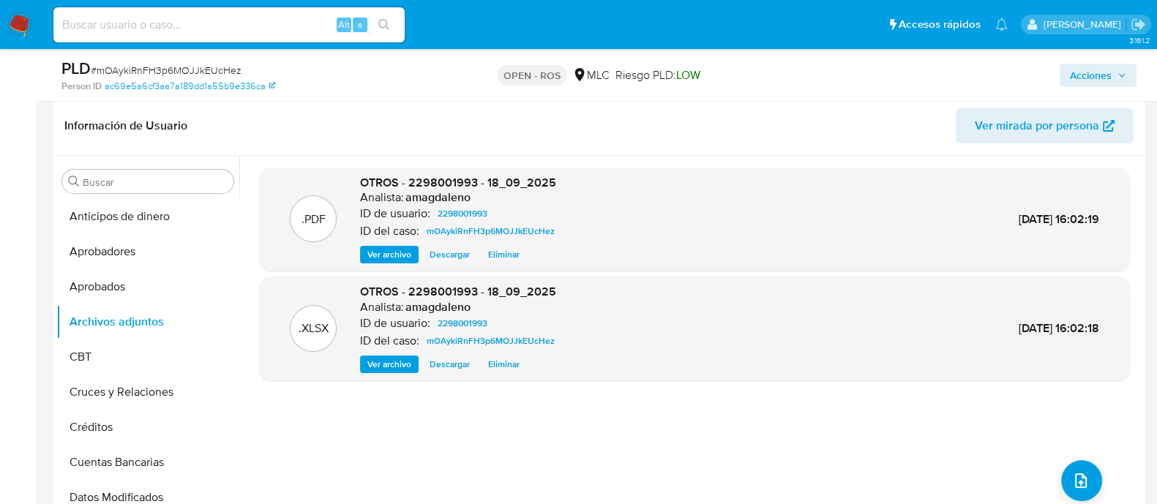
click at [535, 403] on div ".PDF OTROS - 2298001993 - 18_09_2025 Analista: amagdaleno ID de usuario: 229800…" at bounding box center [694, 343] width 871 height 351
click at [154, 217] on button "Anticipos de dinero" at bounding box center [141, 216] width 171 height 35
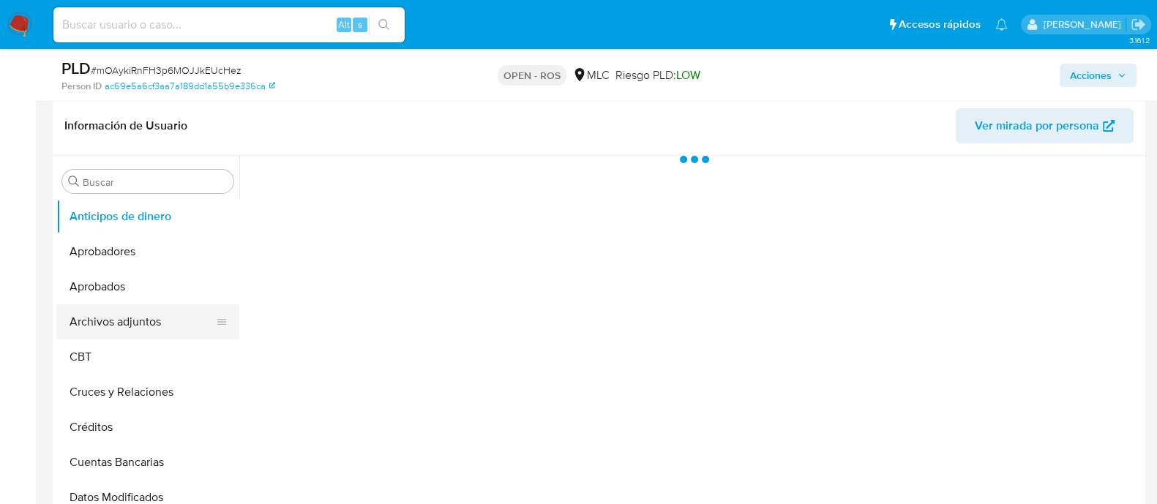
click at [141, 323] on button "Archivos adjuntos" at bounding box center [141, 321] width 171 height 35
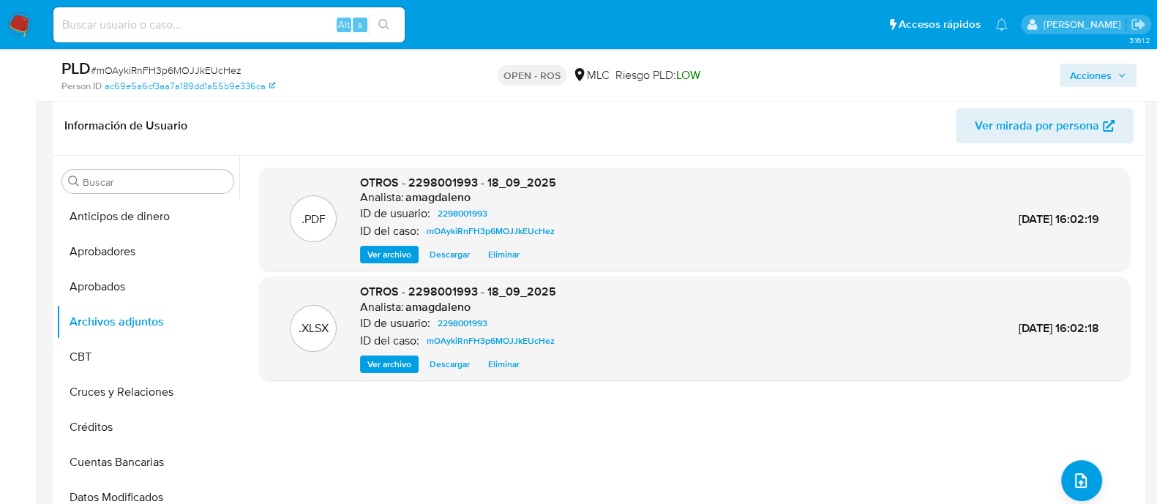
click at [765, 312] on div ".XLSX OTROS - 2298001993 - 18_09_2025 Analista: amagdaleno ID de usuario: 22980…" at bounding box center [694, 328] width 856 height 89
click at [782, 402] on div ".PDF OTROS - 2298001993 - 18_09_2025 Analista: amagdaleno ID de usuario: 229800…" at bounding box center [694, 343] width 871 height 351
click at [869, 140] on header "Información de Usuario Ver mirada por persona" at bounding box center [598, 125] width 1069 height 35
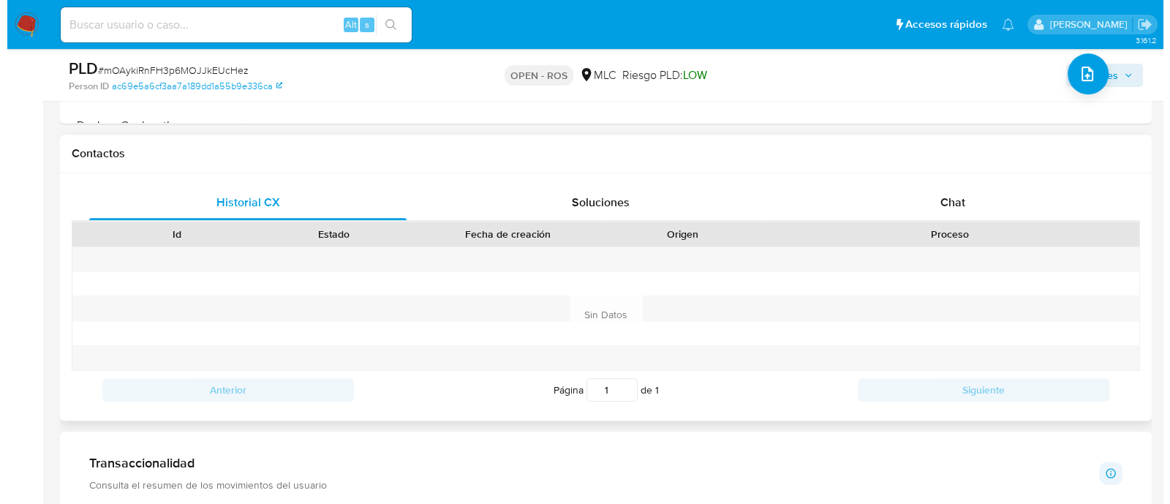
scroll to position [697, 0]
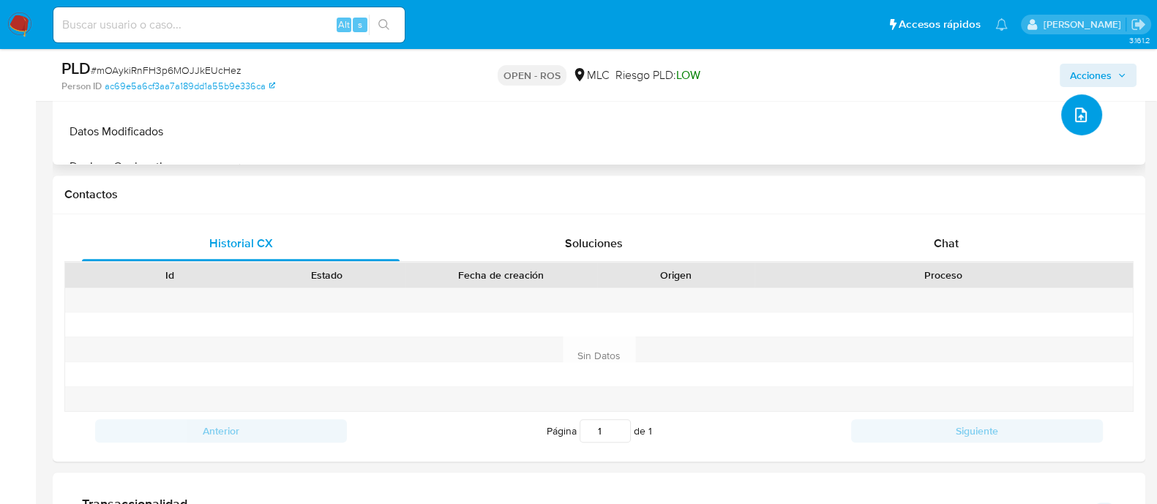
click at [1082, 116] on icon "upload-file" at bounding box center [1081, 115] width 18 height 18
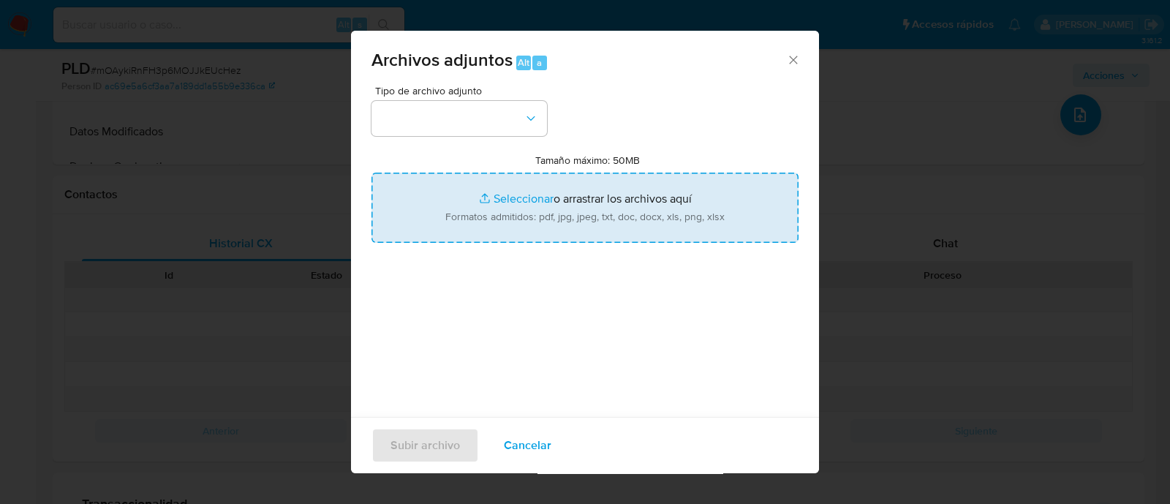
click at [511, 199] on input "Tamaño máximo: 50MB Seleccionar archivos" at bounding box center [585, 208] width 427 height 70
type input "C:\fakepath\Certificado UAF ROS #1343.pdf"
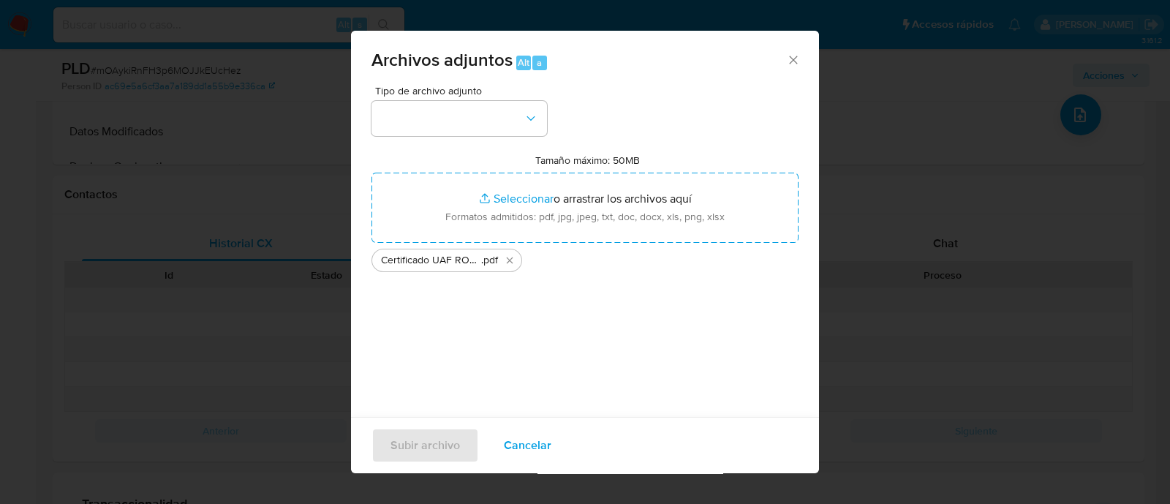
click at [489, 343] on div "Tipo de archivo adjunto Tamaño máximo: 50MB Seleccionar archivos Seleccionar o …" at bounding box center [585, 258] width 427 height 345
click at [512, 122] on button "button" at bounding box center [460, 118] width 176 height 35
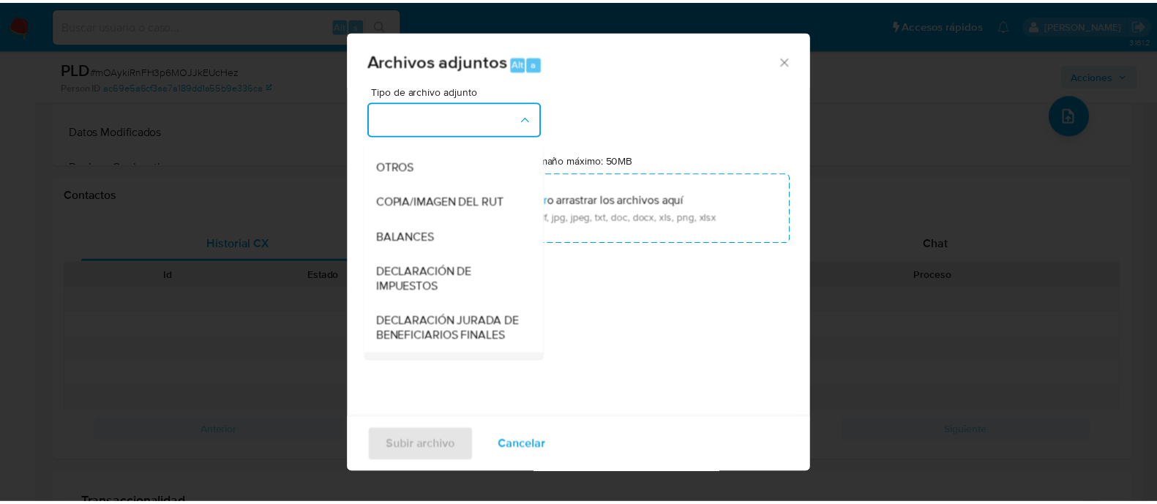
scroll to position [182, 0]
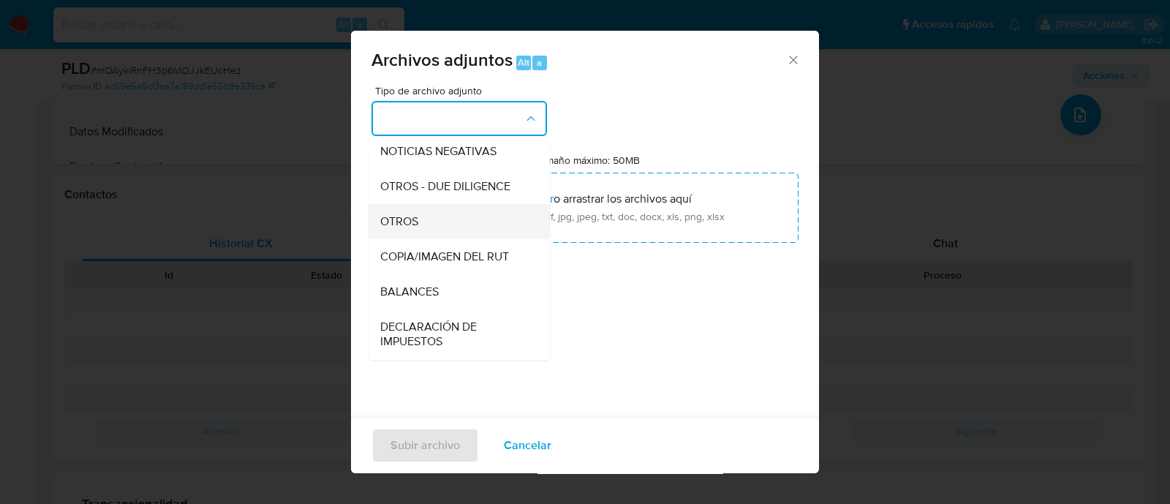
click at [430, 226] on div "OTROS" at bounding box center [454, 221] width 149 height 35
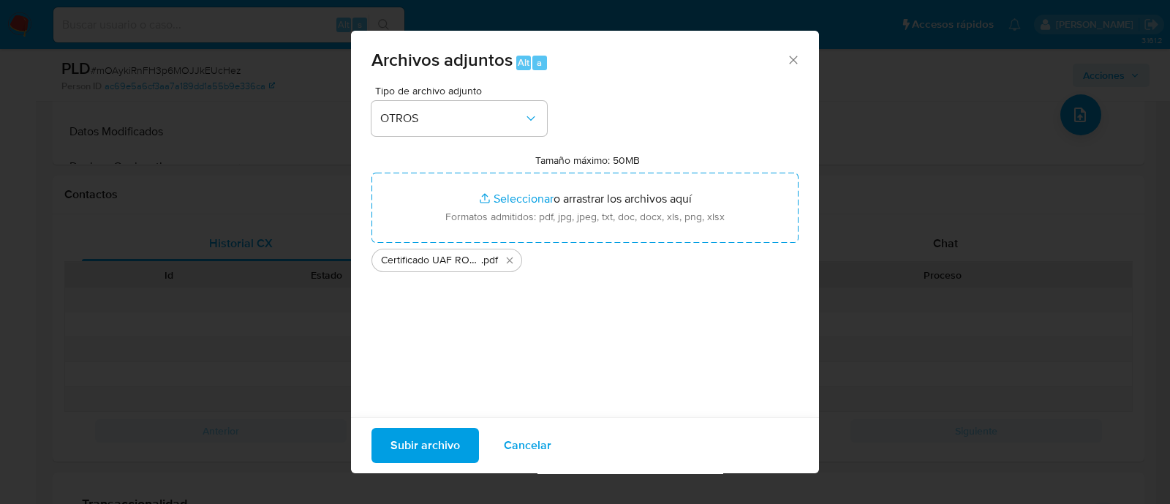
click at [430, 367] on div "Tipo de archivo adjunto OTROS Tamaño máximo: 50MB Seleccionar archivos Seleccio…" at bounding box center [585, 258] width 427 height 345
click at [438, 450] on span "Subir archivo" at bounding box center [425, 445] width 69 height 32
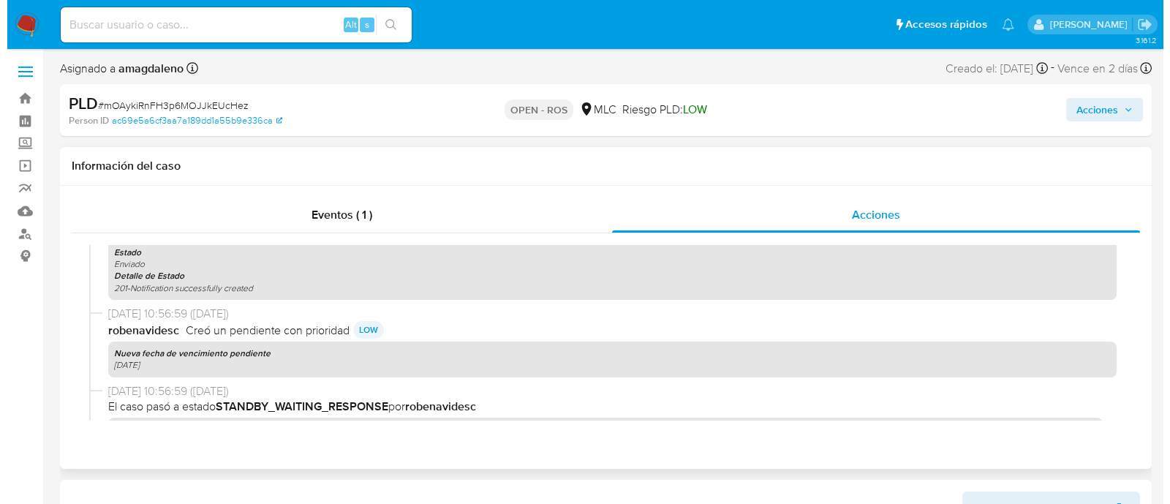
scroll to position [619, 0]
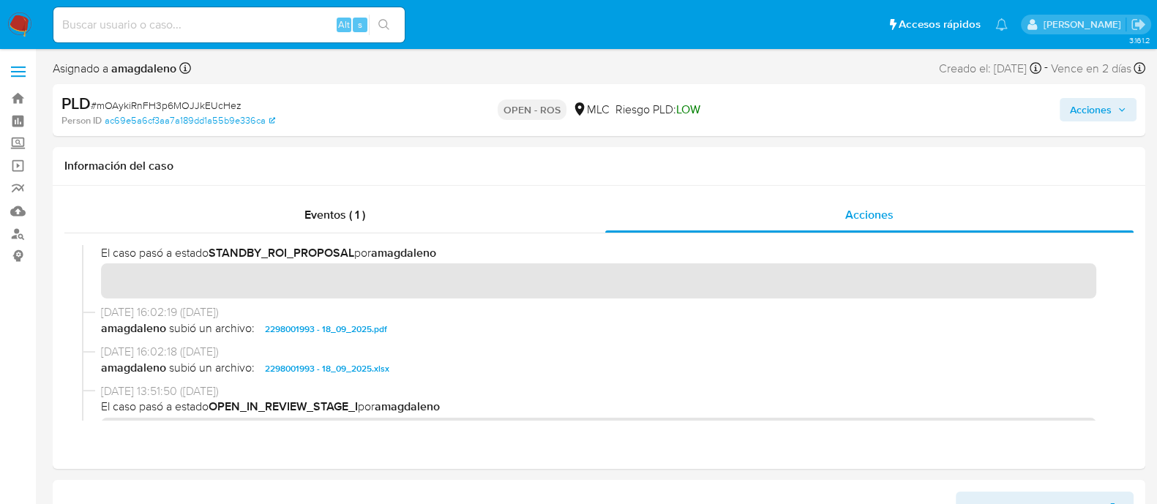
click at [1086, 112] on span "Acciones" at bounding box center [1091, 109] width 42 height 23
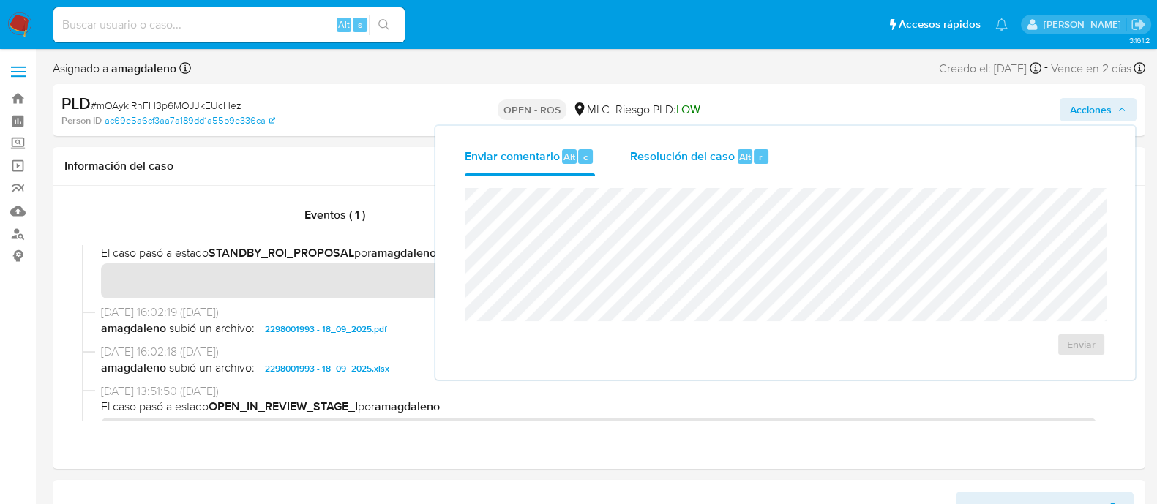
click at [623, 162] on button "Resolución del caso Alt r" at bounding box center [699, 157] width 175 height 38
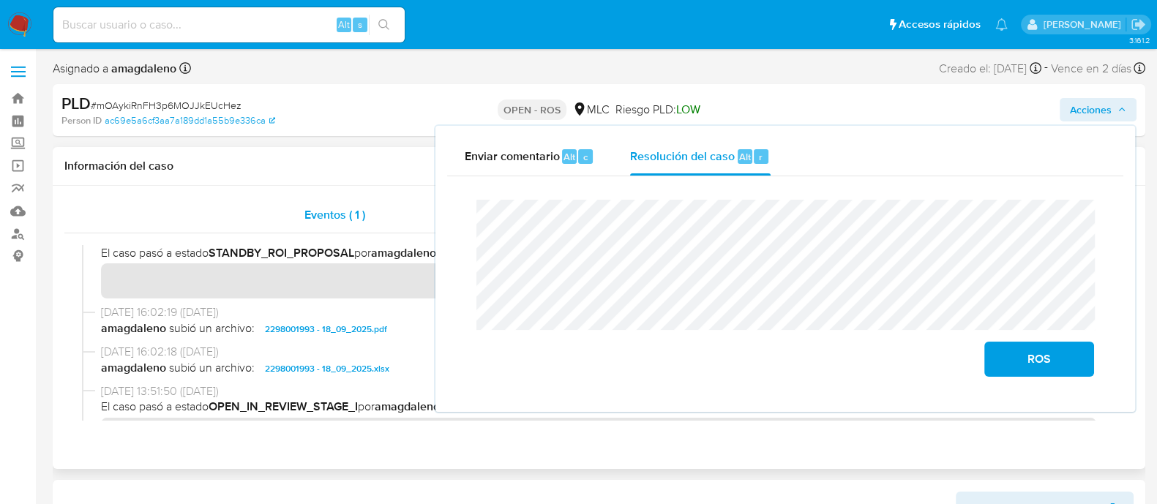
click at [296, 203] on div "Eventos ( 1 )" at bounding box center [334, 215] width 541 height 35
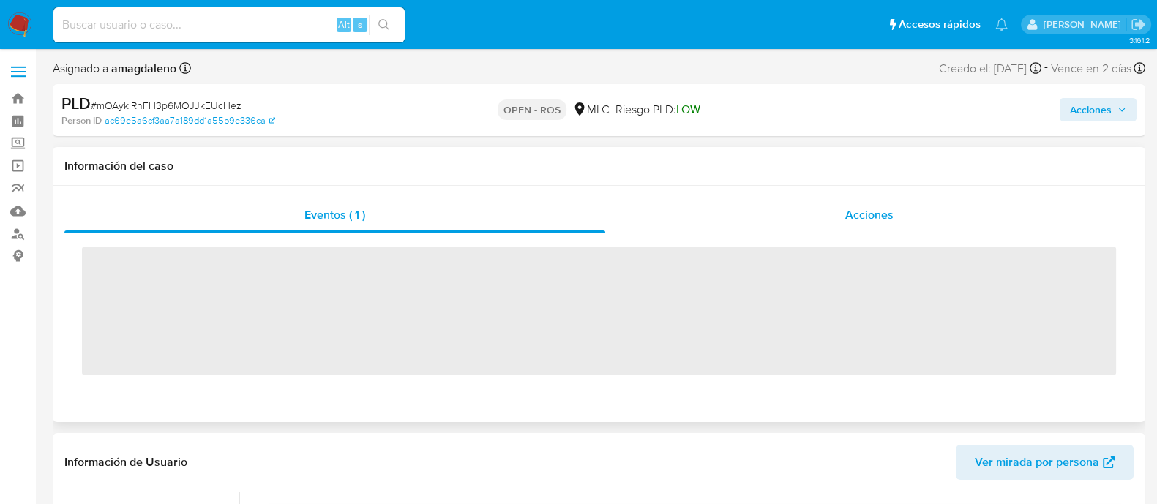
click at [662, 208] on div "Acciones" at bounding box center [869, 215] width 528 height 35
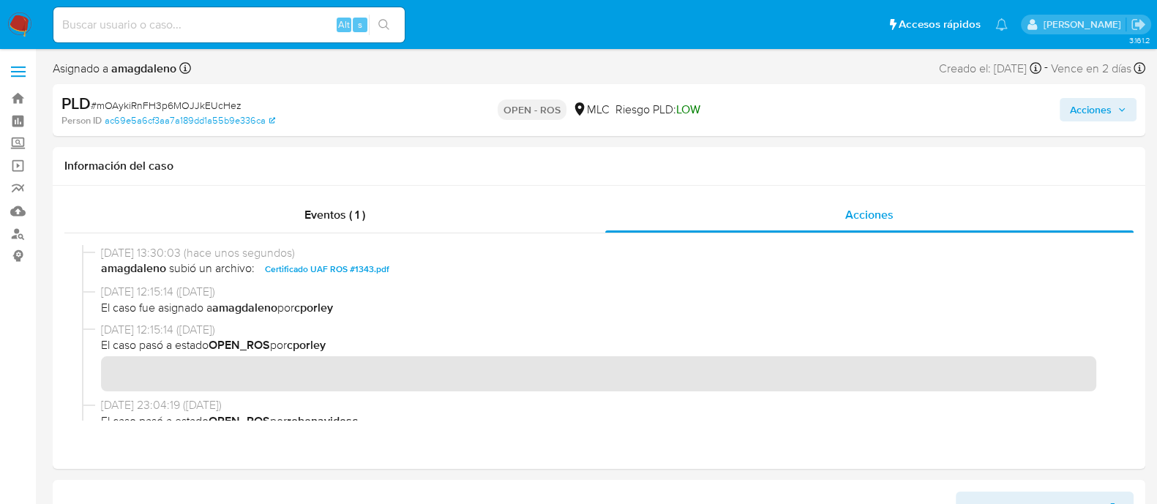
click at [1083, 115] on span "Acciones" at bounding box center [1091, 109] width 42 height 23
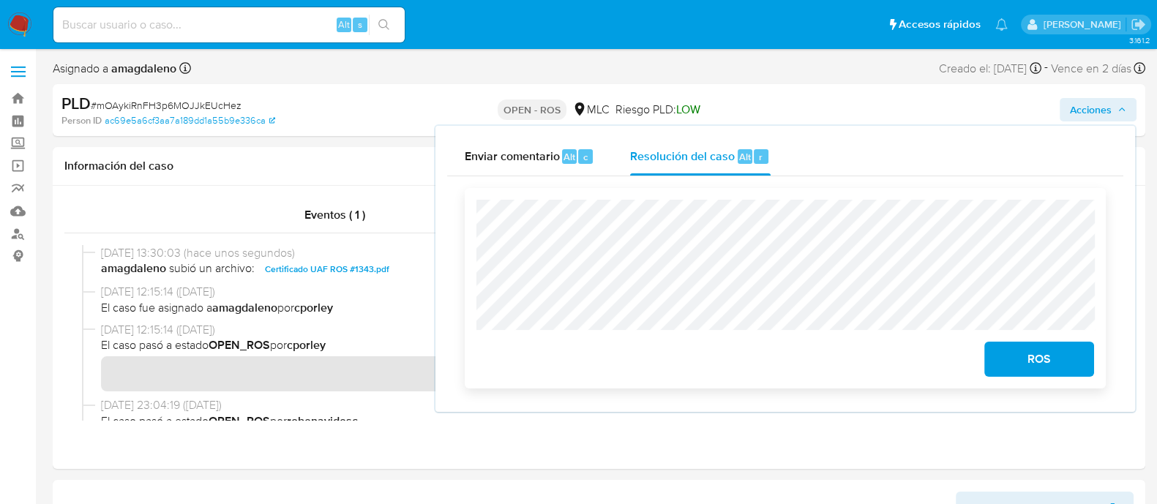
click at [1046, 372] on span "ROS" at bounding box center [1039, 359] width 72 height 32
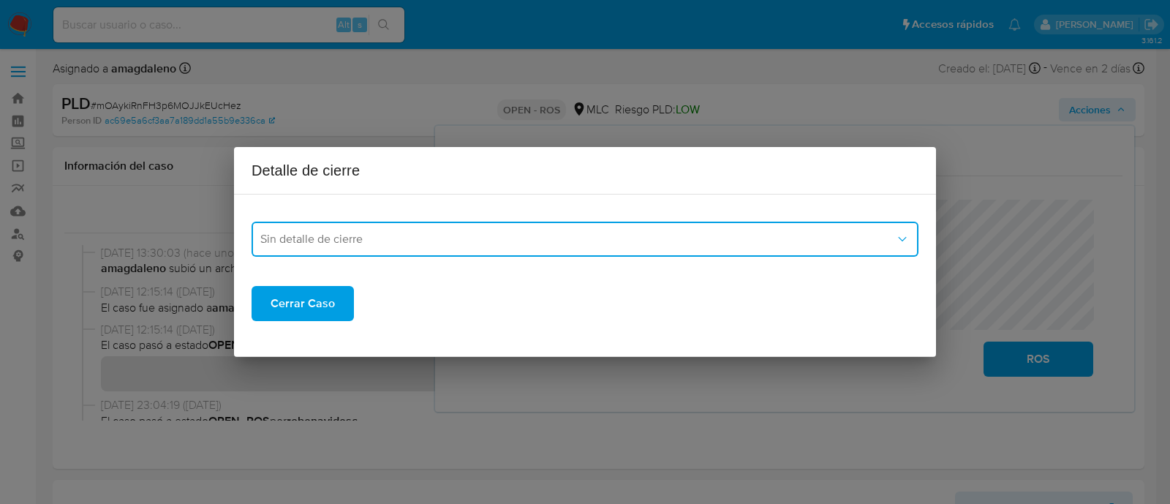
click at [438, 236] on span "Sin detalle de cierre" at bounding box center [577, 239] width 635 height 15
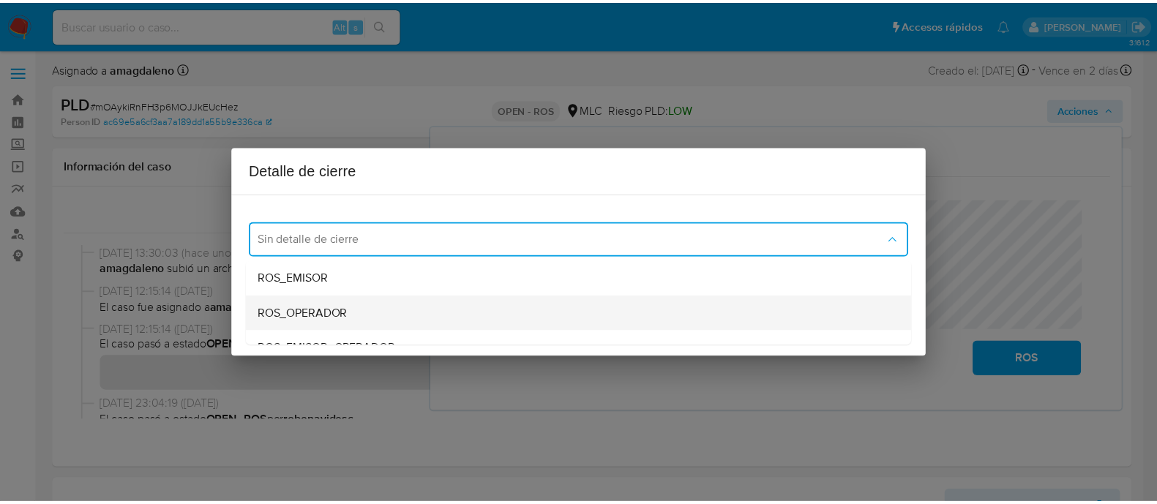
scroll to position [56, 0]
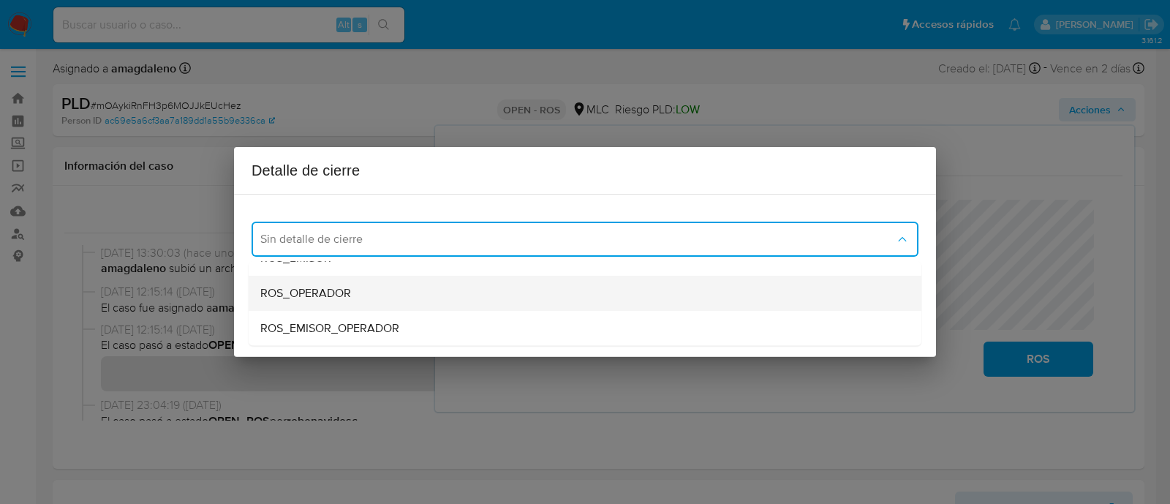
click at [349, 295] on span "ROS_OPERADOR" at bounding box center [305, 293] width 91 height 15
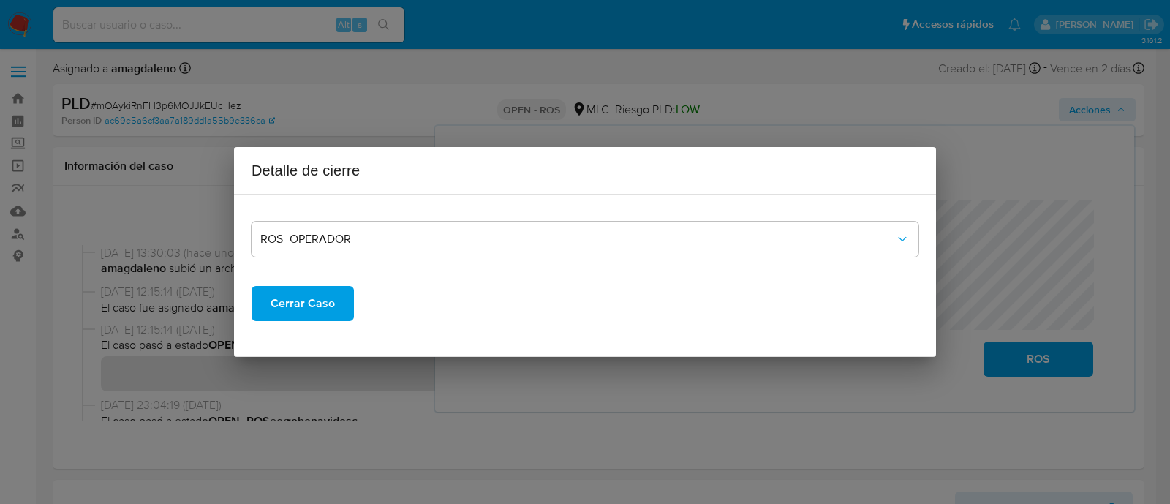
click at [311, 308] on span "Cerrar Caso" at bounding box center [303, 303] width 64 height 32
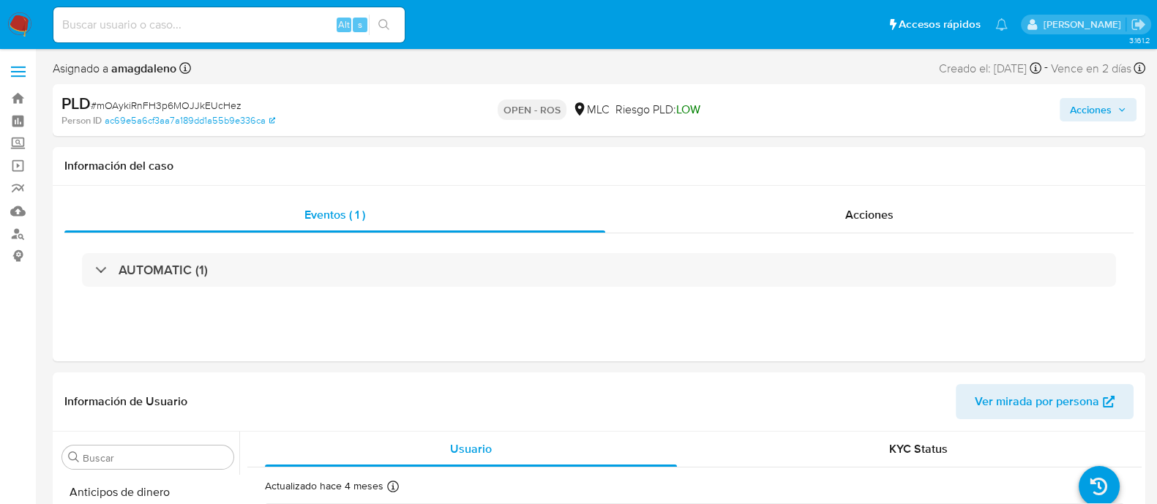
select select "10"
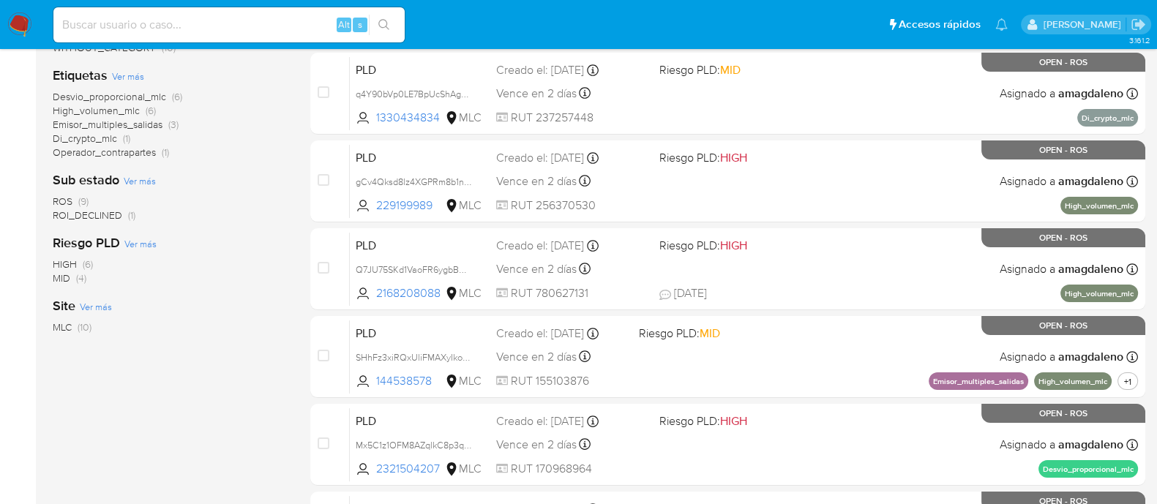
scroll to position [153, 0]
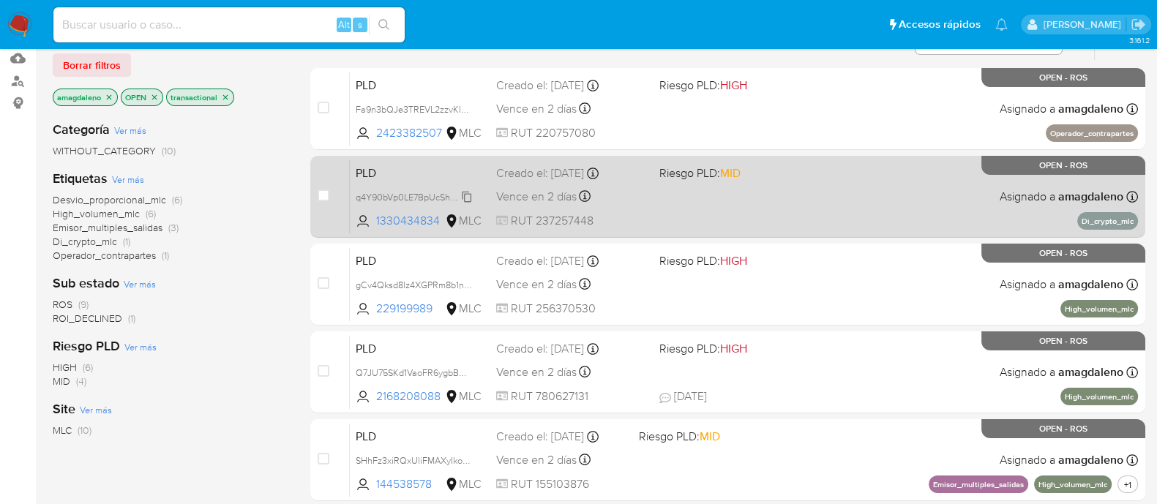
click at [412, 196] on span "q4Y90bVp0LE7BpUcShAg2Yuo" at bounding box center [419, 196] width 126 height 16
click at [413, 217] on span "1330434834" at bounding box center [409, 221] width 66 height 16
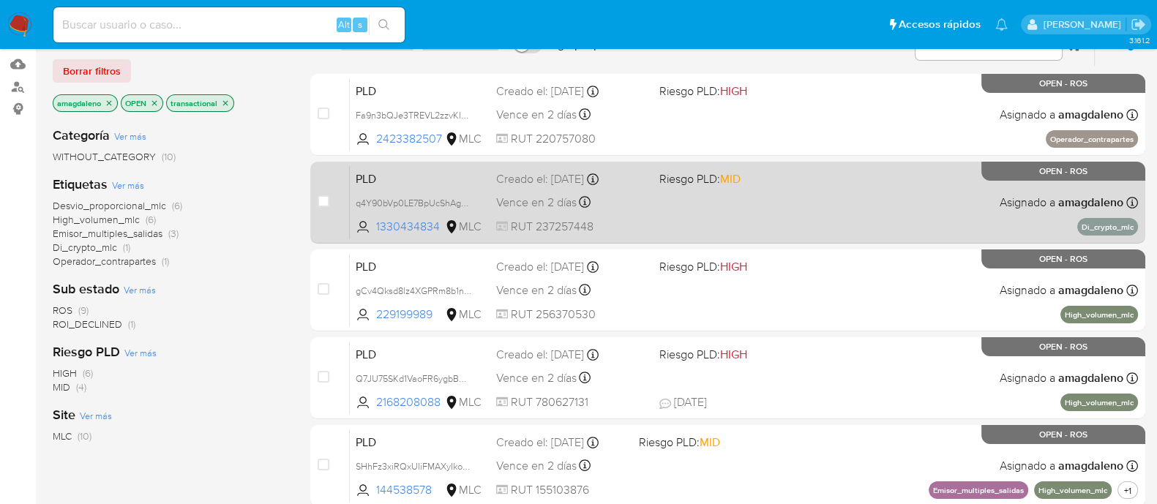
scroll to position [0, 0]
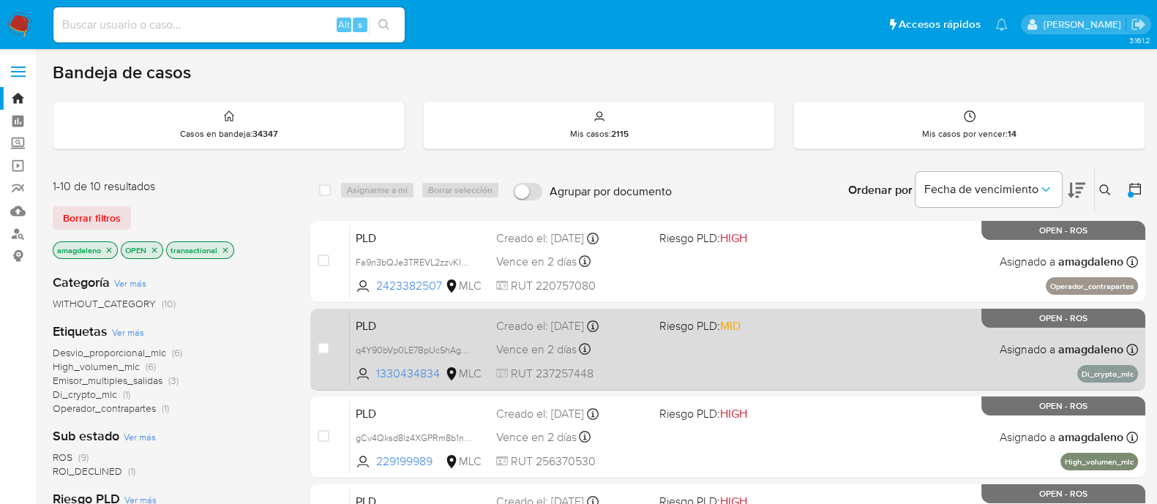
click at [857, 345] on div "PLD q4Y90bVp0LE7BpUcShAg2Yuo 1330434834 MLC Riesgo PLD: MID Creado el: [DATE] C…" at bounding box center [744, 349] width 788 height 74
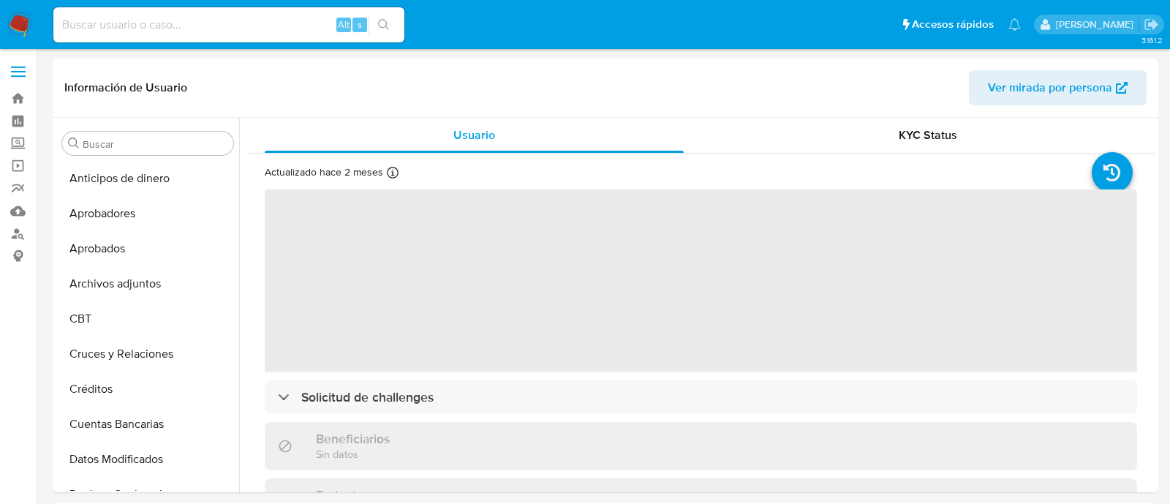
select select "10"
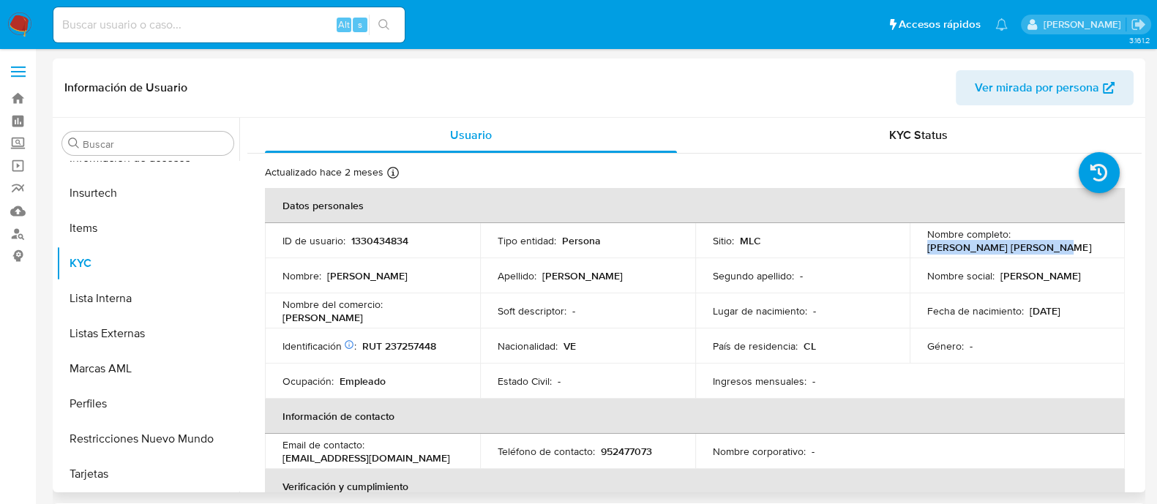
drag, startPoint x: 924, startPoint y: 247, endPoint x: 1070, endPoint y: 250, distance: 146.3
click at [1070, 250] on div "Nombre completo : Armando Jose Giron Navas" at bounding box center [1017, 241] width 180 height 26
click at [402, 350] on p "RUT 237257448" at bounding box center [399, 345] width 74 height 13
copy p "237257448"
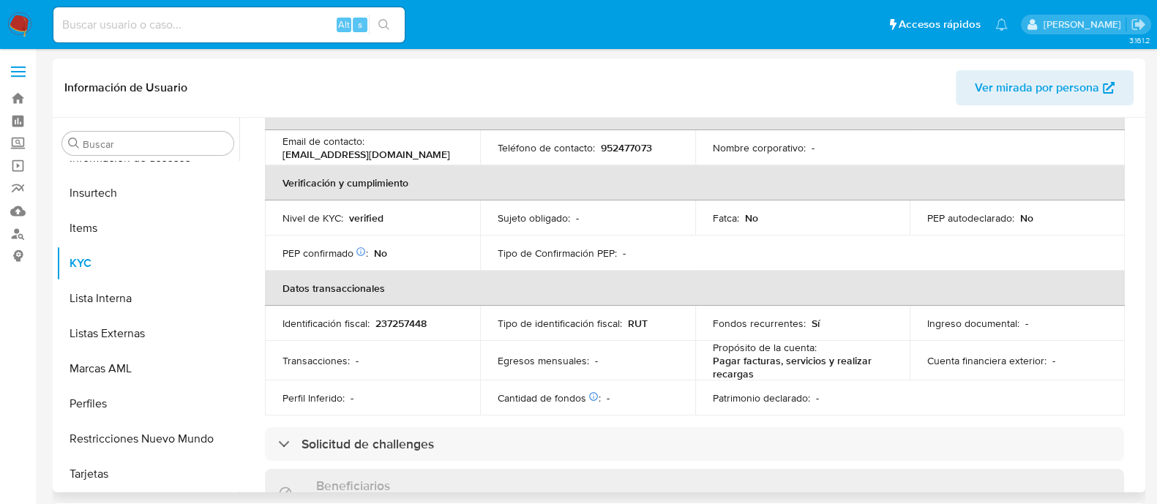
scroll to position [263, 0]
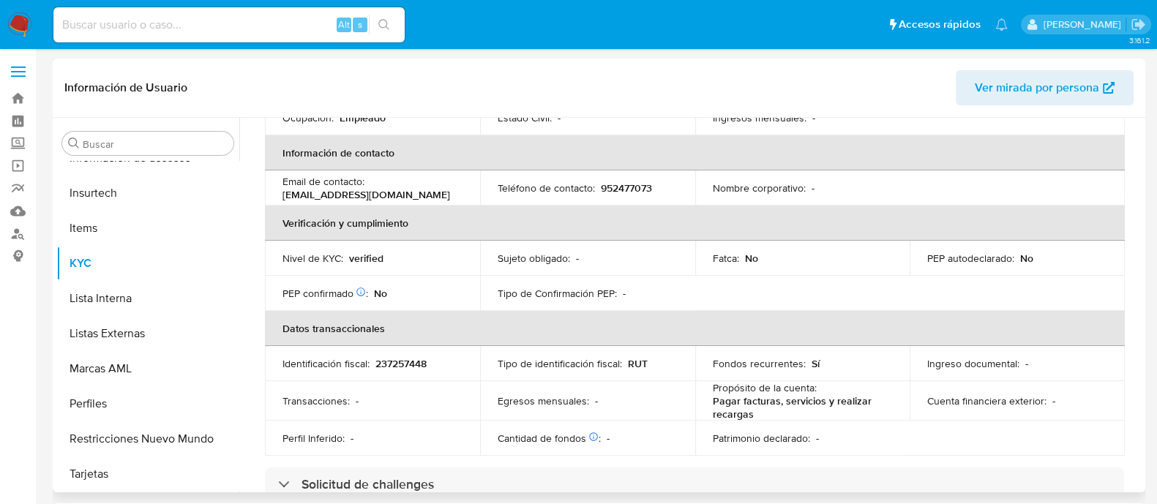
click at [311, 192] on p "[EMAIL_ADDRESS][DOMAIN_NAME]" at bounding box center [366, 194] width 168 height 13
click at [283, 195] on p "[EMAIL_ADDRESS][DOMAIN_NAME]" at bounding box center [366, 194] width 168 height 13
drag, startPoint x: 284, startPoint y: 195, endPoint x: 390, endPoint y: 198, distance: 106.1
click at [390, 198] on p "[EMAIL_ADDRESS][DOMAIN_NAME]" at bounding box center [366, 194] width 168 height 13
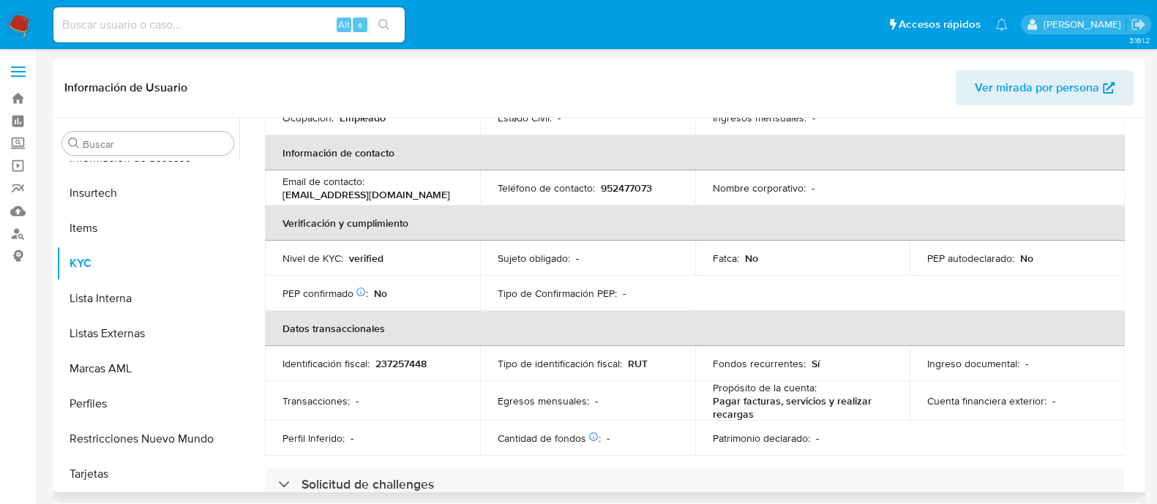
click at [612, 186] on p "952477073" at bounding box center [626, 187] width 51 height 13
copy p "952477073"
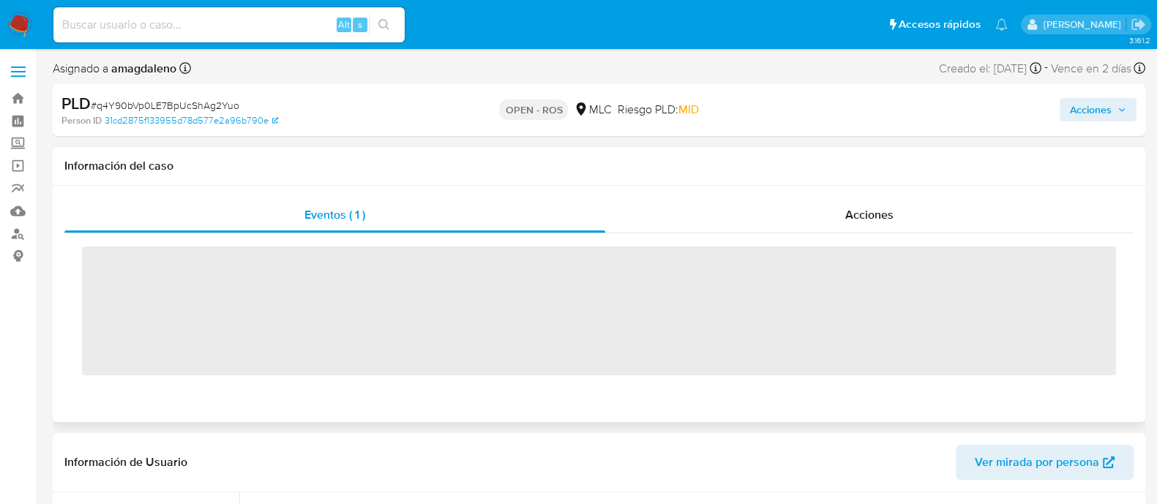
scroll to position [688, 0]
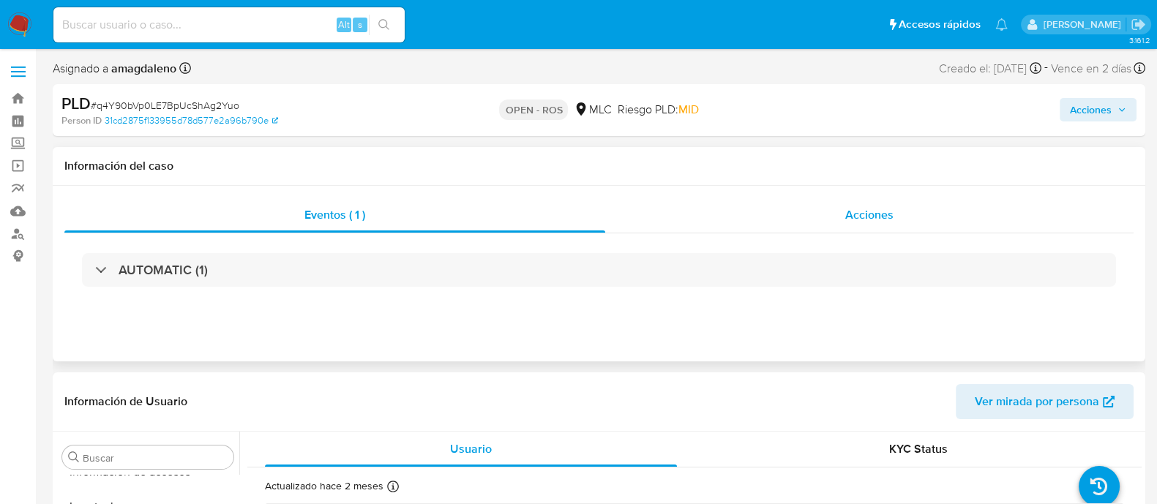
drag, startPoint x: 534, startPoint y: 260, endPoint x: 707, endPoint y: 214, distance: 179.6
click at [535, 260] on div "AUTOMATIC (1)" at bounding box center [599, 270] width 1034 height 34
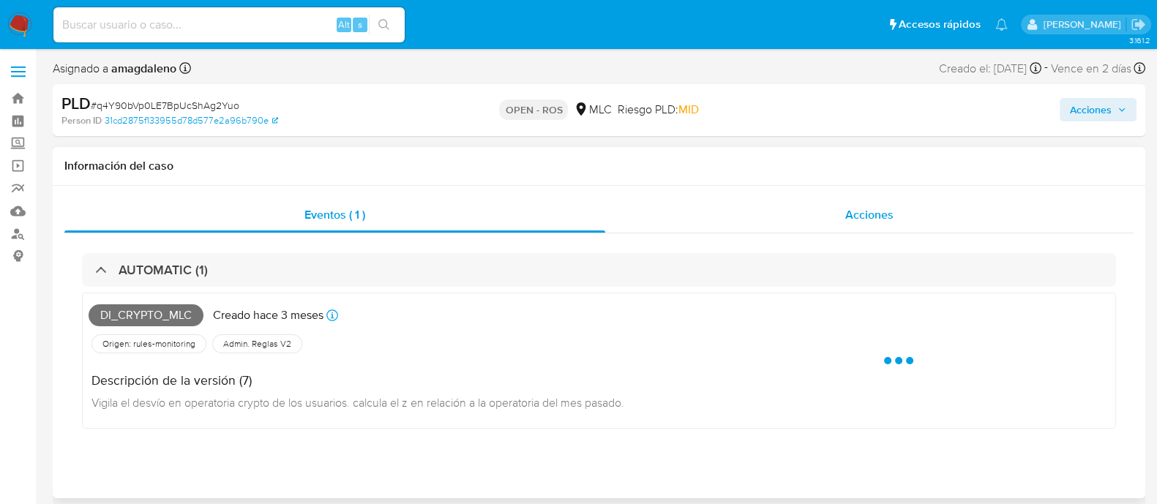
click at [736, 206] on div "Acciones" at bounding box center [869, 215] width 528 height 35
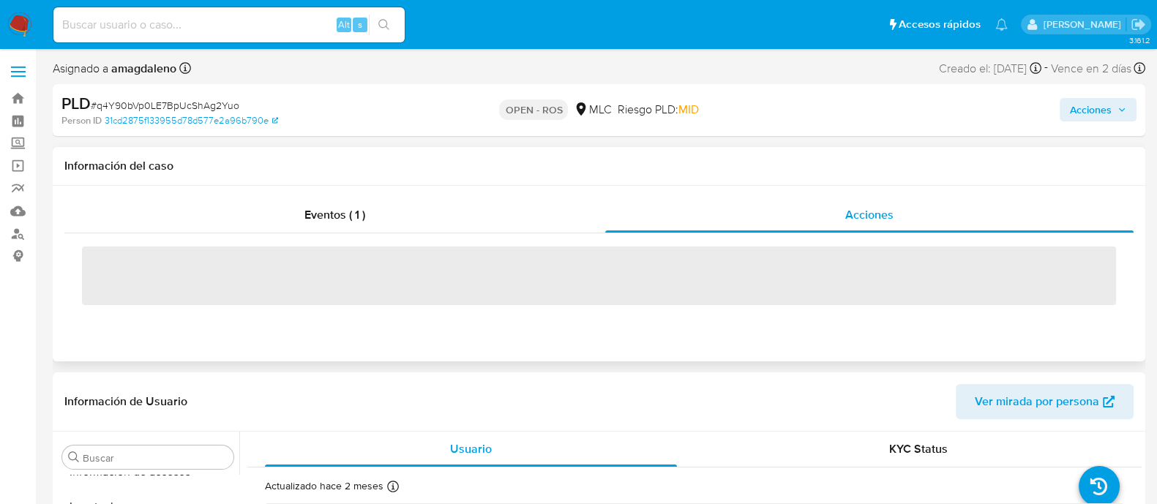
select select "10"
